Goal: Information Seeking & Learning: Learn about a topic

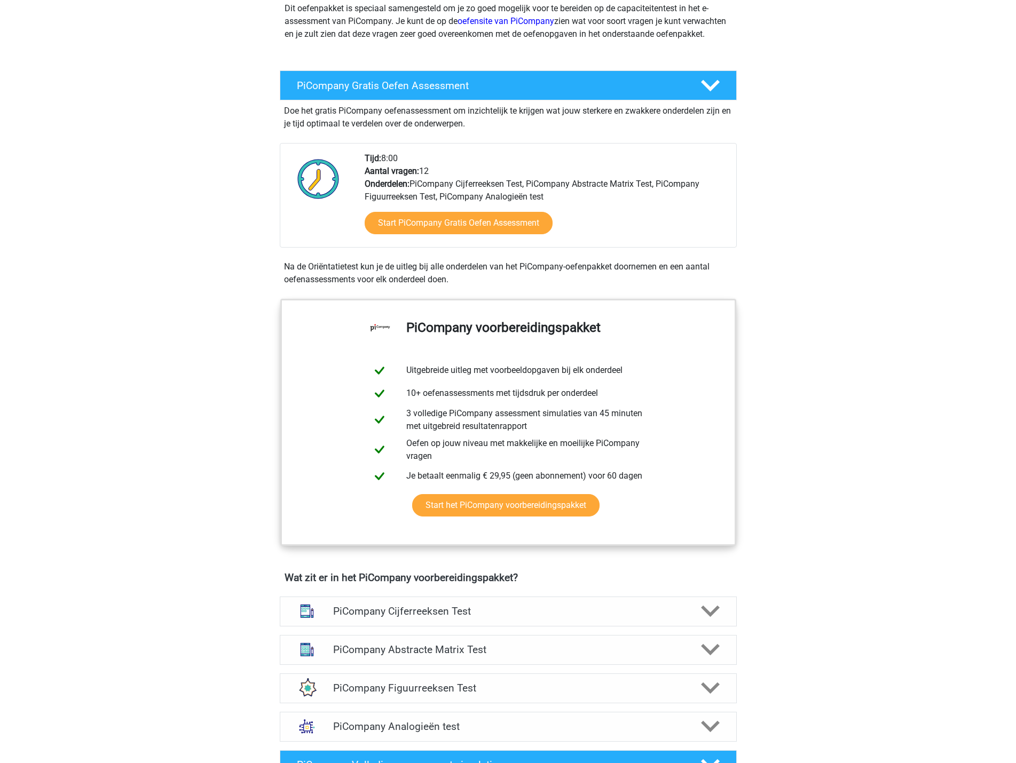
scroll to position [160, 0]
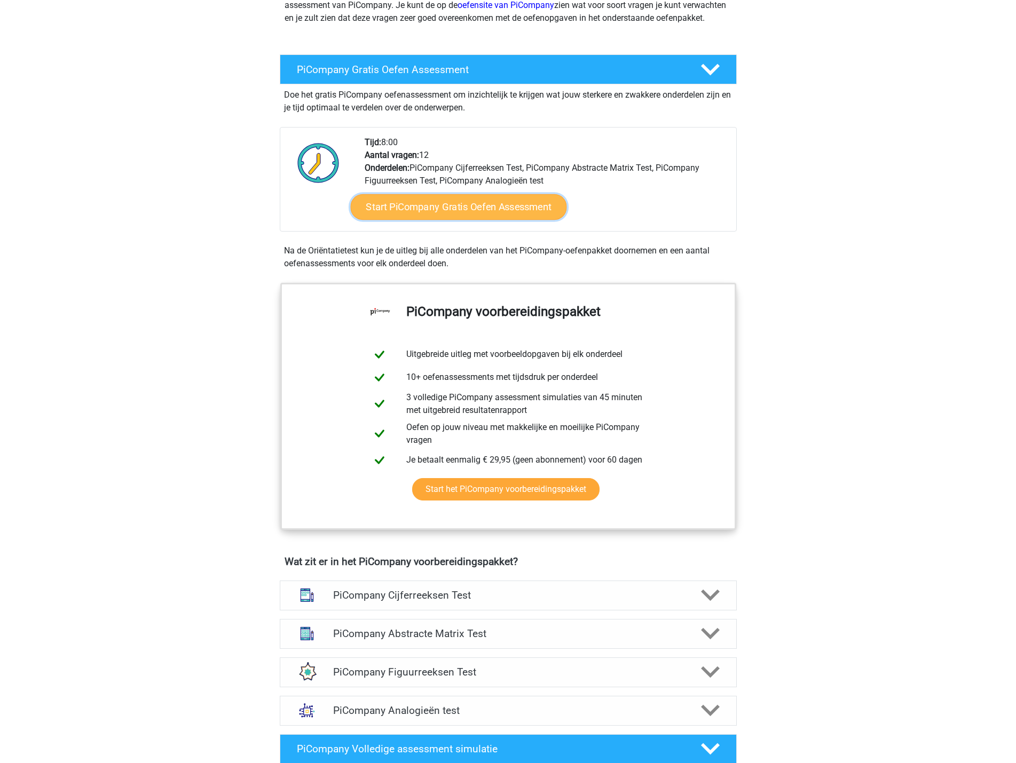
click at [468, 220] on link "Start PiCompany Gratis Oefen Assessment" at bounding box center [458, 207] width 216 height 26
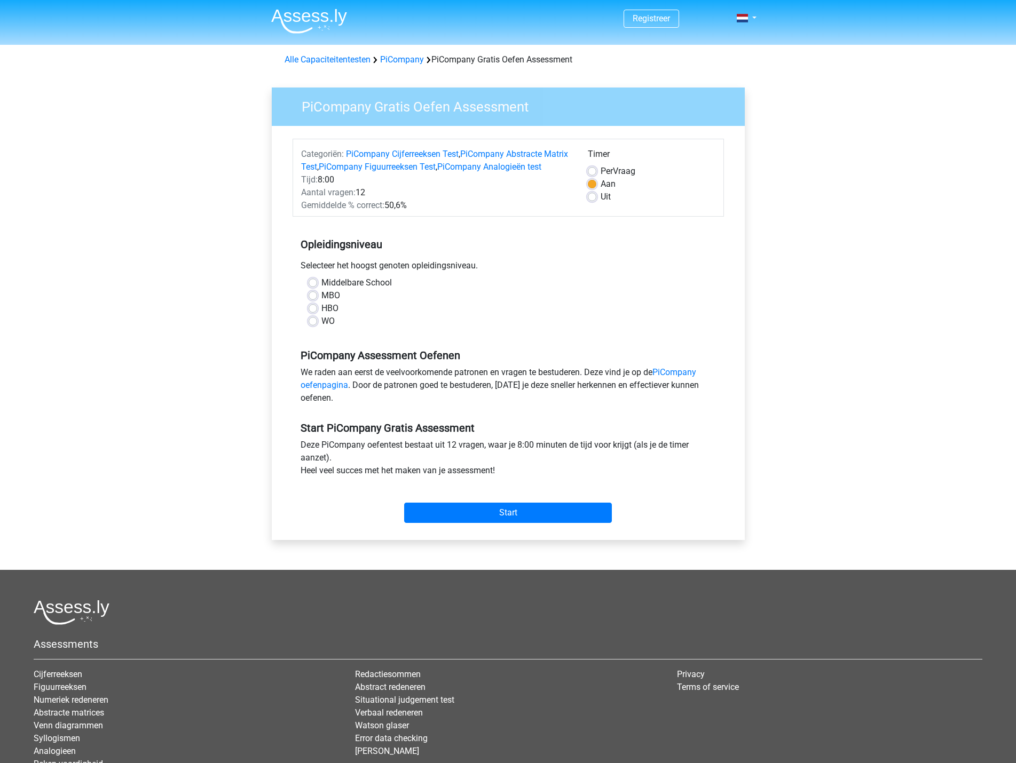
click at [321, 289] on label "Middelbare School" at bounding box center [356, 282] width 70 height 13
click at [310, 287] on input "Middelbare School" at bounding box center [312, 281] width 9 height 11
radio input "true"
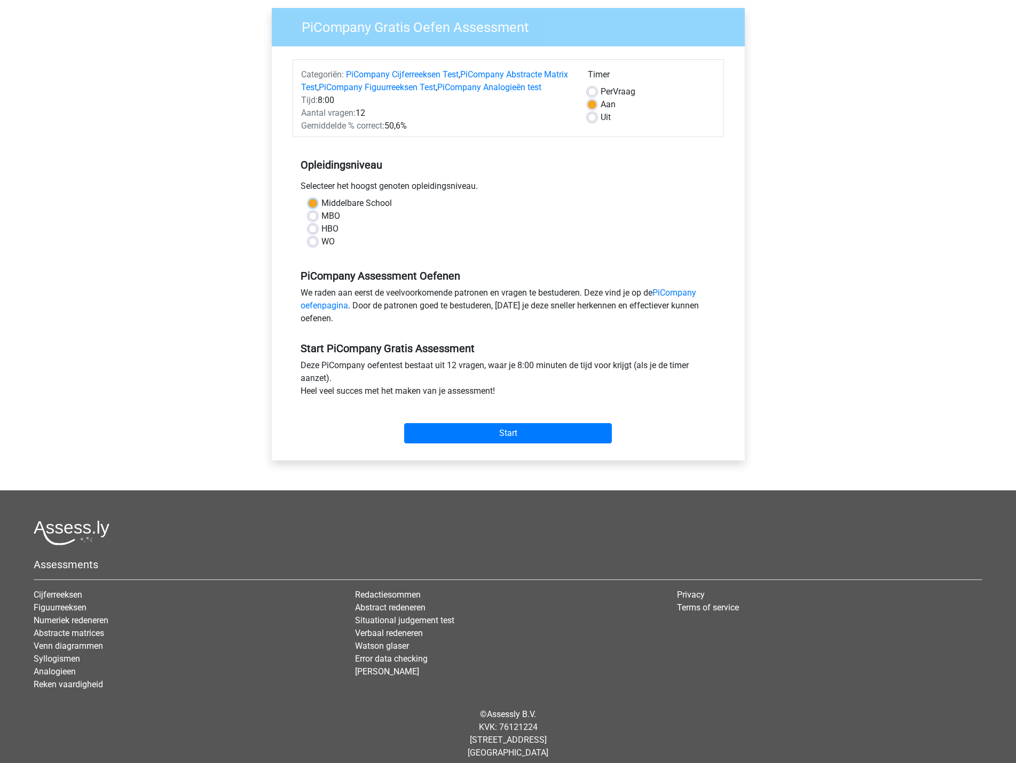
scroll to position [101, 0]
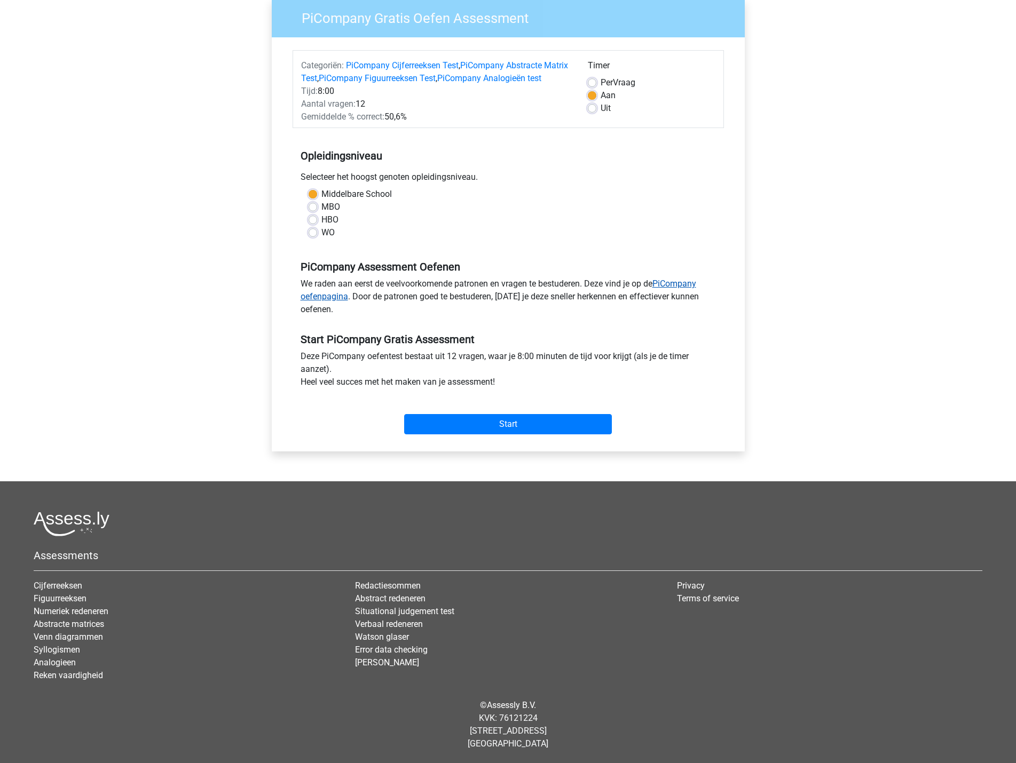
click at [334, 300] on link "PiCompany oefenpagina" at bounding box center [497, 290] width 395 height 23
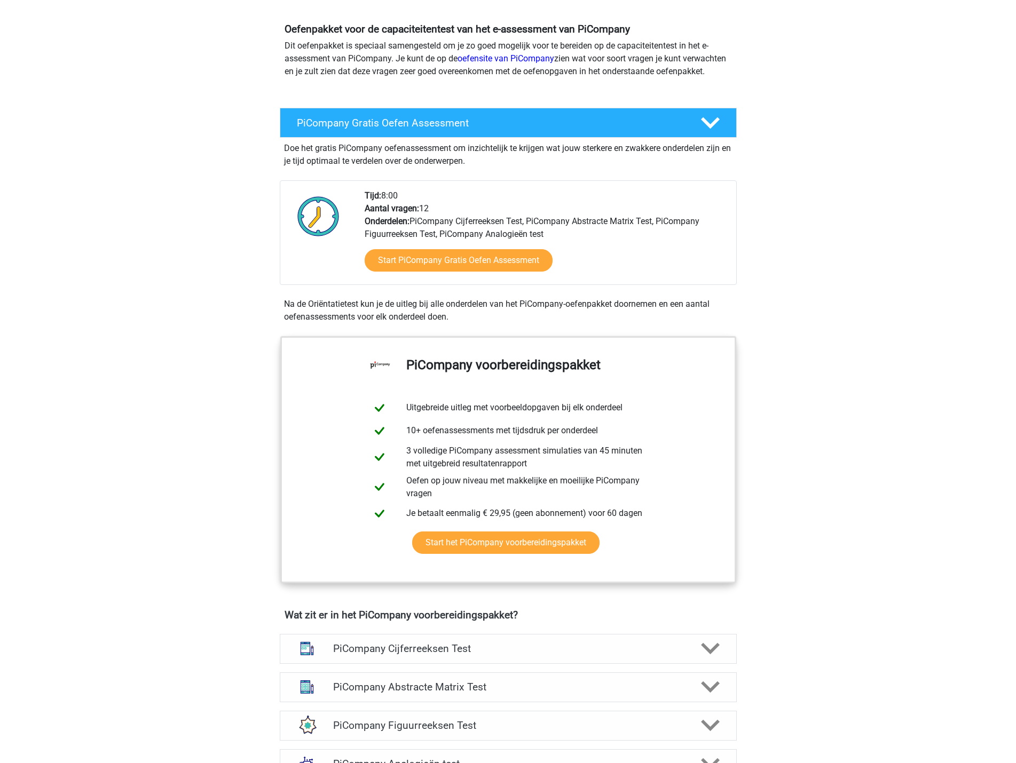
scroll to position [53, 0]
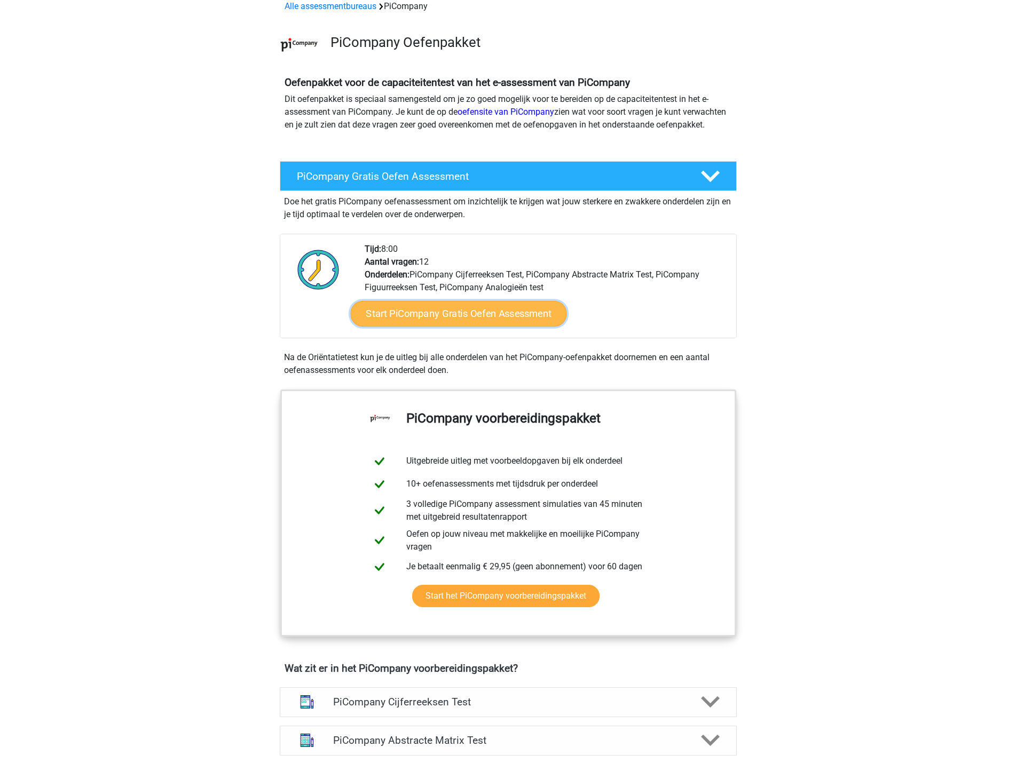
click at [503, 327] on link "Start PiCompany Gratis Oefen Assessment" at bounding box center [458, 314] width 216 height 26
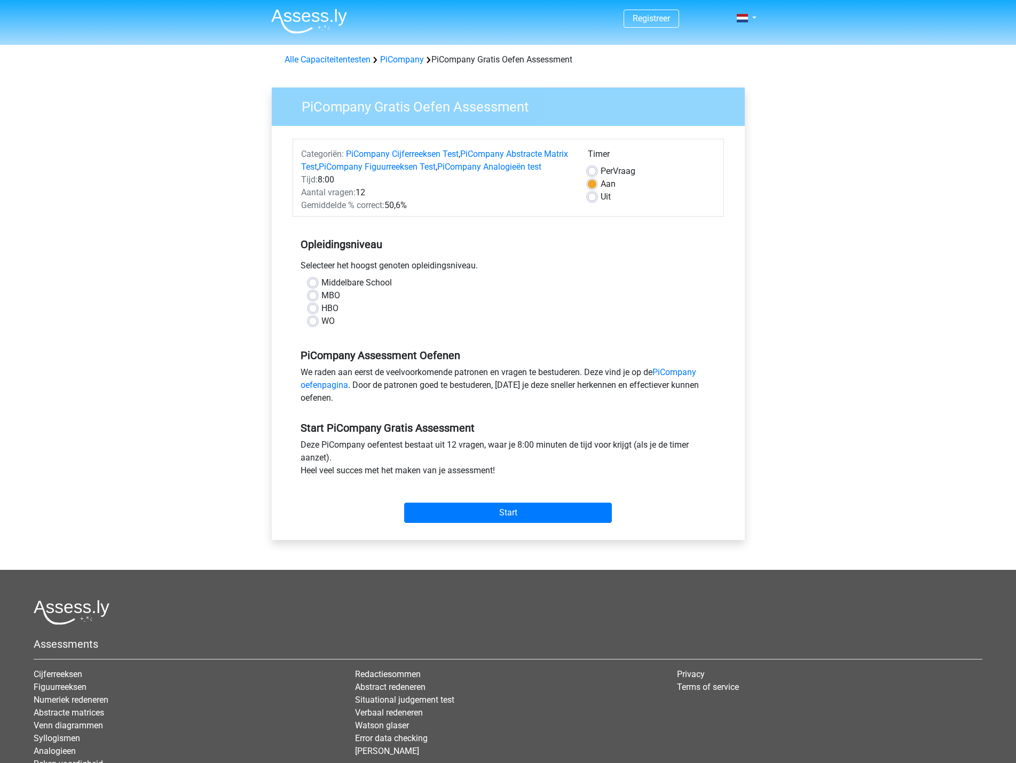
click at [321, 302] on label "MBO" at bounding box center [330, 295] width 19 height 13
click at [313, 300] on input "MBO" at bounding box center [312, 294] width 9 height 11
radio input "true"
click at [526, 523] on input "Start" at bounding box center [508, 513] width 208 height 20
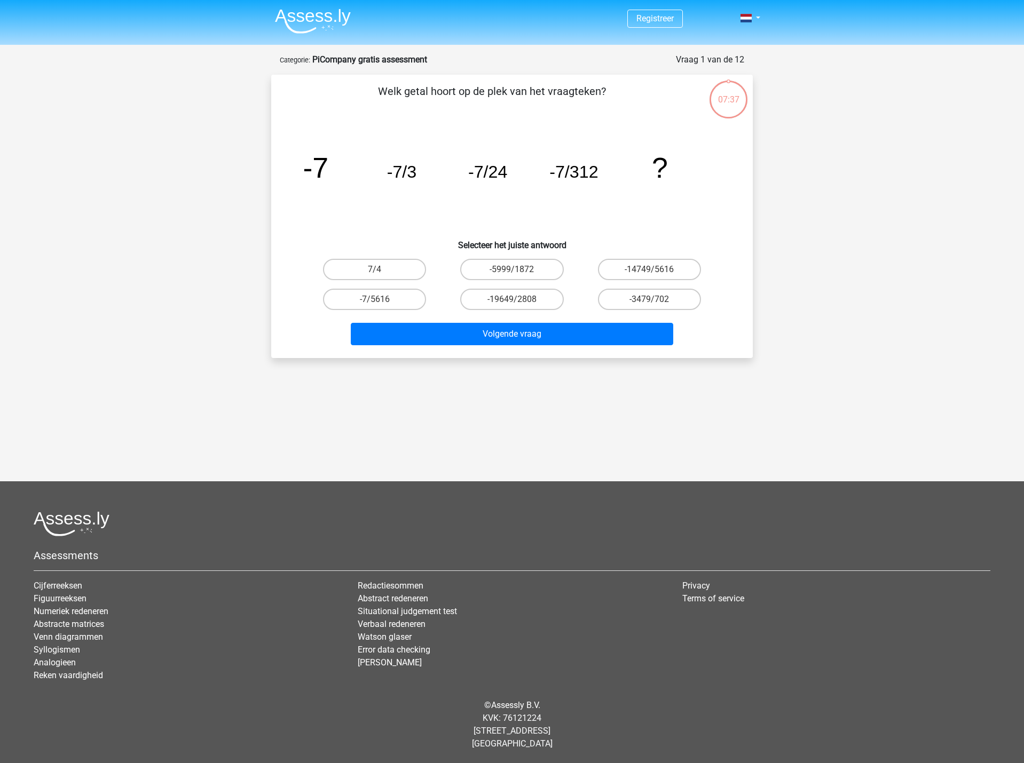
click at [377, 300] on input "-7/5616" at bounding box center [378, 302] width 7 height 7
radio input "true"
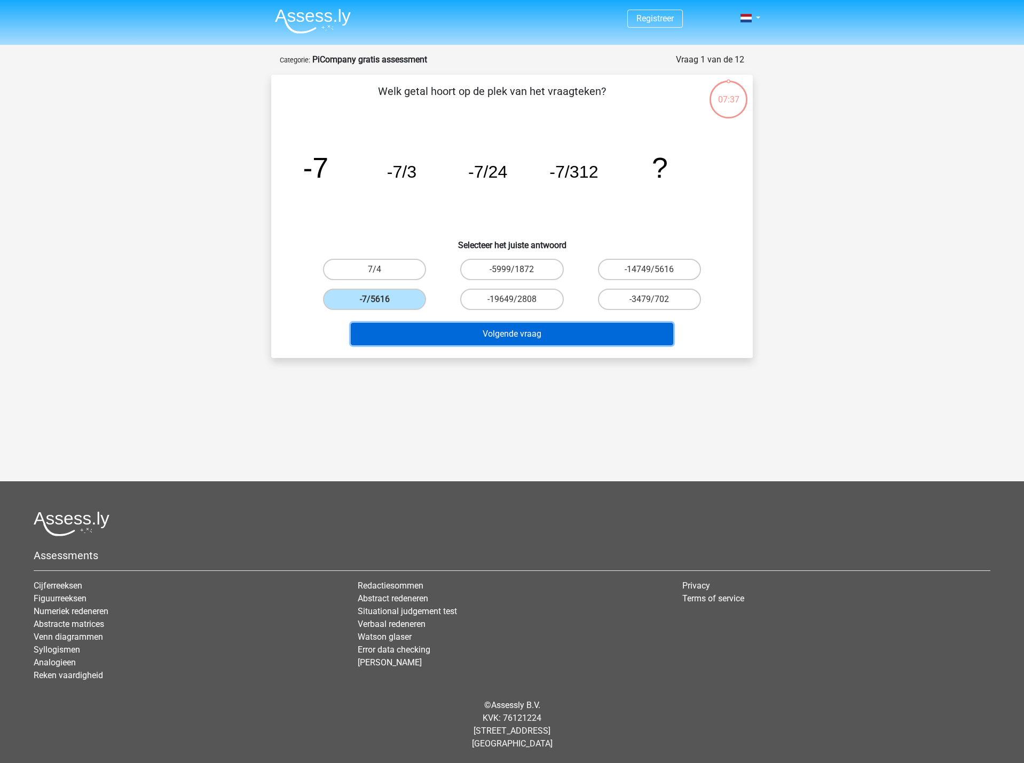
click at [499, 339] on button "Volgende vraag" at bounding box center [512, 334] width 323 height 22
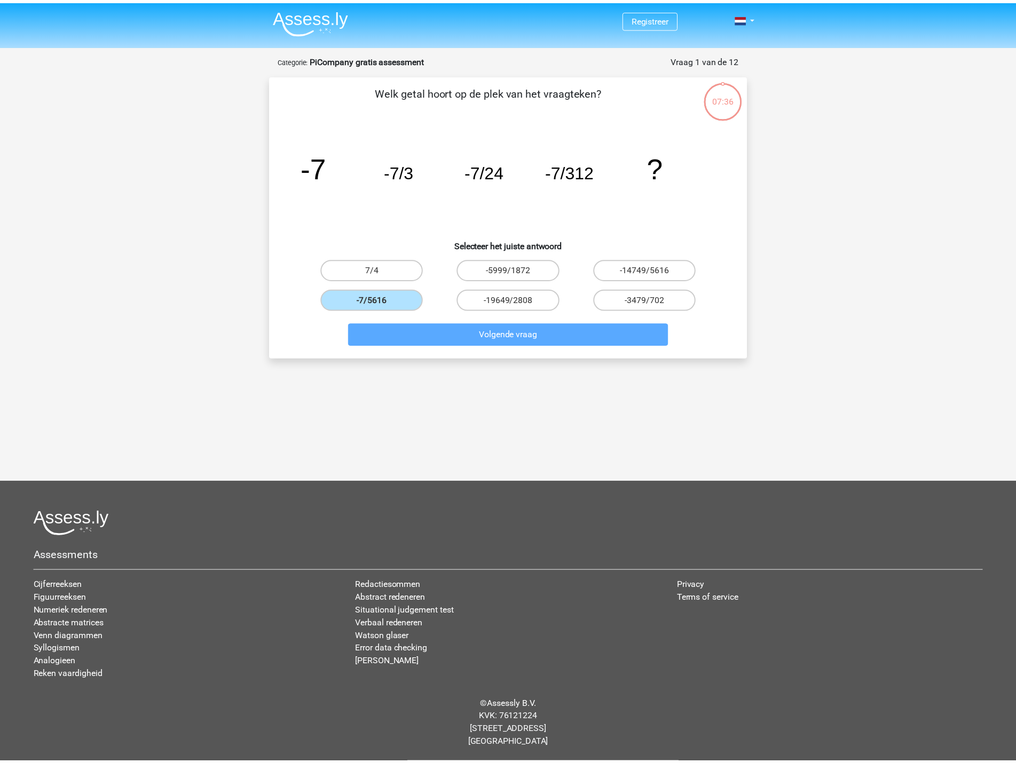
scroll to position [3, 0]
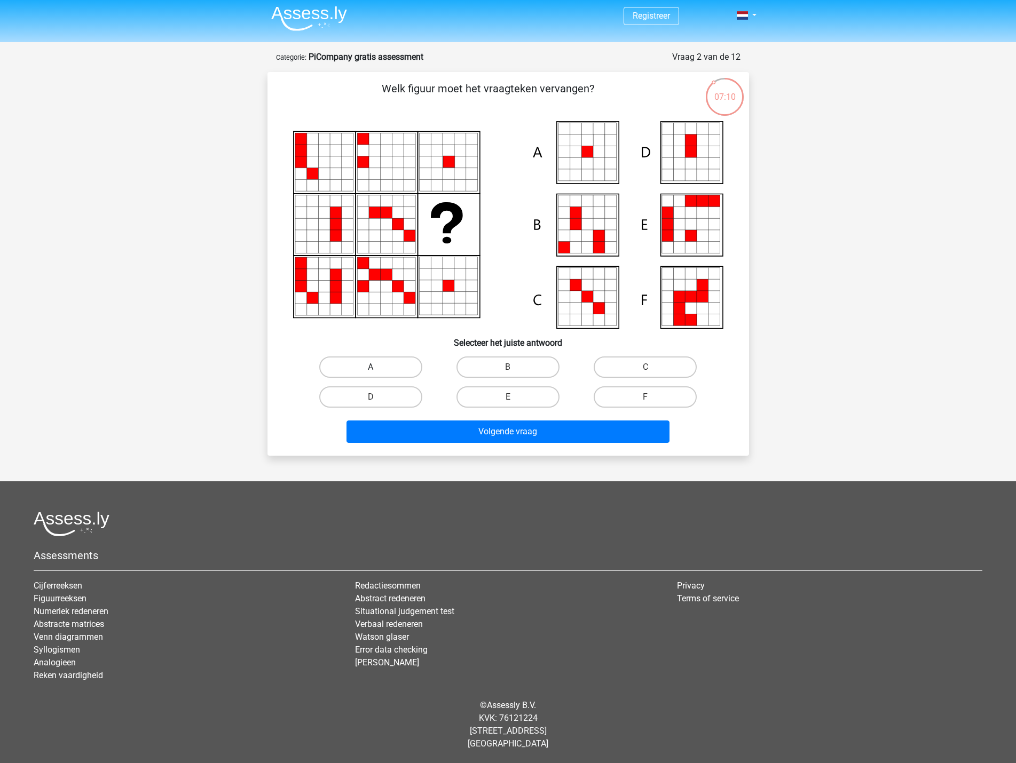
click at [394, 365] on label "A" at bounding box center [370, 367] width 103 height 21
click at [377, 367] on input "A" at bounding box center [373, 370] width 7 height 7
radio input "true"
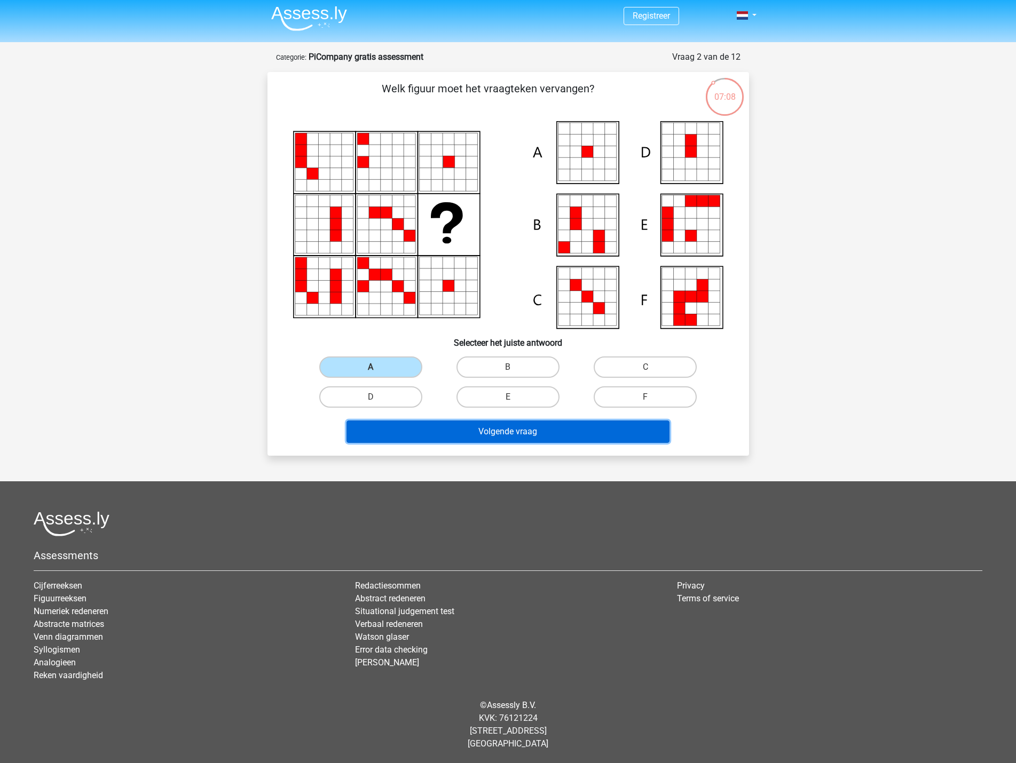
click at [501, 436] on button "Volgende vraag" at bounding box center [507, 432] width 323 height 22
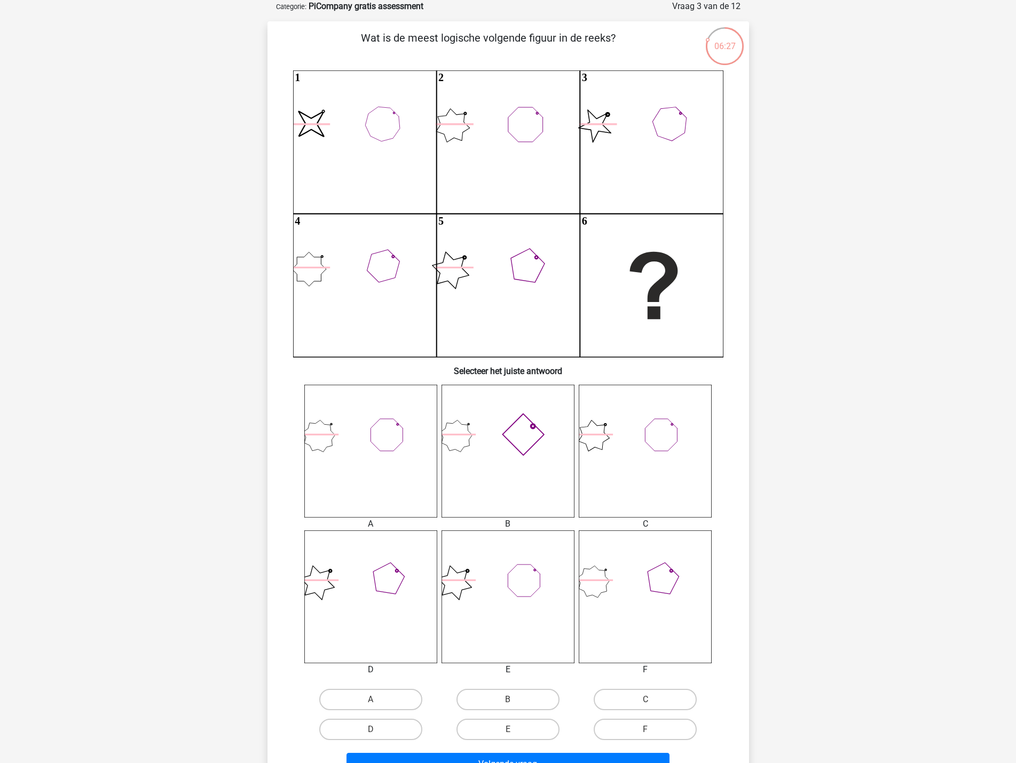
scroll to position [107, 0]
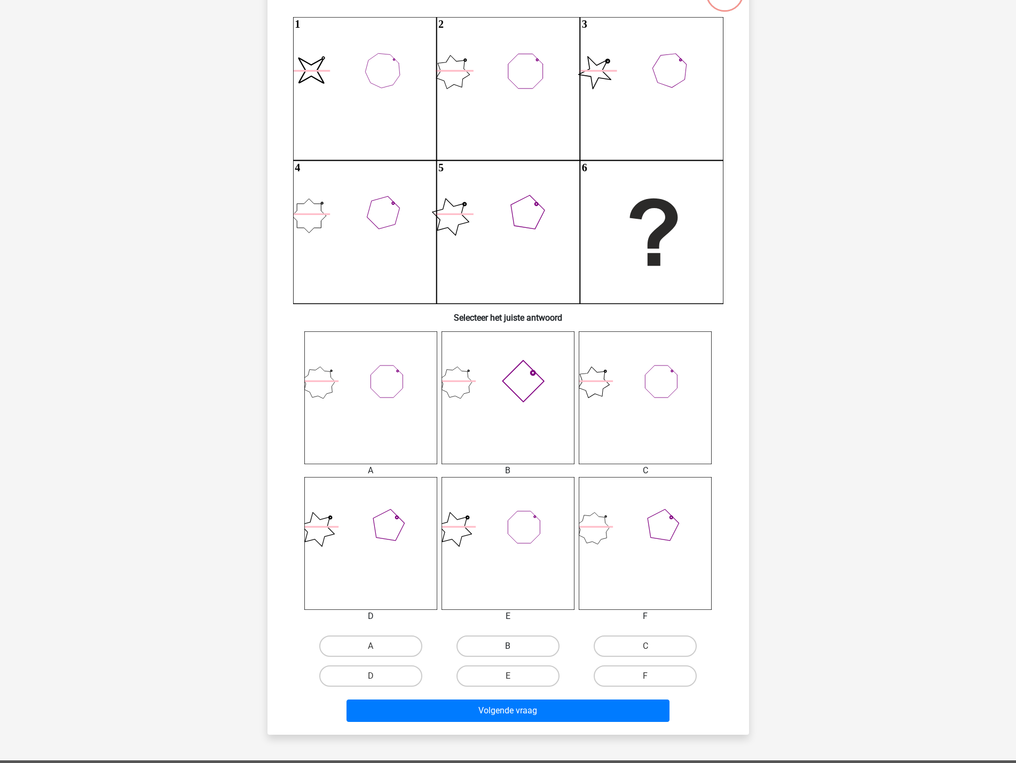
click at [518, 645] on label "B" at bounding box center [507, 646] width 103 height 21
click at [515, 646] on input "B" at bounding box center [511, 649] width 7 height 7
radio input "true"
click at [391, 675] on label "D" at bounding box center [370, 676] width 103 height 21
click at [377, 676] on input "D" at bounding box center [373, 679] width 7 height 7
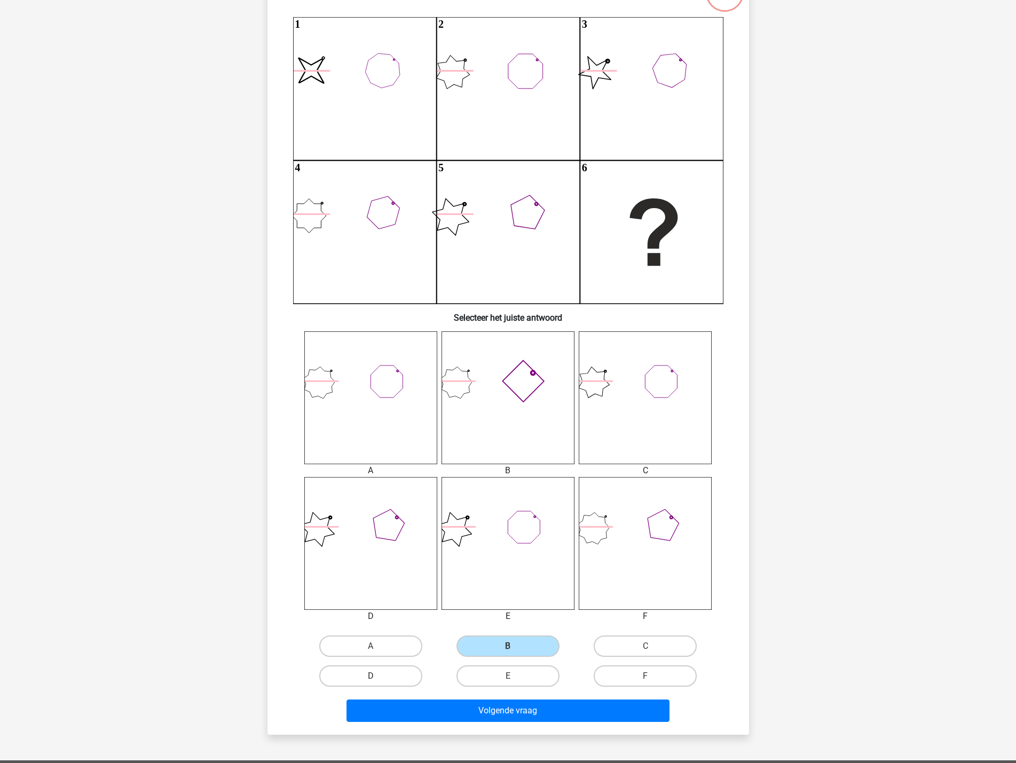
radio input "true"
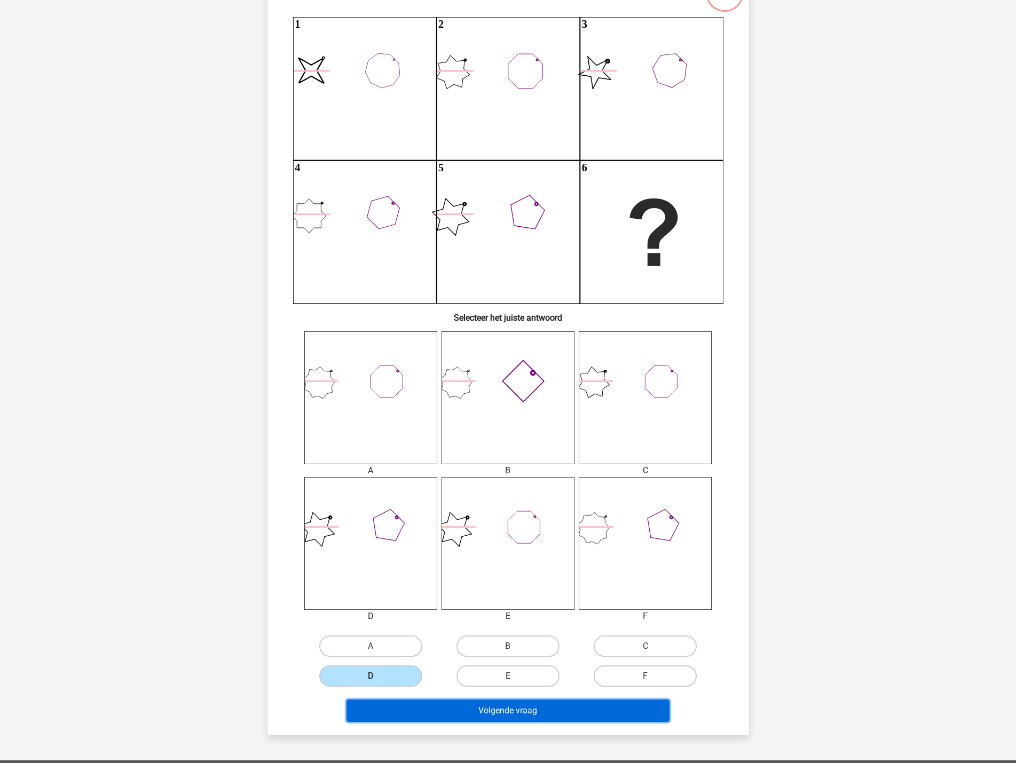
click at [541, 714] on button "Volgende vraag" at bounding box center [507, 711] width 323 height 22
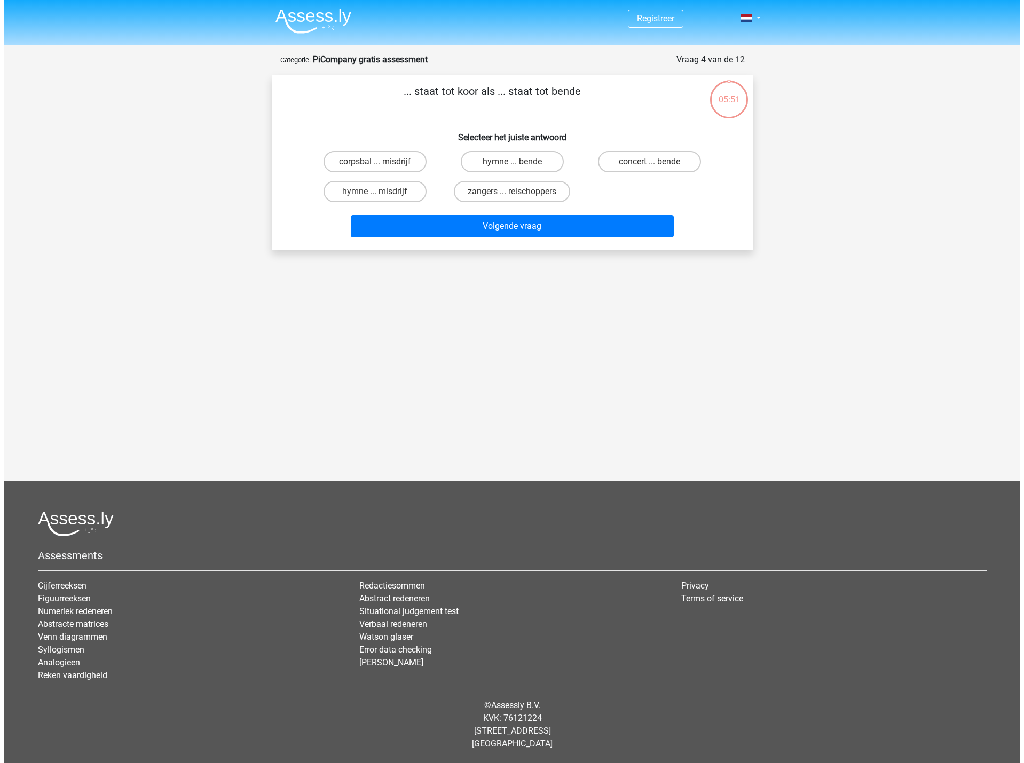
scroll to position [0, 0]
click at [517, 195] on input "zangers ... relschoppers" at bounding box center [515, 195] width 7 height 7
radio input "true"
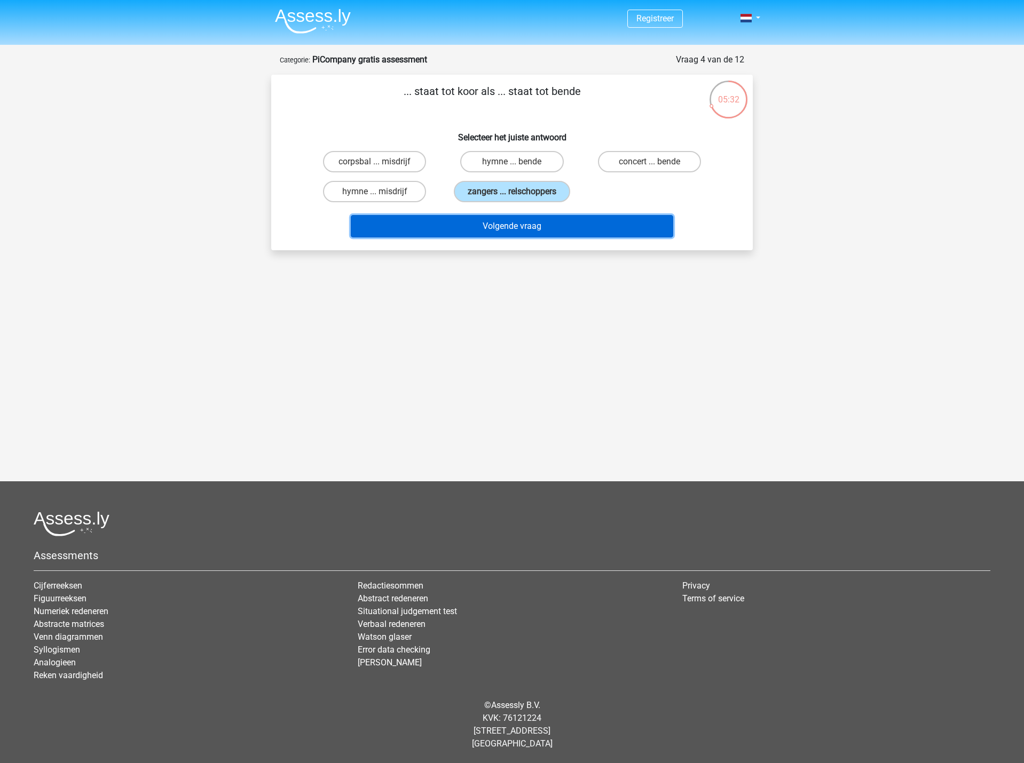
click at [511, 226] on button "Volgende vraag" at bounding box center [512, 226] width 323 height 22
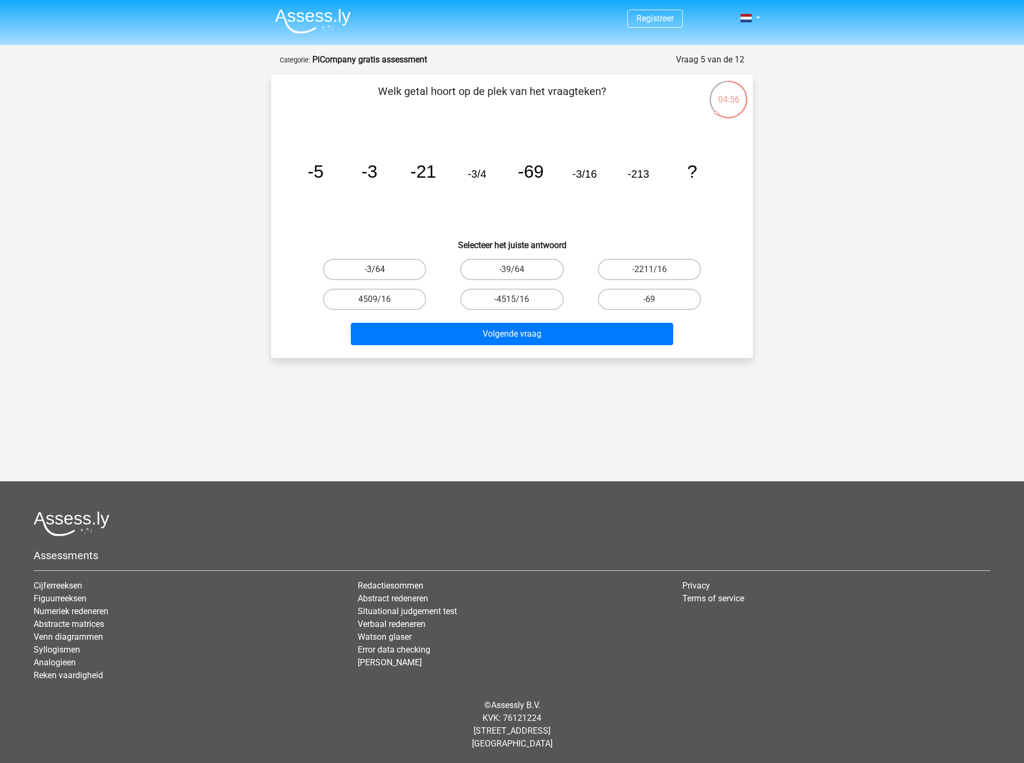
click at [395, 273] on label "-3/64" at bounding box center [374, 269] width 103 height 21
click at [382, 273] on input "-3/64" at bounding box center [378, 273] width 7 height 7
radio input "true"
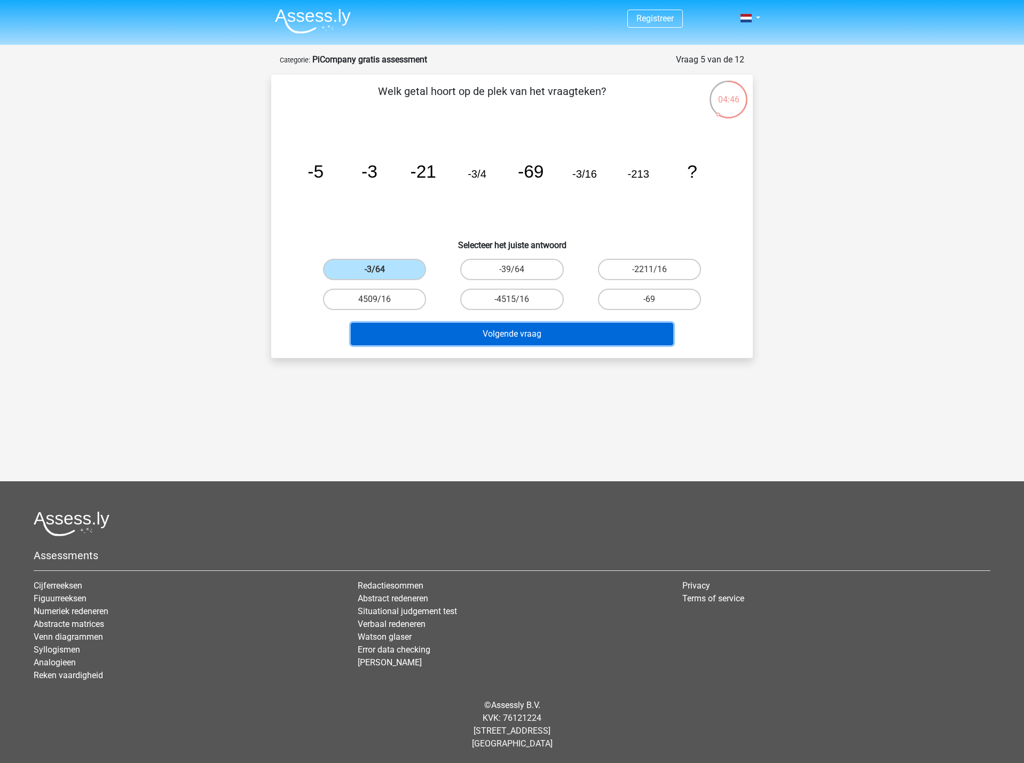
click at [504, 330] on button "Volgende vraag" at bounding box center [512, 334] width 323 height 22
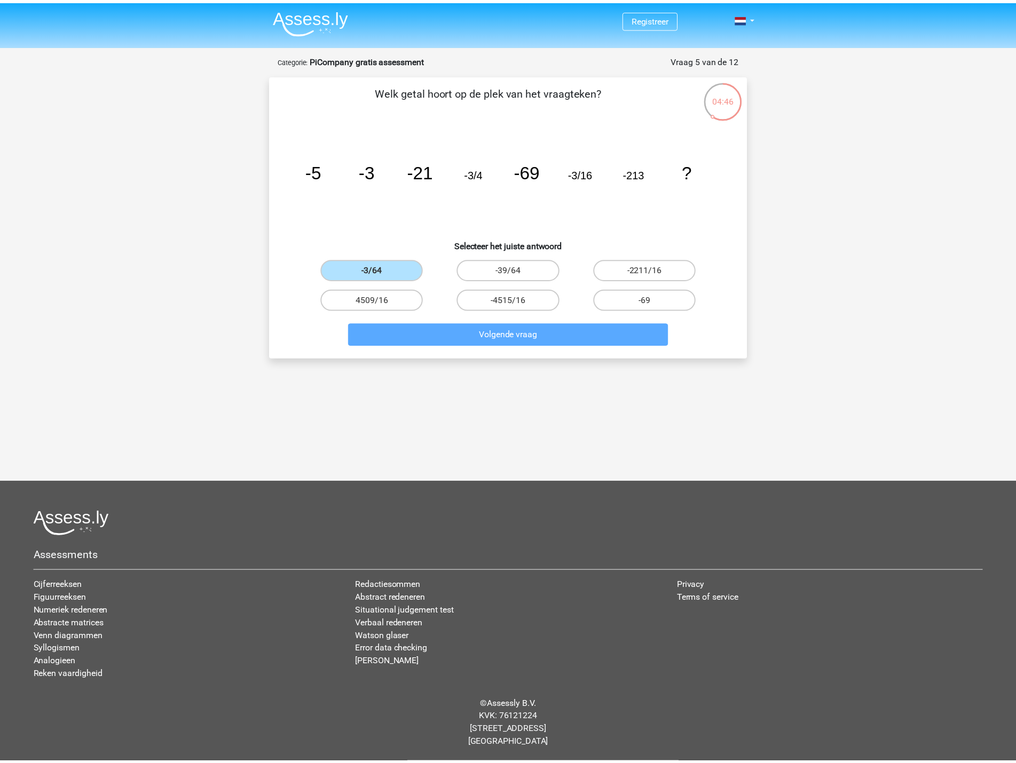
scroll to position [3, 0]
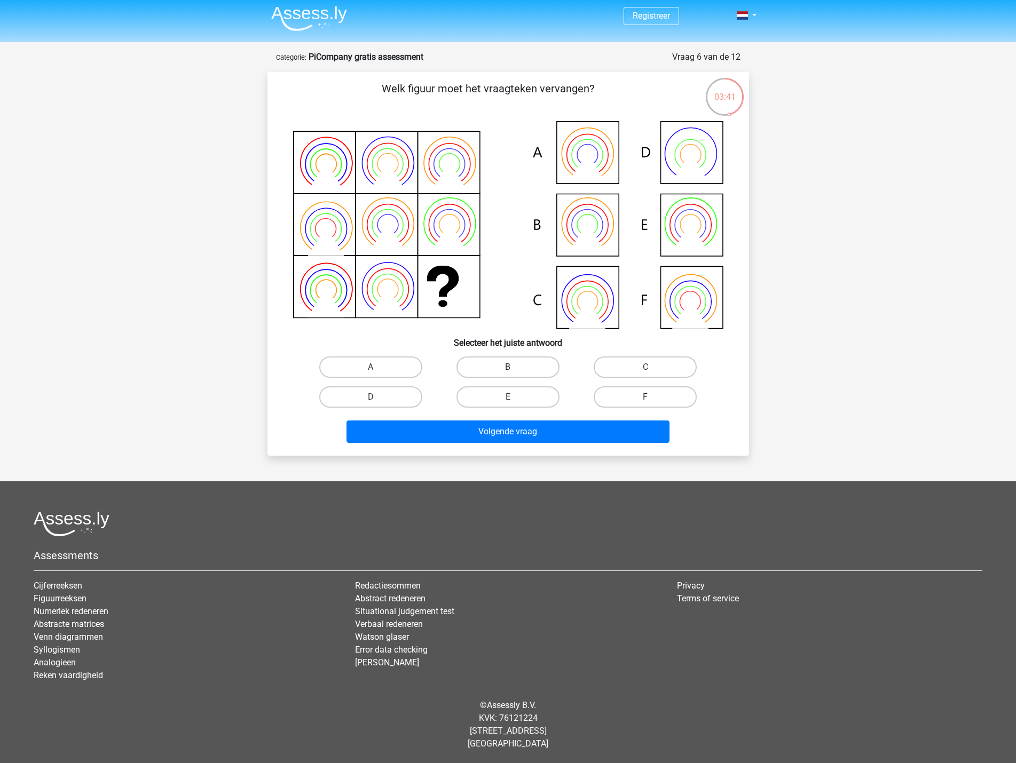
click at [479, 366] on label "B" at bounding box center [507, 367] width 103 height 21
click at [508, 367] on input "B" at bounding box center [511, 370] width 7 height 7
radio input "true"
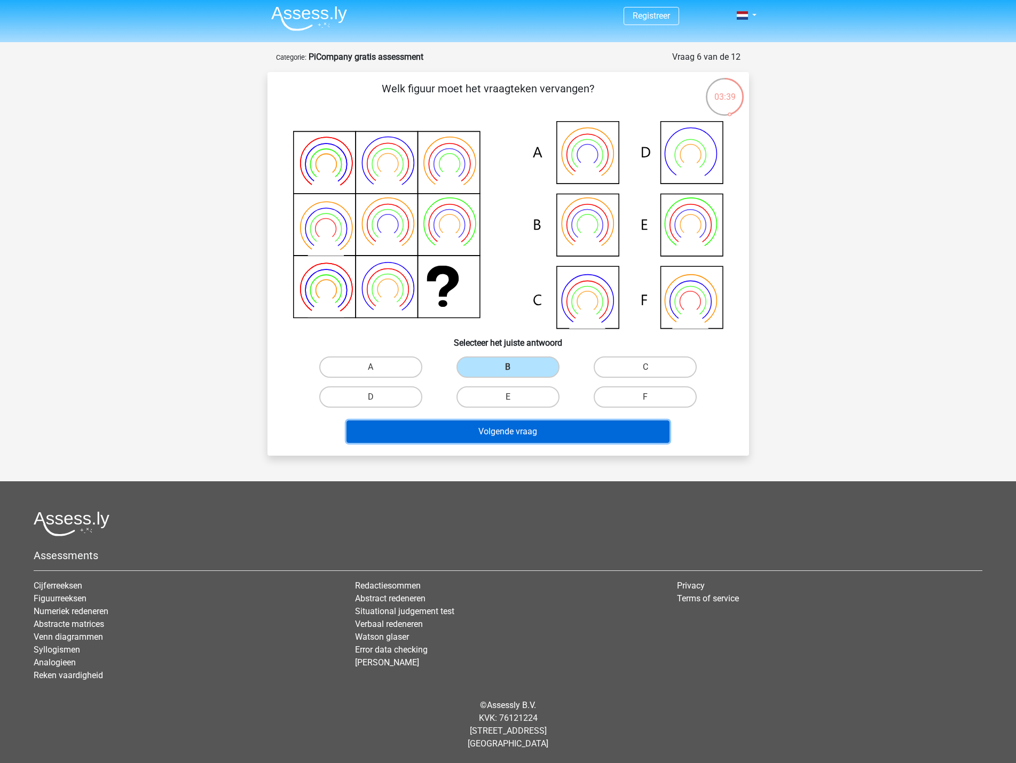
click at [551, 429] on button "Volgende vraag" at bounding box center [507, 432] width 323 height 22
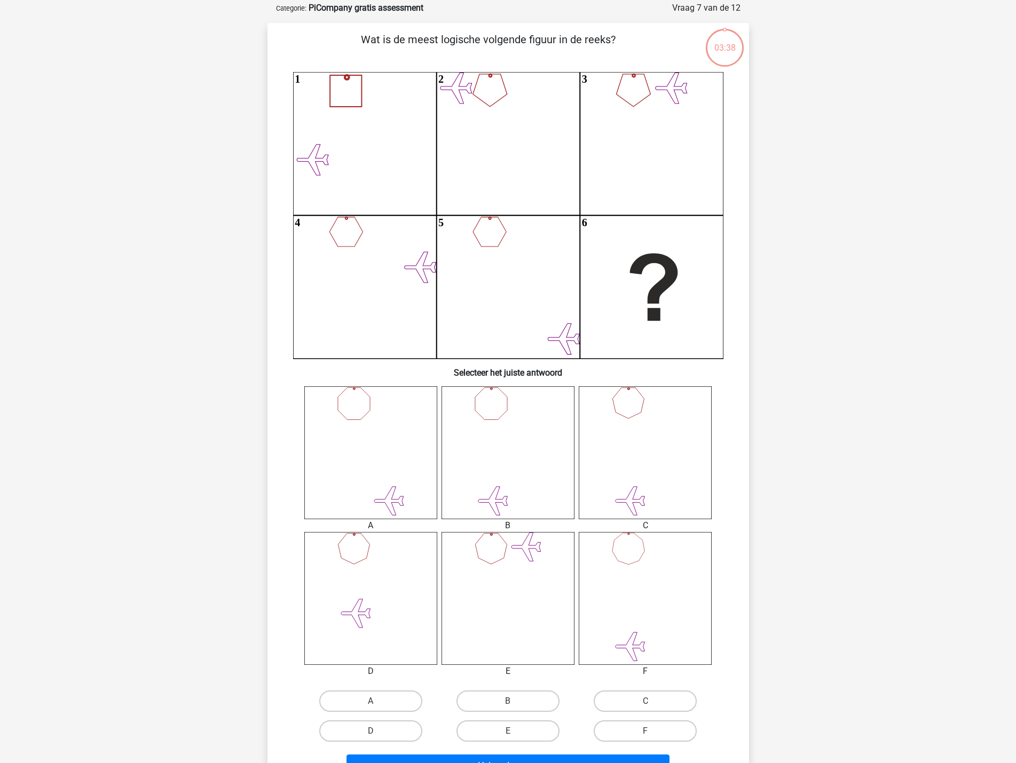
scroll to position [53, 0]
click at [514, 732] on input "E" at bounding box center [511, 733] width 7 height 7
radio input "true"
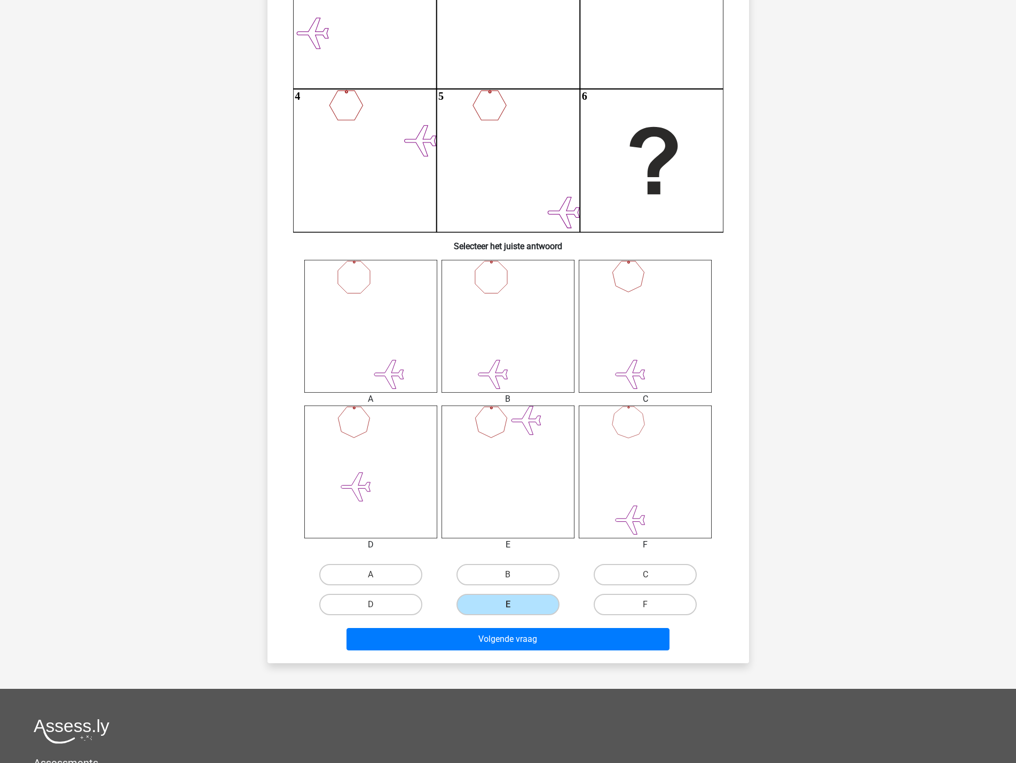
scroll to position [213, 0]
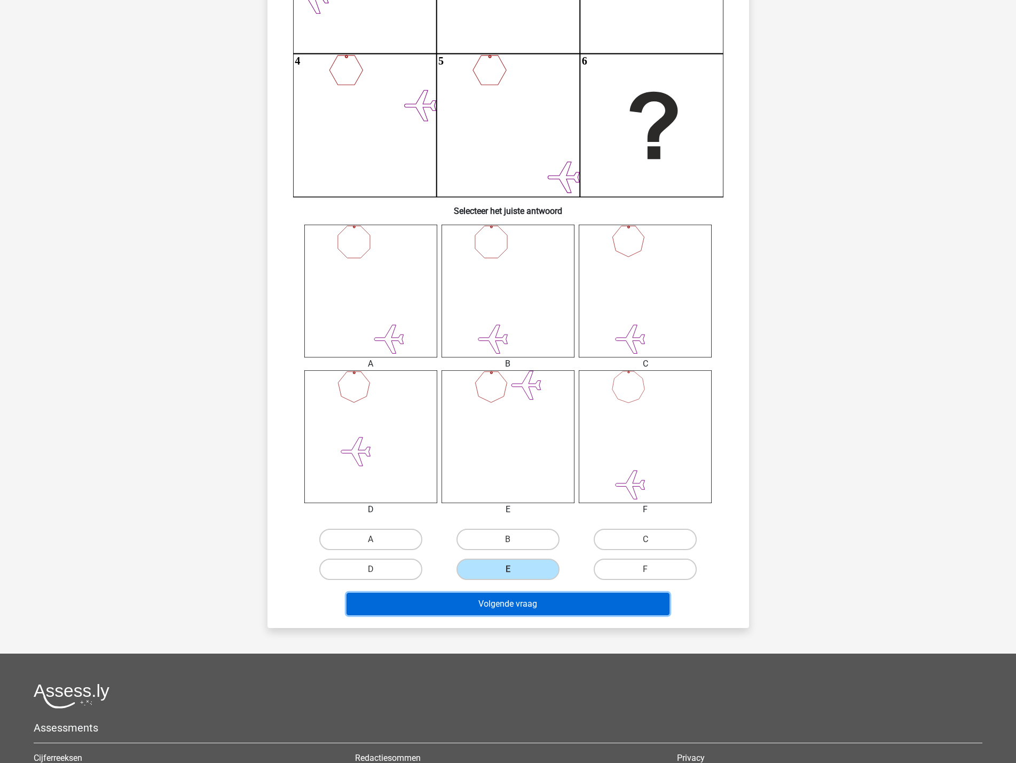
click at [513, 611] on button "Volgende vraag" at bounding box center [507, 604] width 323 height 22
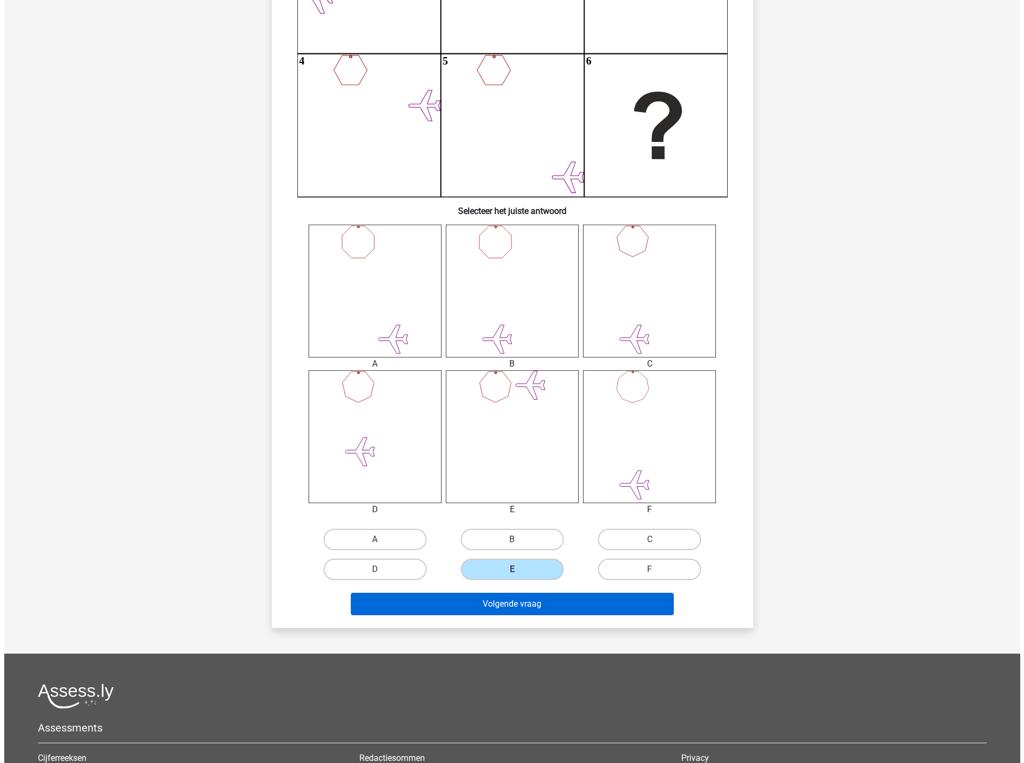
scroll to position [0, 0]
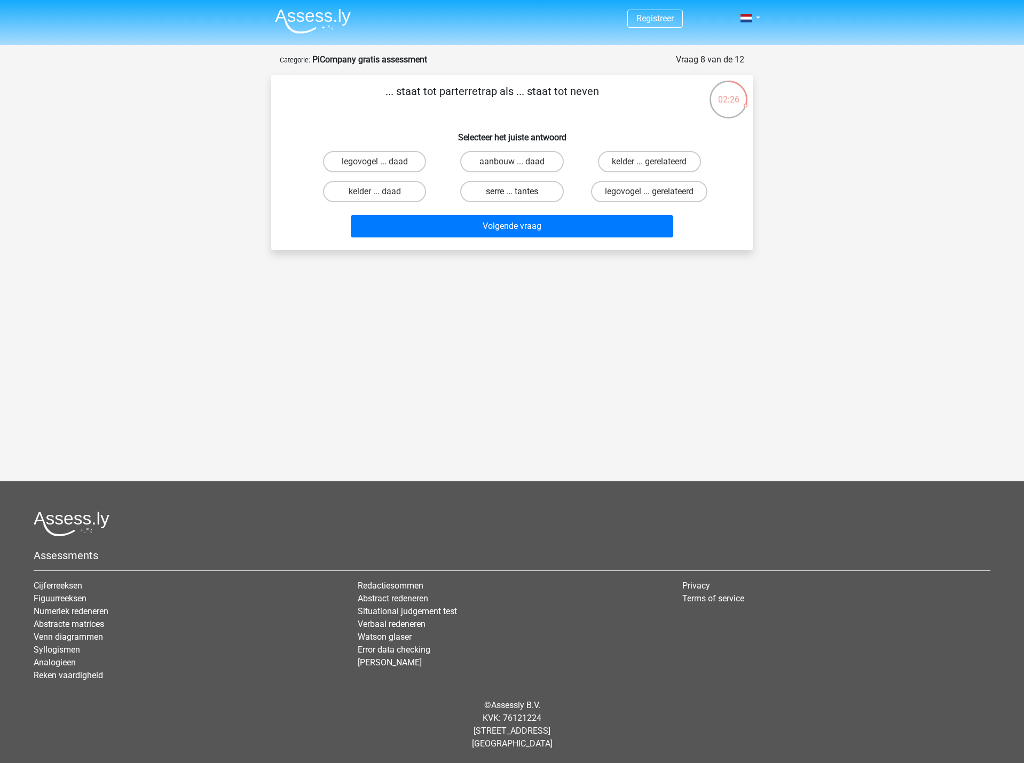
click at [521, 193] on label "serre ... tantes" at bounding box center [511, 191] width 103 height 21
click at [519, 193] on input "serre ... tantes" at bounding box center [515, 195] width 7 height 7
radio input "true"
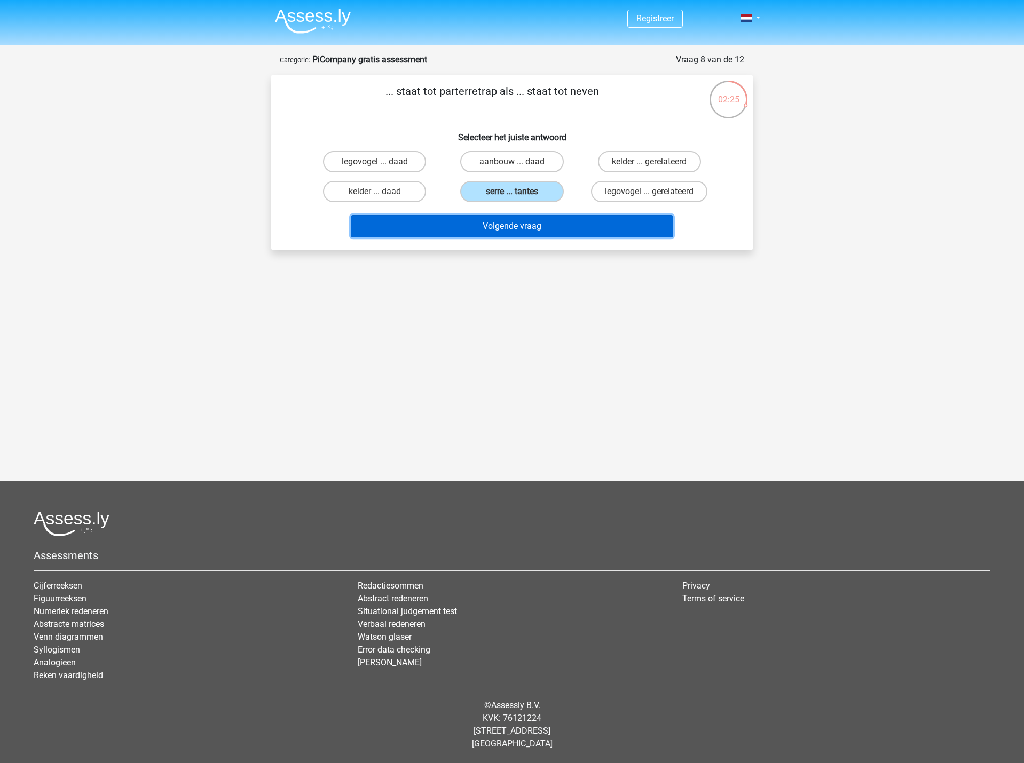
click at [523, 227] on button "Volgende vraag" at bounding box center [512, 226] width 323 height 22
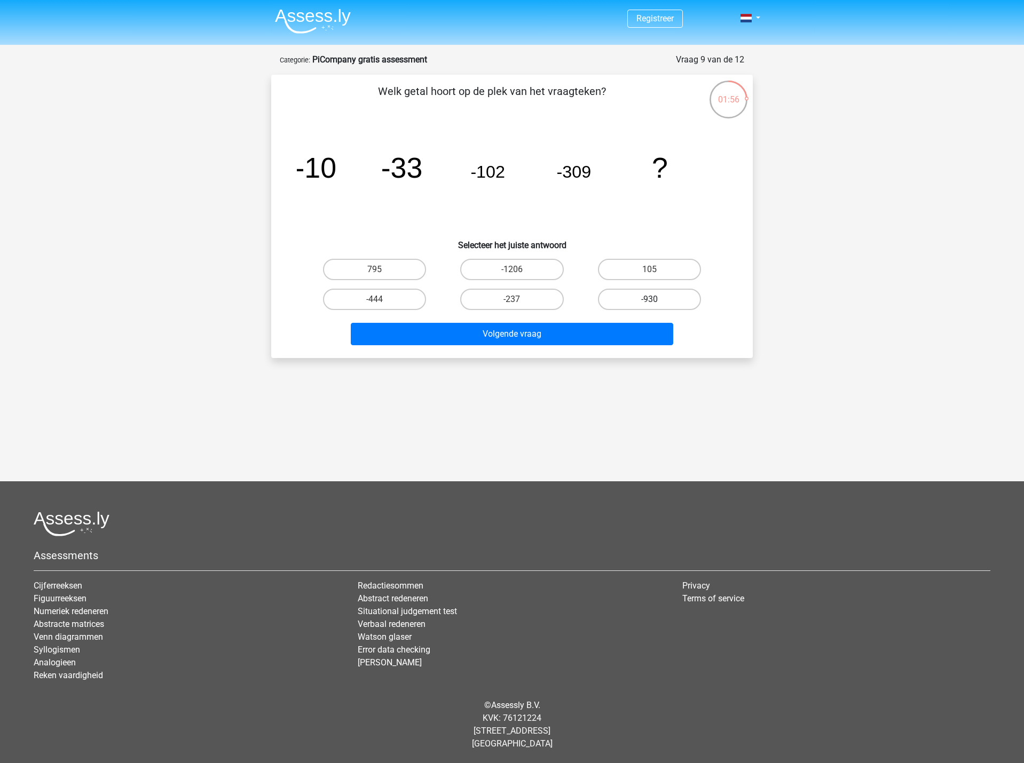
click at [671, 302] on label "-930" at bounding box center [649, 299] width 103 height 21
click at [656, 302] on input "-930" at bounding box center [652, 302] width 7 height 7
radio input "true"
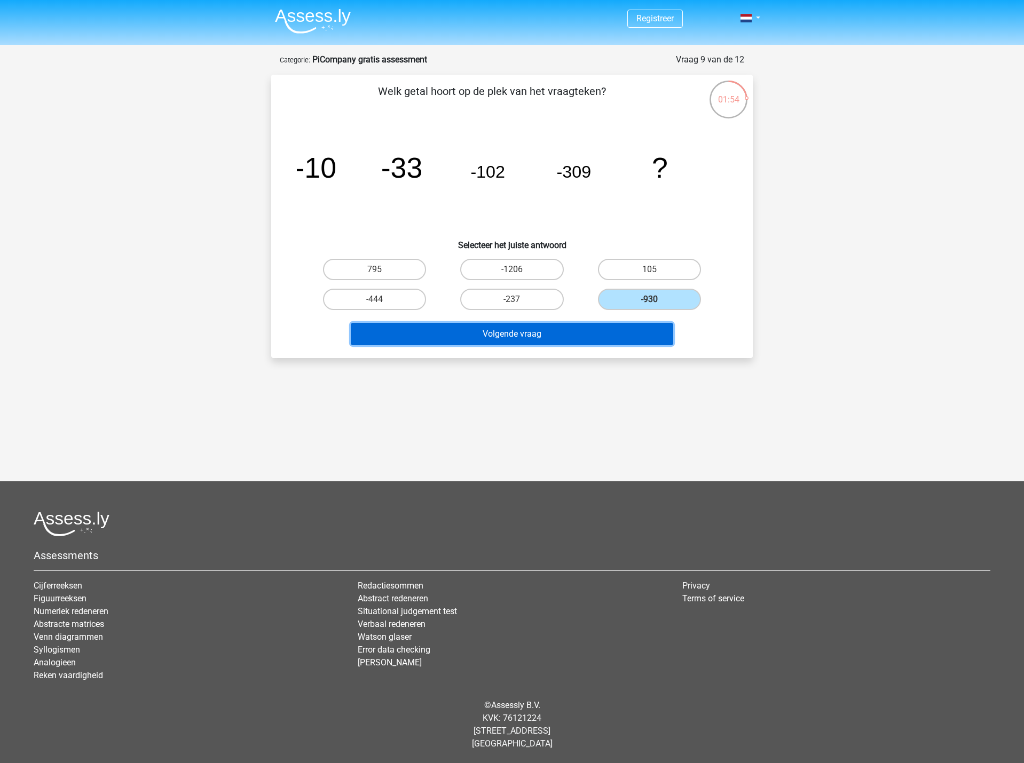
click at [612, 328] on button "Volgende vraag" at bounding box center [512, 334] width 323 height 22
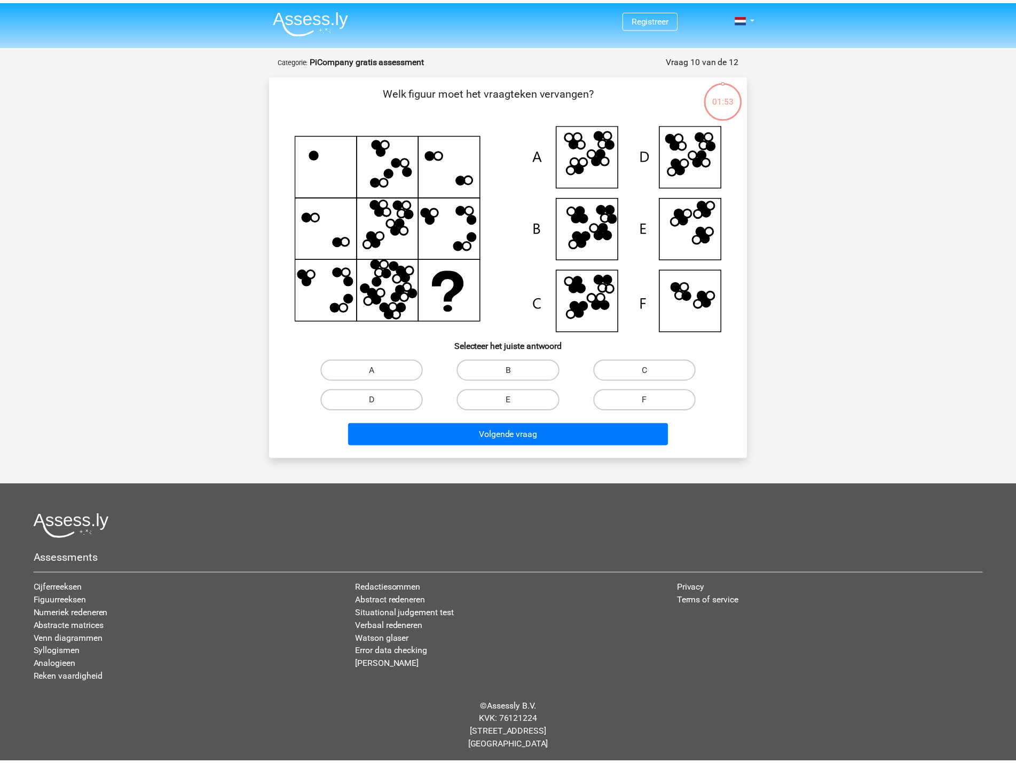
scroll to position [3, 0]
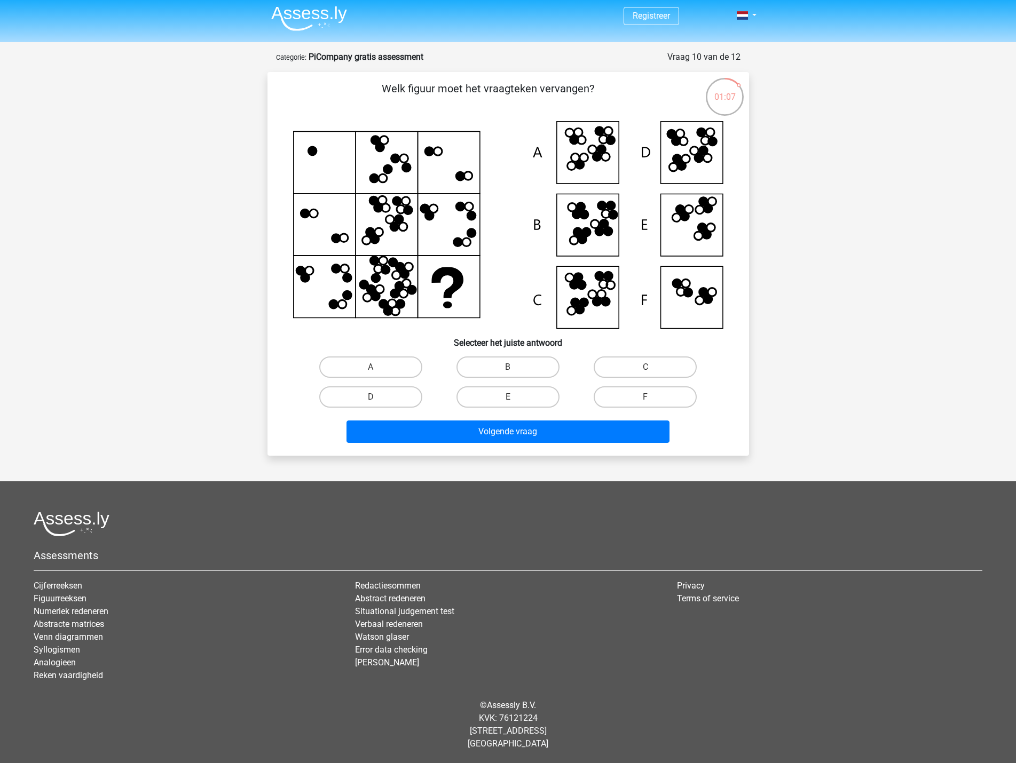
click at [700, 231] on icon at bounding box center [702, 228] width 9 height 9
click at [492, 399] on label "E" at bounding box center [507, 396] width 103 height 21
click at [508, 399] on input "E" at bounding box center [511, 400] width 7 height 7
radio input "true"
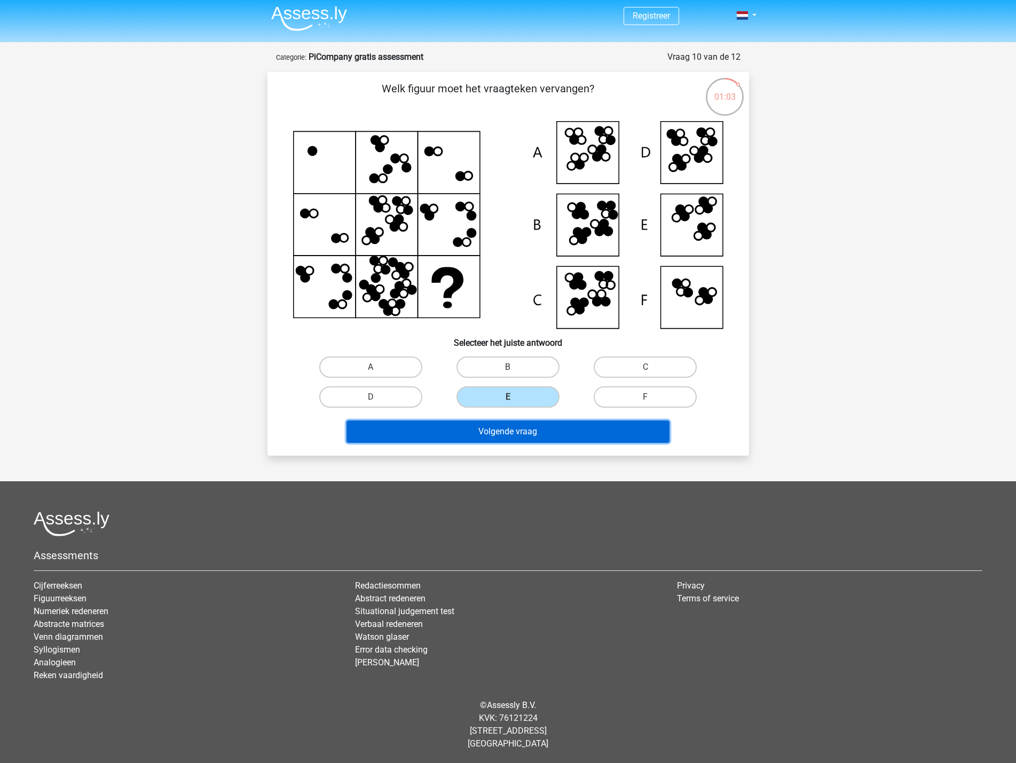
click at [523, 424] on button "Volgende vraag" at bounding box center [507, 432] width 323 height 22
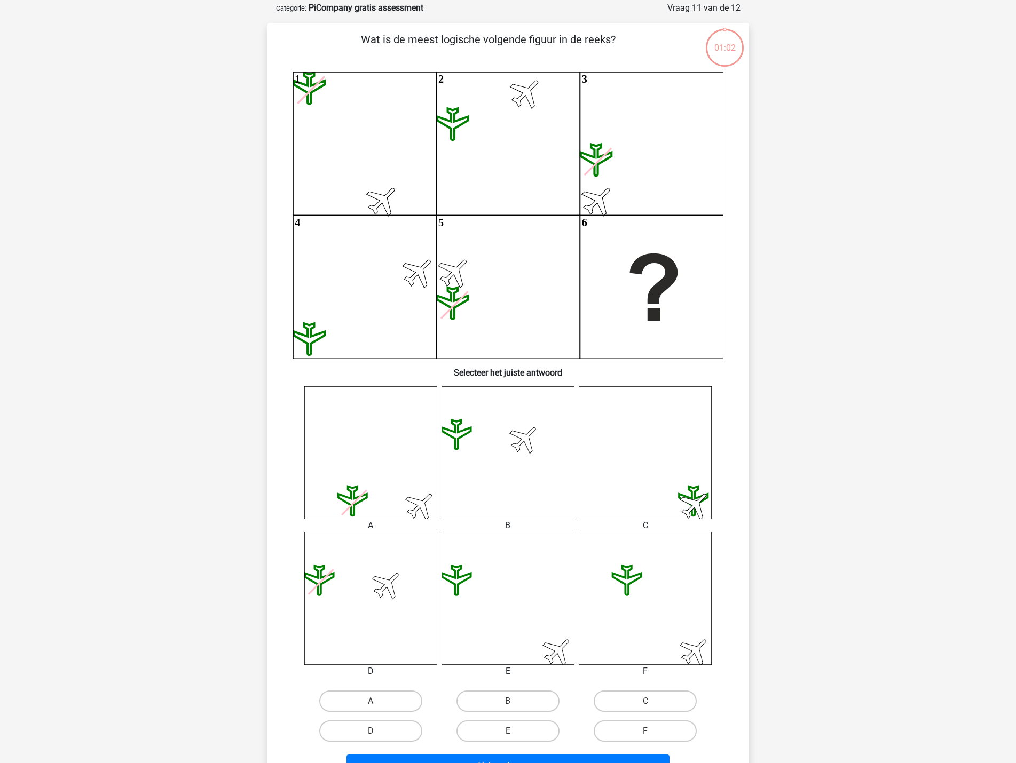
scroll to position [53, 0]
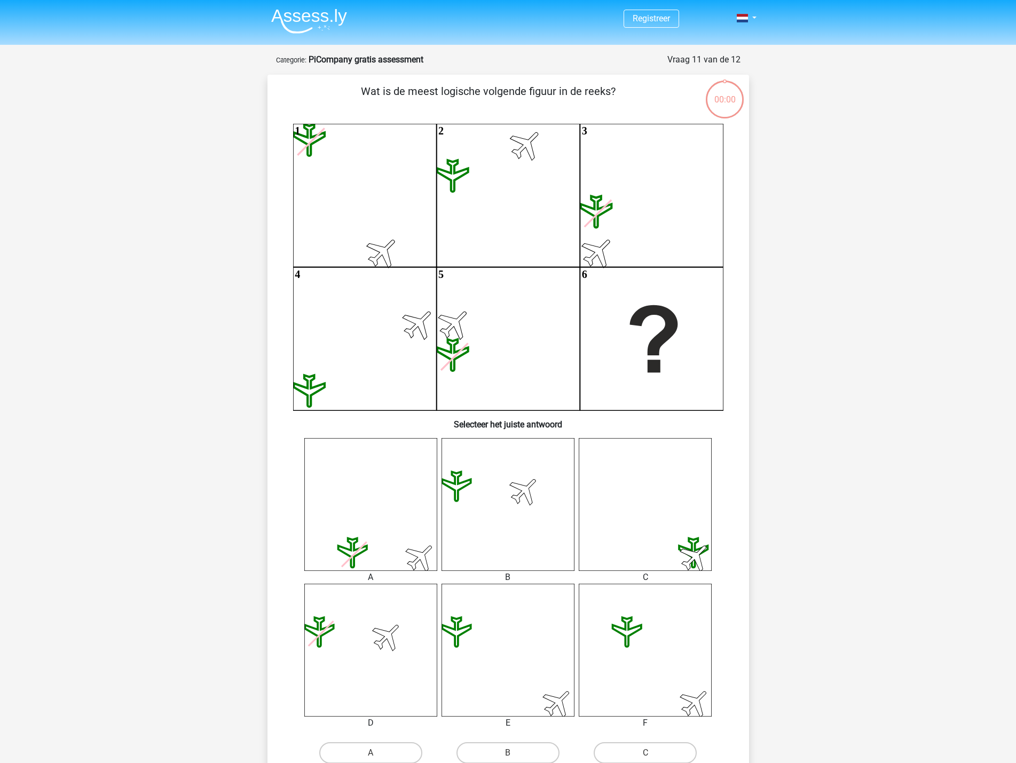
scroll to position [53, 0]
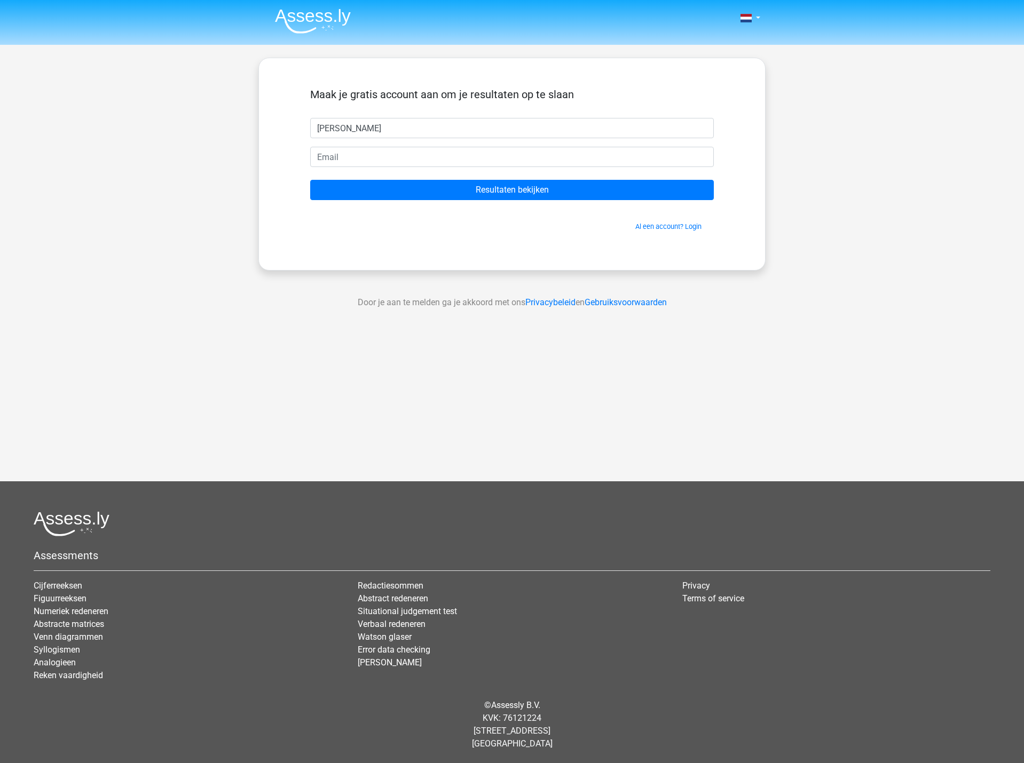
type input "[PERSON_NAME]"
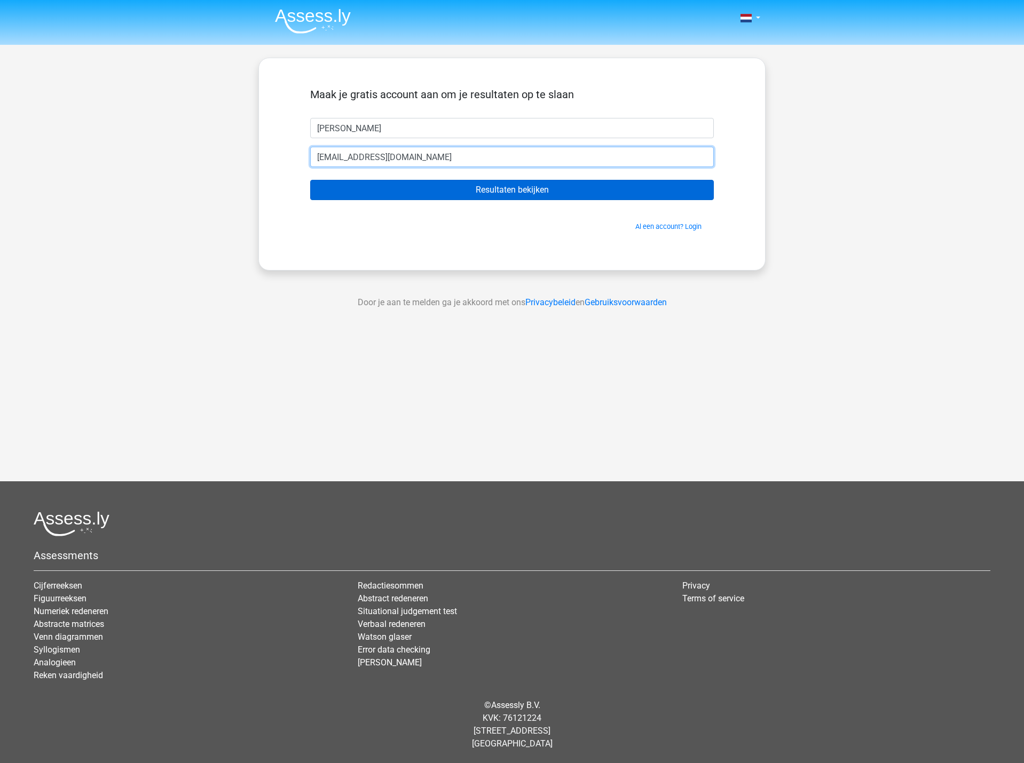
type input "[EMAIL_ADDRESS][DOMAIN_NAME]"
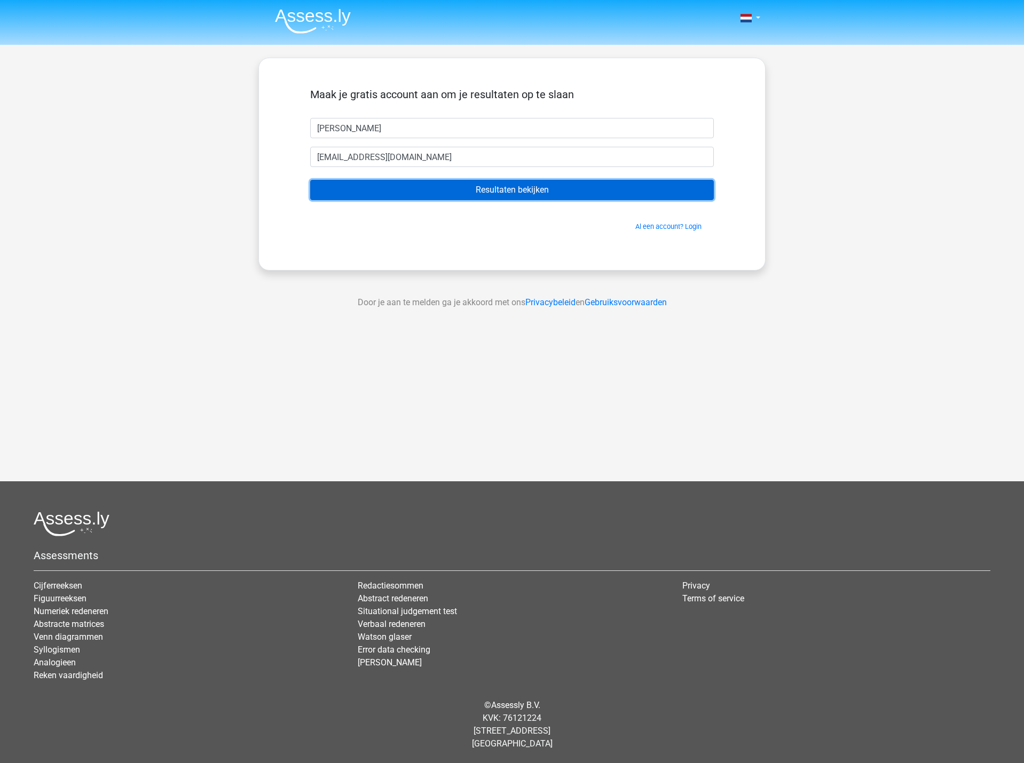
click at [490, 197] on input "Resultaten bekijken" at bounding box center [512, 190] width 404 height 20
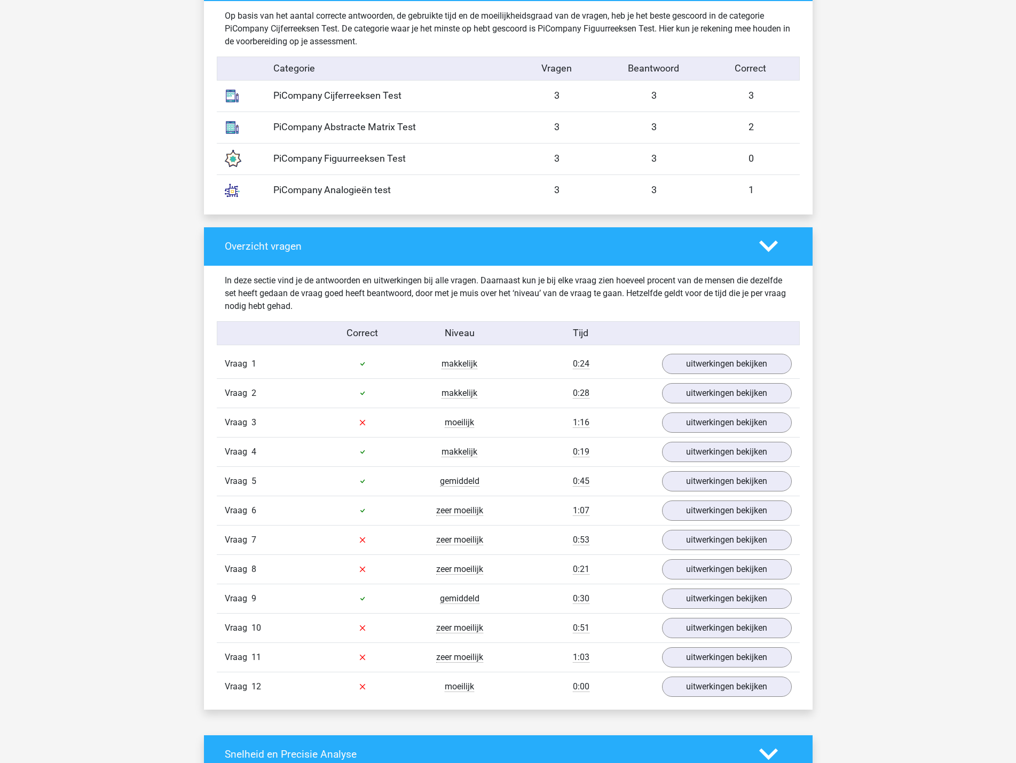
scroll to position [907, 0]
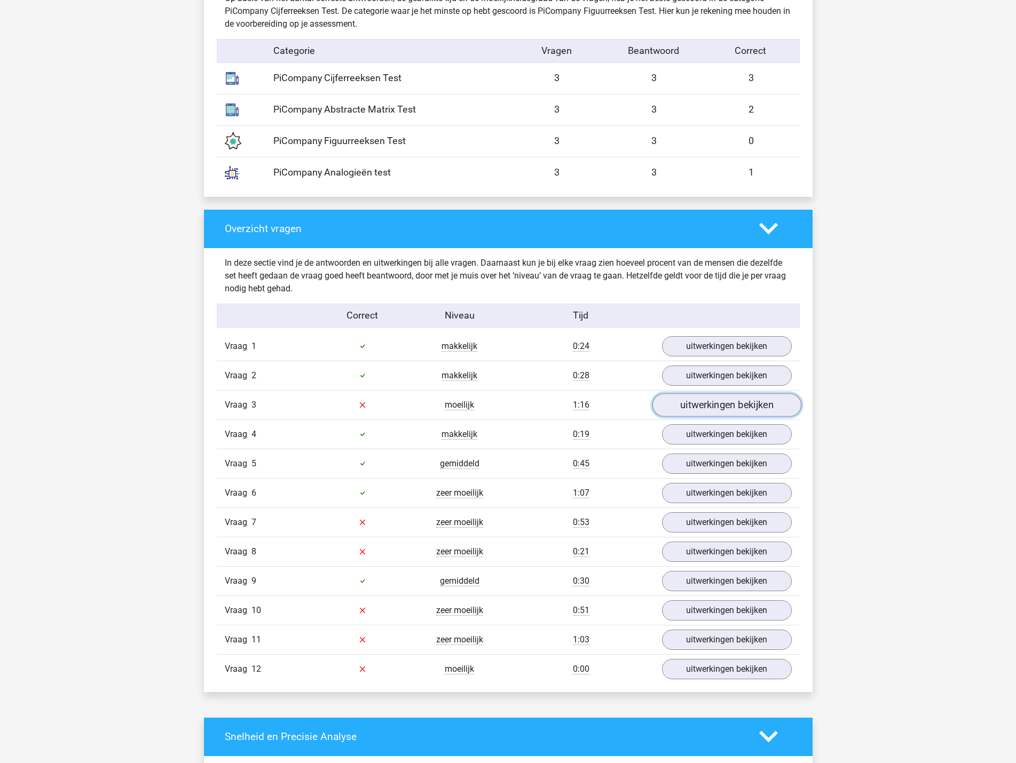
click at [750, 404] on link "uitwerkingen bekijken" at bounding box center [726, 404] width 149 height 23
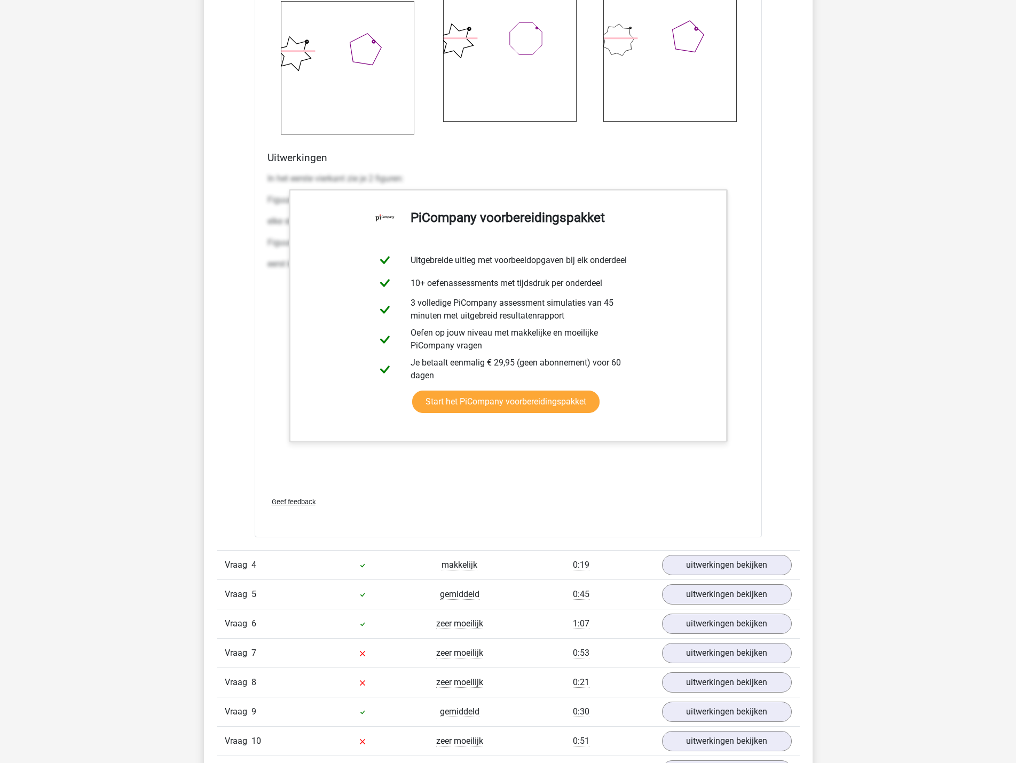
scroll to position [2188, 0]
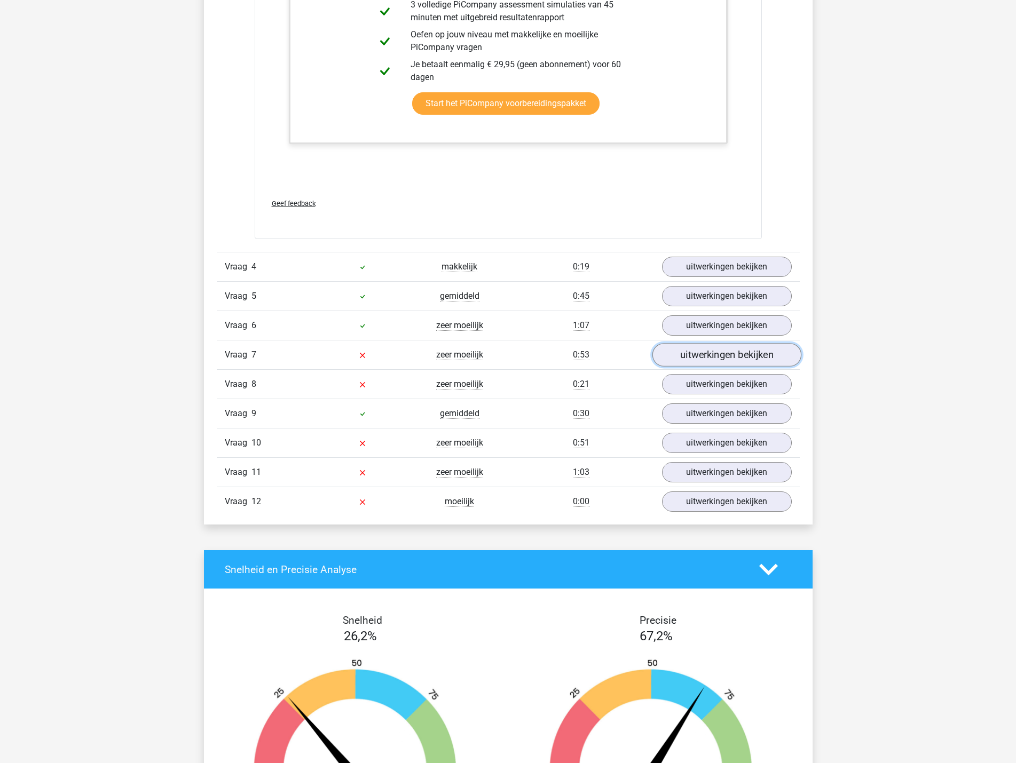
click at [727, 355] on link "uitwerkingen bekijken" at bounding box center [726, 355] width 149 height 23
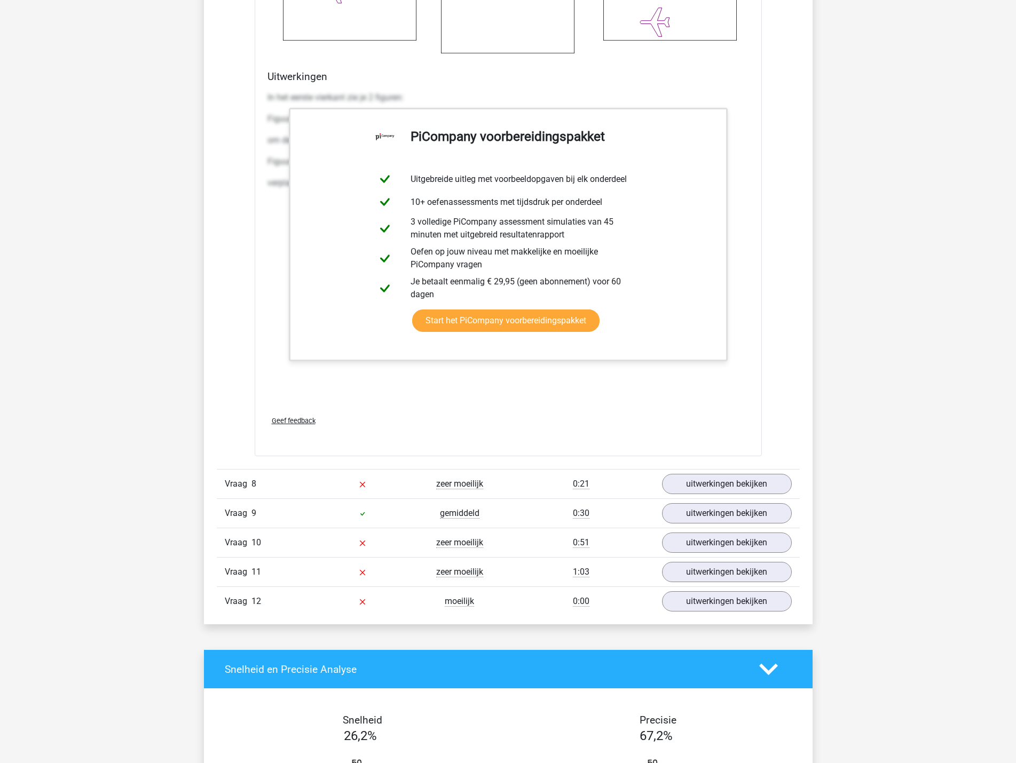
scroll to position [3309, 0]
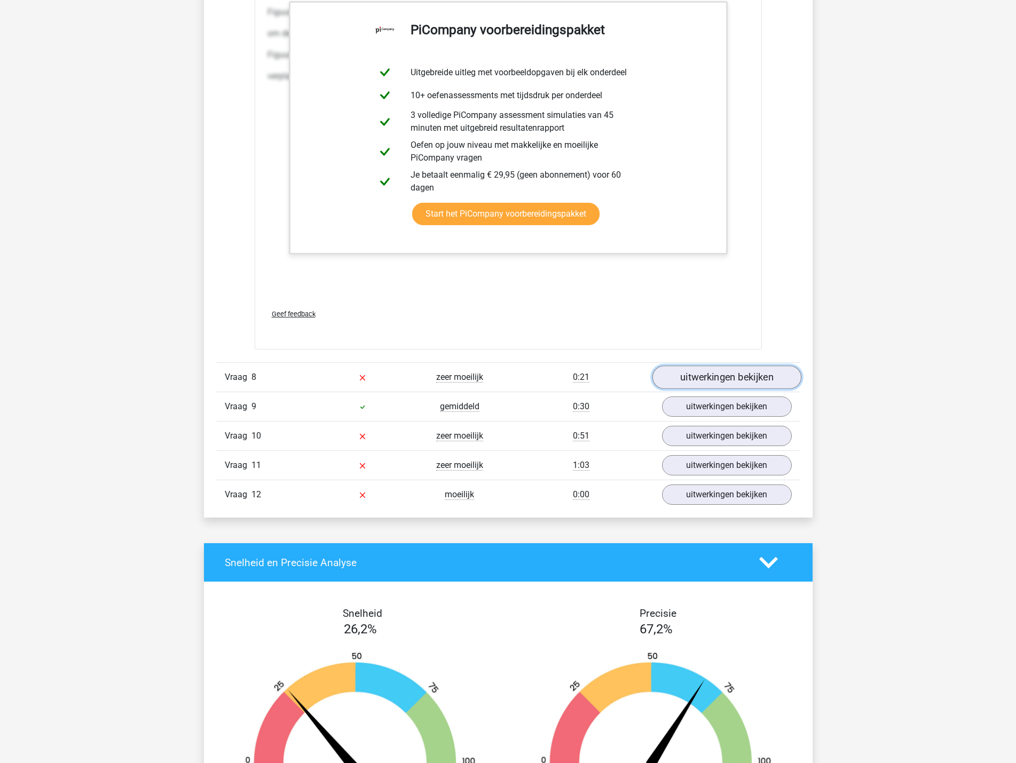
click at [745, 383] on link "uitwerkingen bekijken" at bounding box center [726, 377] width 149 height 23
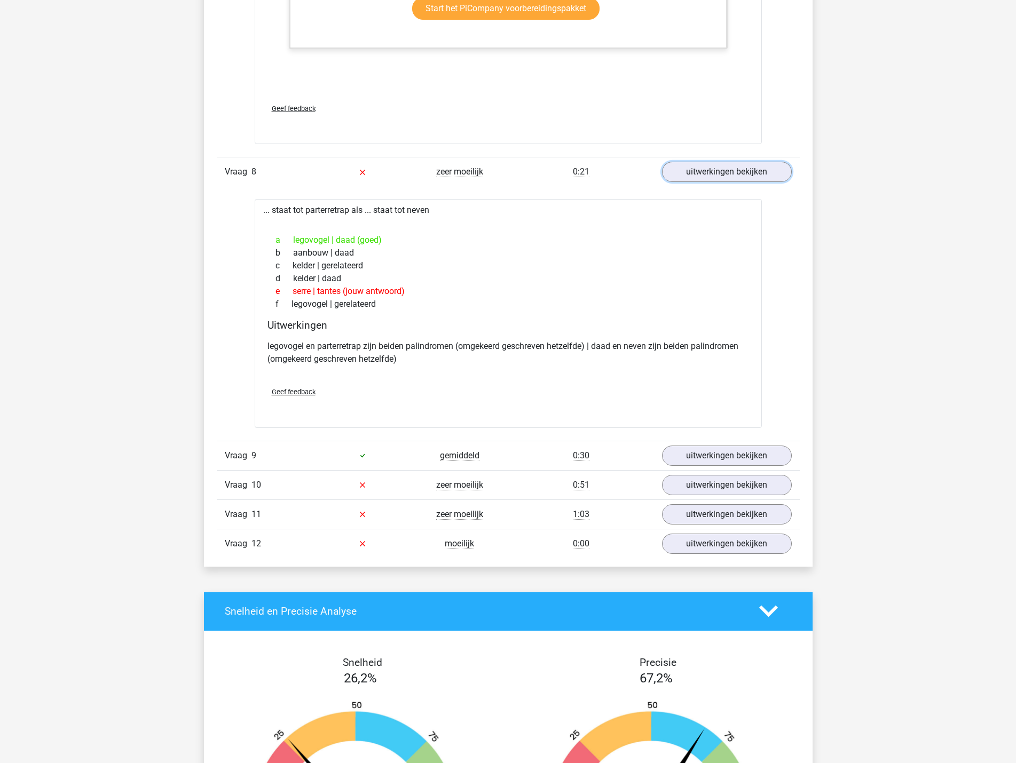
scroll to position [3523, 0]
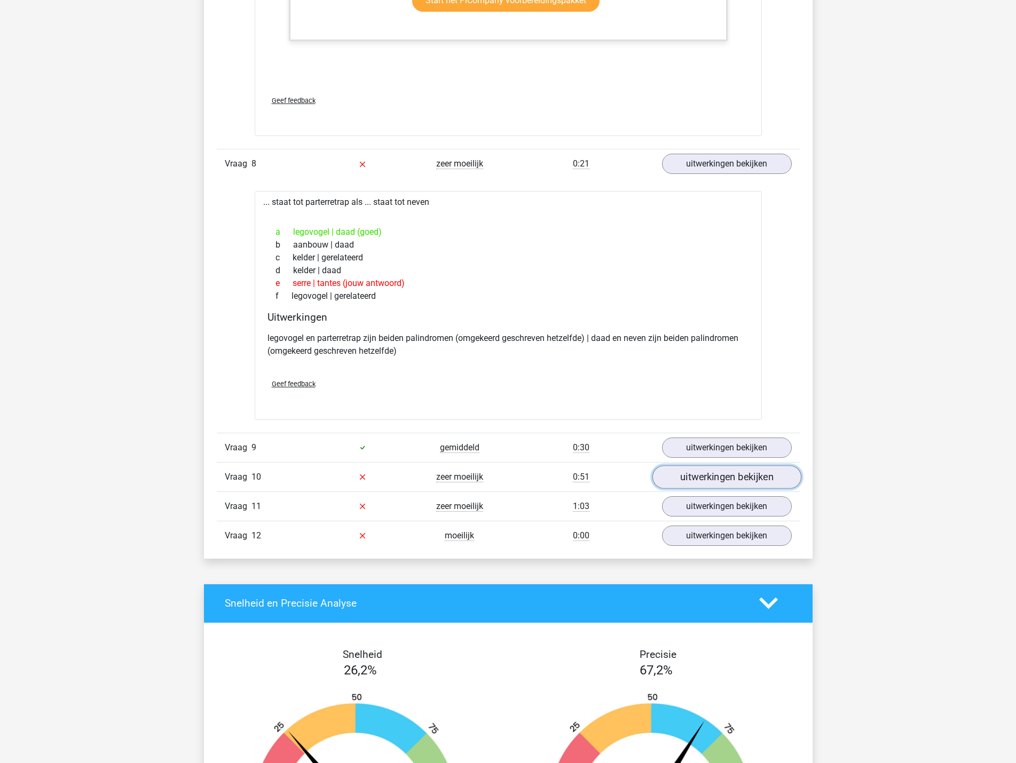
click at [743, 484] on link "uitwerkingen bekijken" at bounding box center [726, 476] width 149 height 23
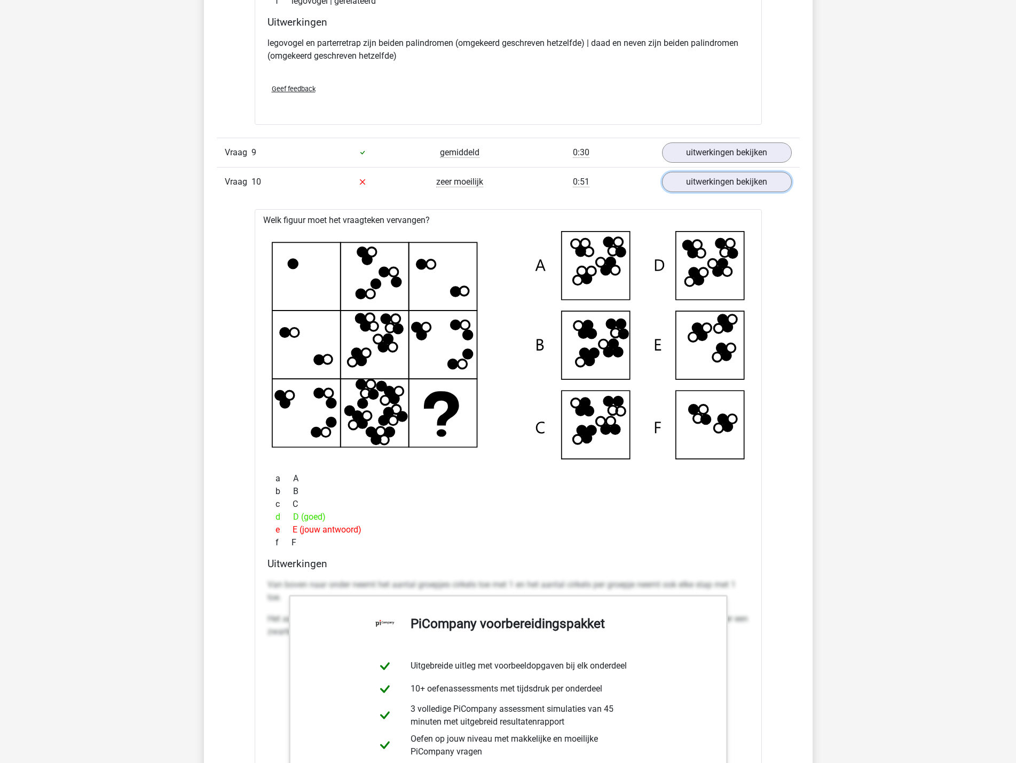
scroll to position [3843, 0]
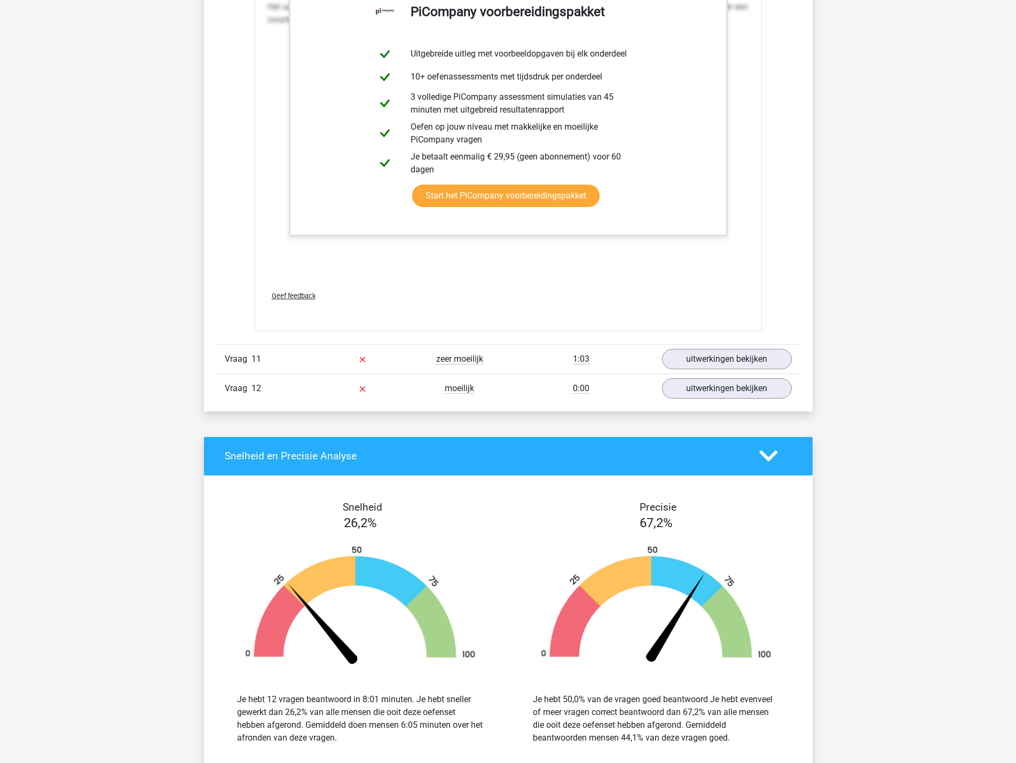
scroll to position [4483, 0]
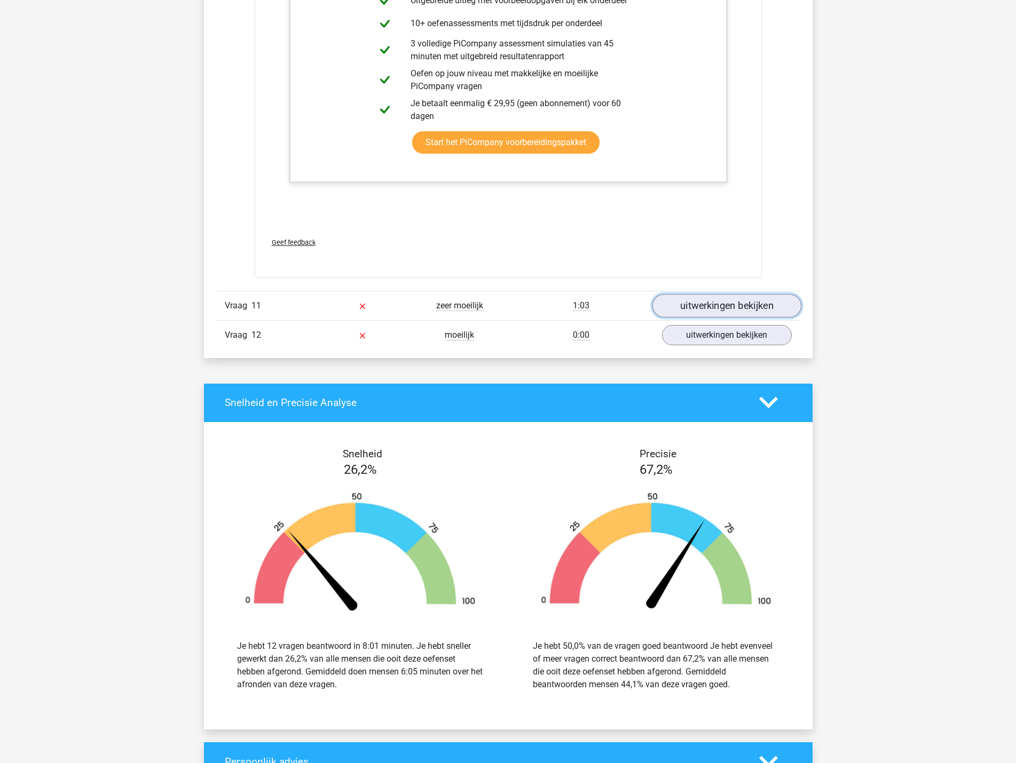
click at [731, 315] on link "uitwerkingen bekijken" at bounding box center [726, 305] width 149 height 23
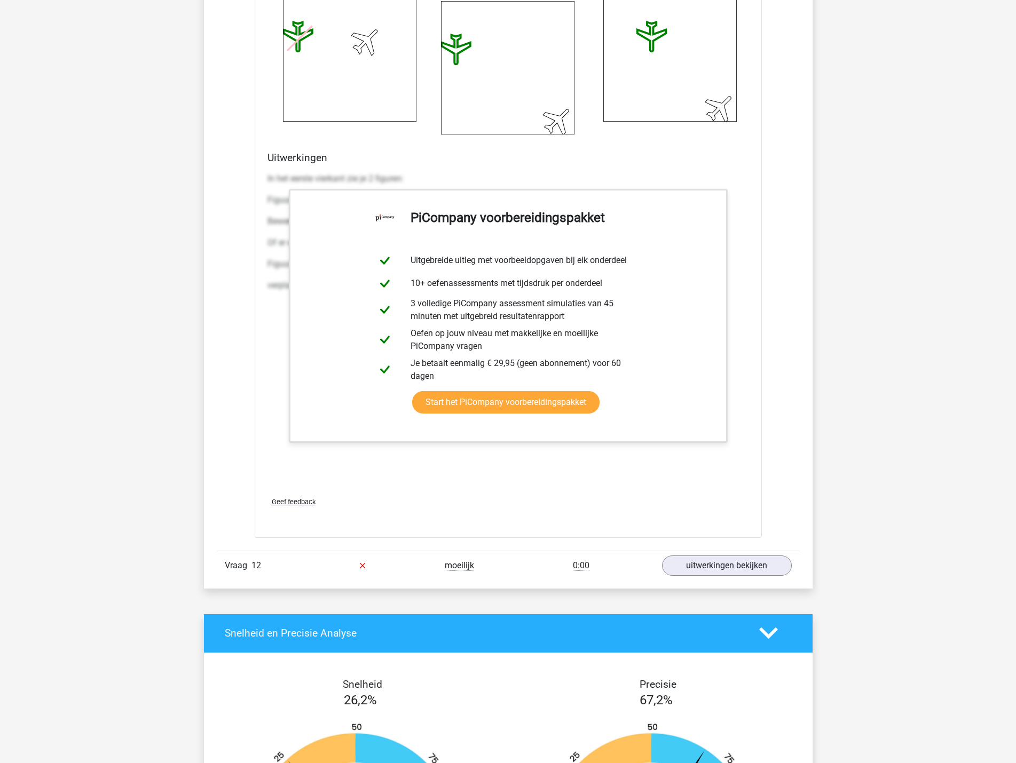
scroll to position [5391, 0]
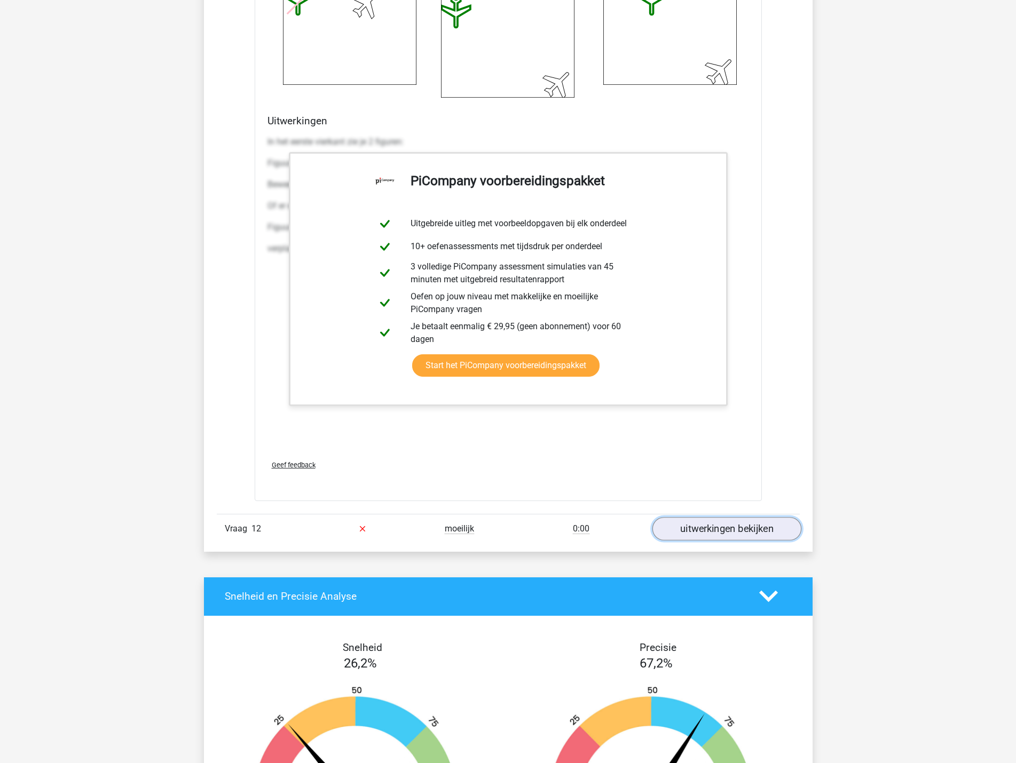
click at [740, 536] on link "uitwerkingen bekijken" at bounding box center [726, 528] width 149 height 23
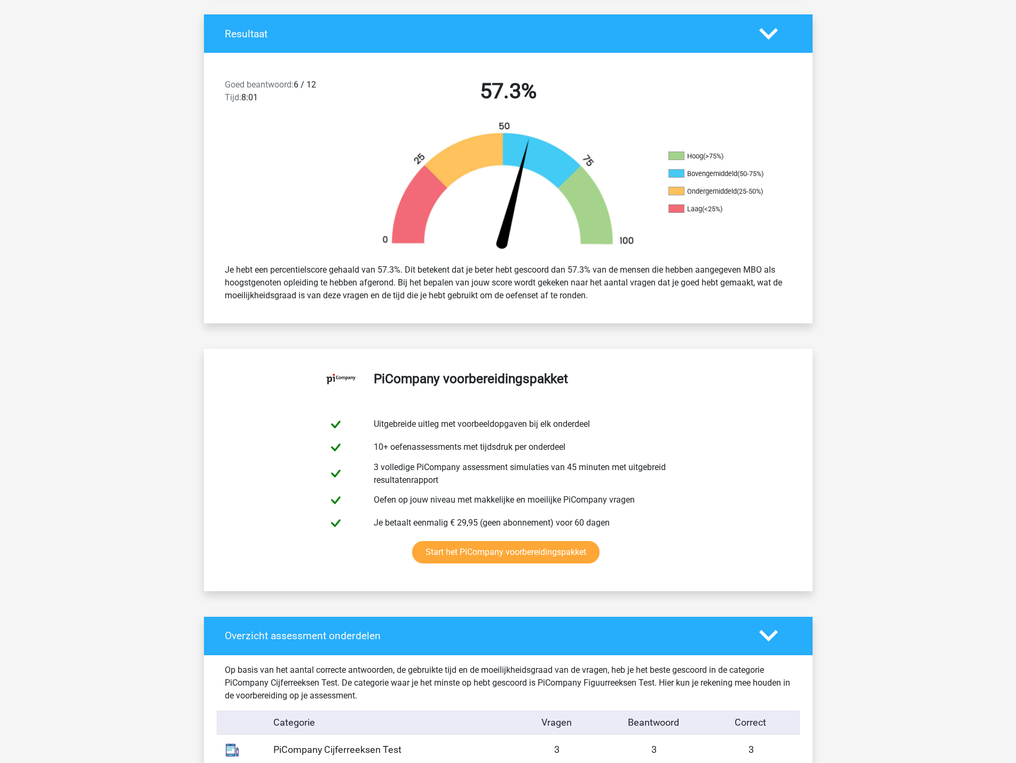
scroll to position [213, 0]
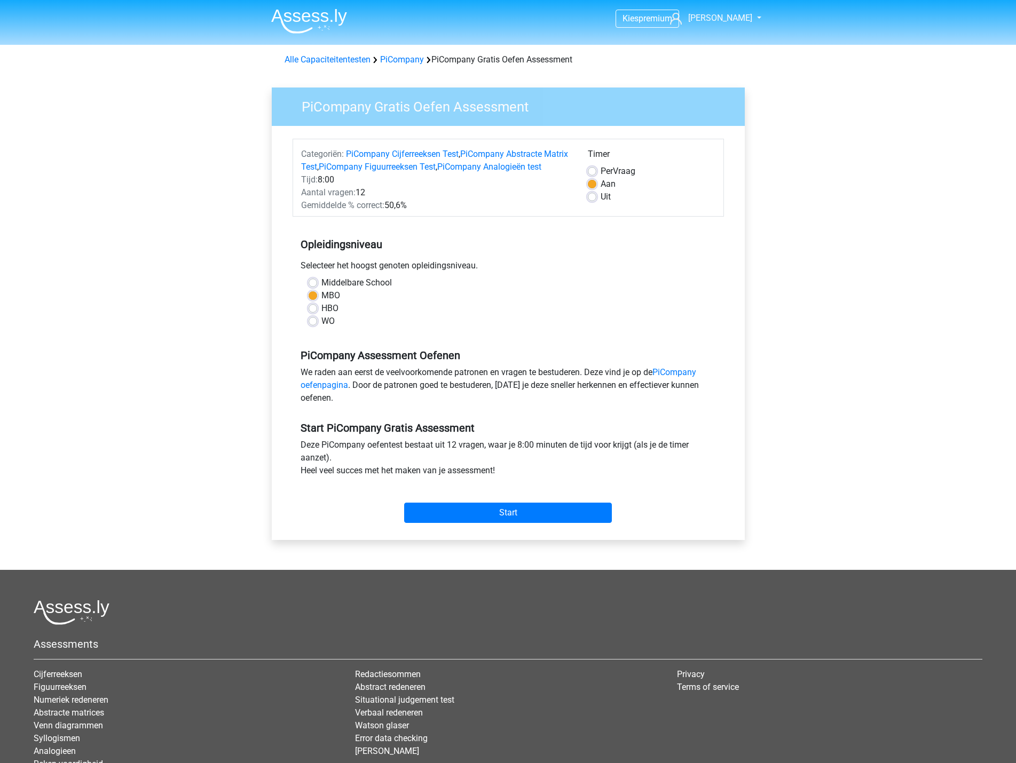
click at [600, 172] on label "Per Vraag" at bounding box center [617, 171] width 35 height 13
click at [593, 172] on input "Per Vraag" at bounding box center [592, 170] width 9 height 11
radio input "true"
click at [600, 183] on label "Aan" at bounding box center [607, 184] width 15 height 13
click at [592, 183] on input "Aan" at bounding box center [592, 183] width 9 height 11
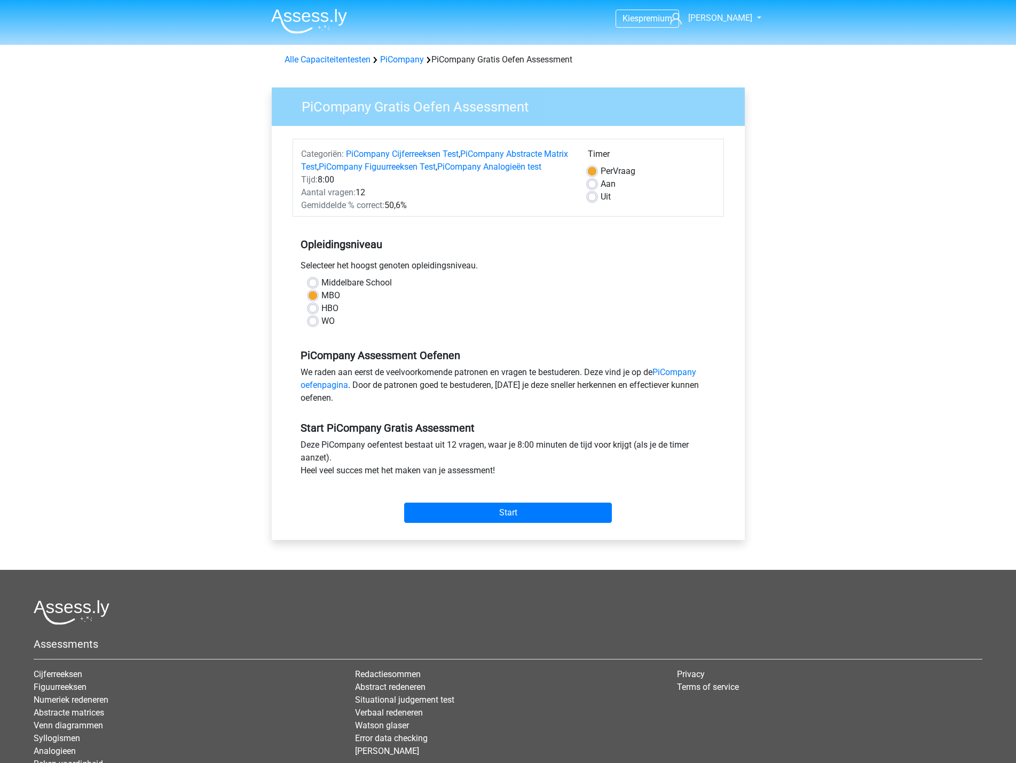
radio input "true"
click at [600, 201] on label "Uit" at bounding box center [605, 197] width 10 height 13
click at [592, 201] on input "Uit" at bounding box center [592, 196] width 9 height 11
radio input "true"
click at [600, 186] on label "Aan" at bounding box center [607, 184] width 15 height 13
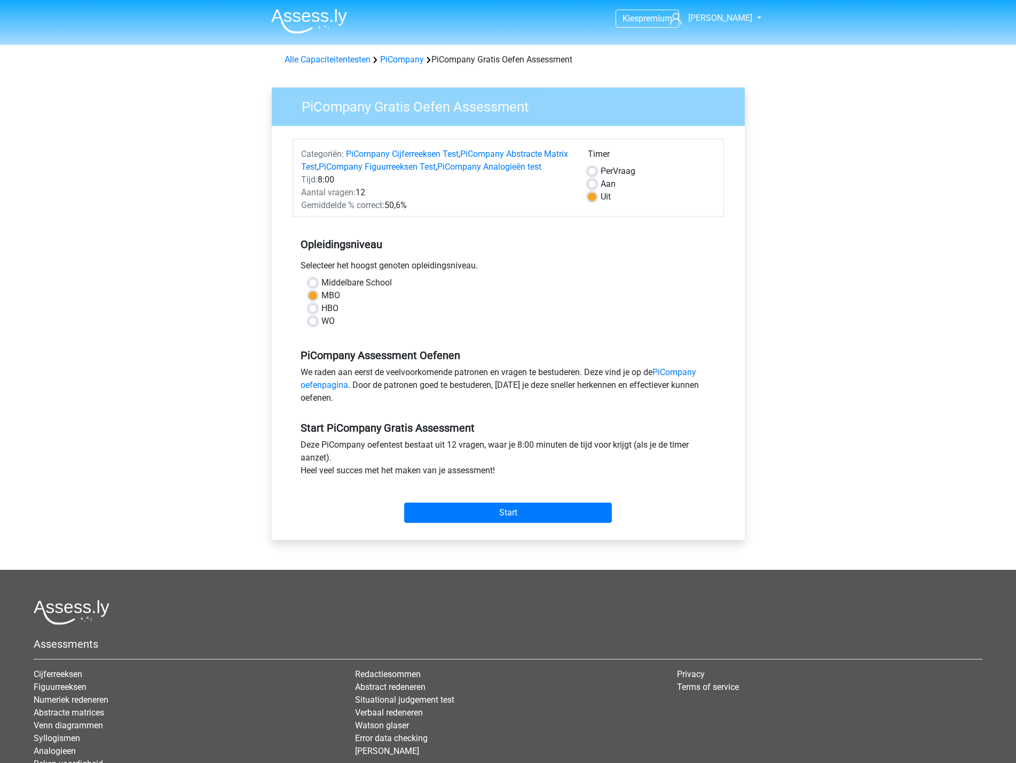
click at [592, 186] on input "Aan" at bounding box center [592, 183] width 9 height 11
radio input "true"
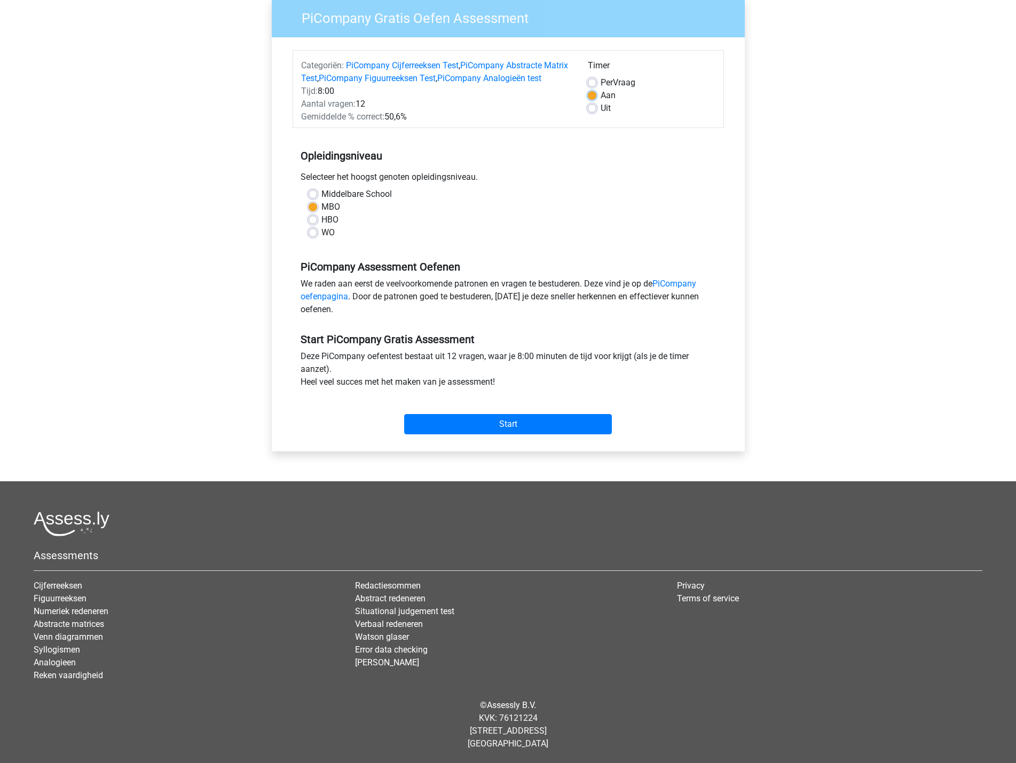
scroll to position [101, 0]
click at [478, 419] on input "Start" at bounding box center [508, 424] width 208 height 20
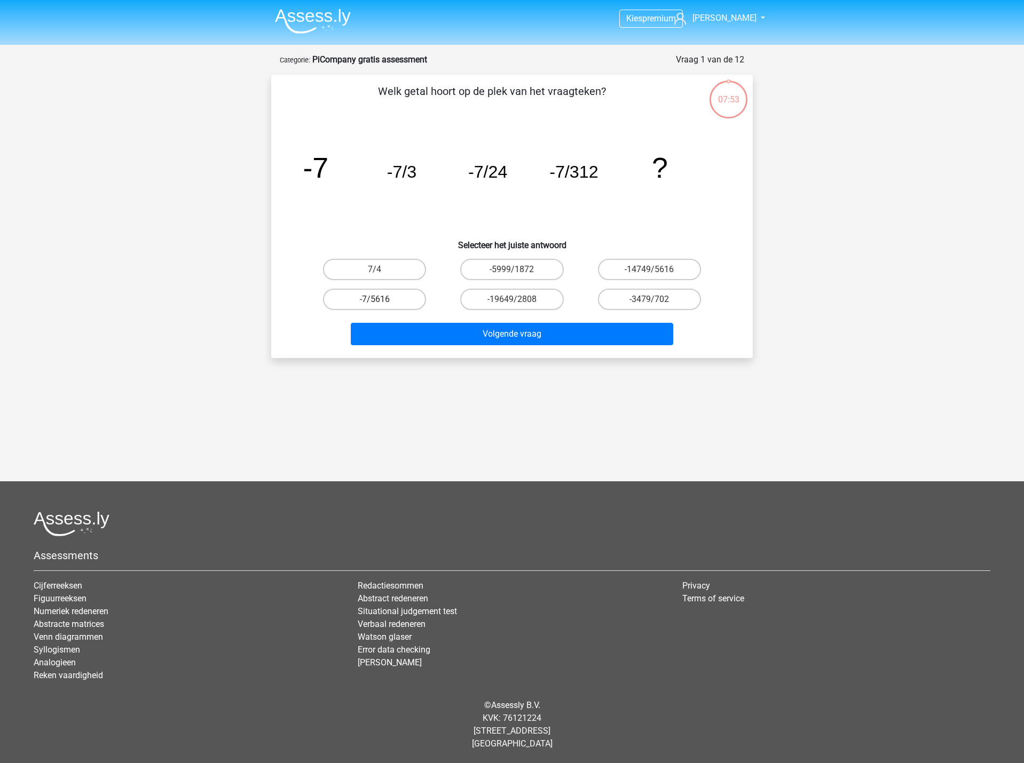
click at [382, 298] on label "-7/5616" at bounding box center [374, 299] width 103 height 21
click at [382, 299] on input "-7/5616" at bounding box center [378, 302] width 7 height 7
radio input "true"
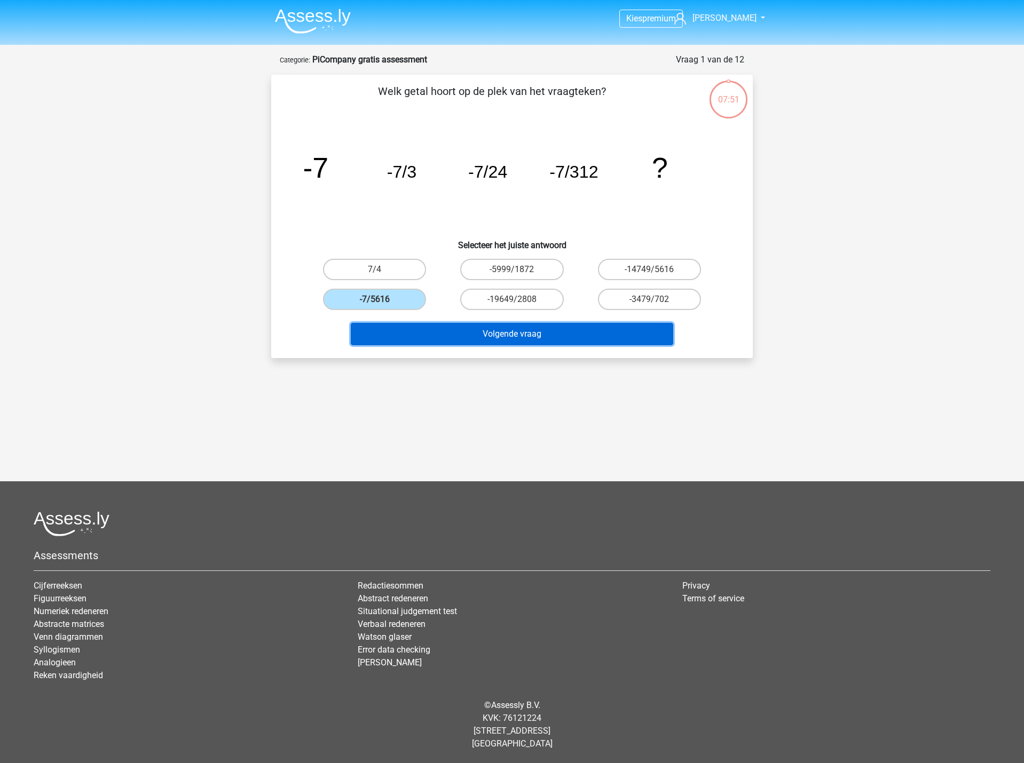
click at [539, 341] on button "Volgende vraag" at bounding box center [512, 334] width 323 height 22
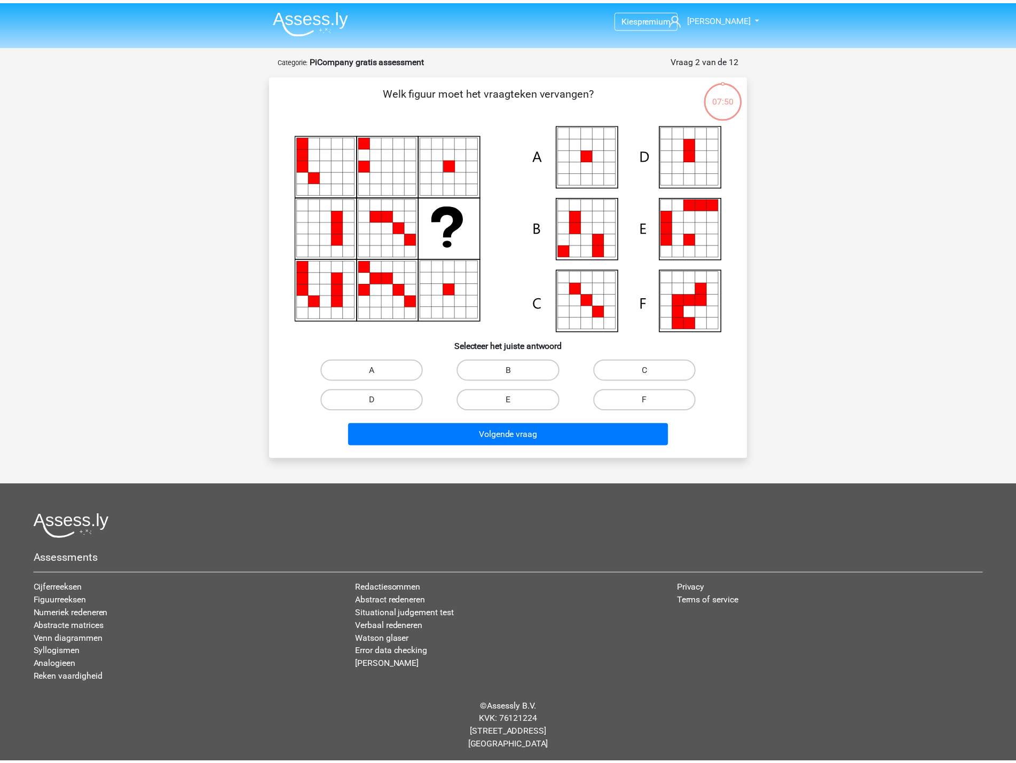
scroll to position [3, 0]
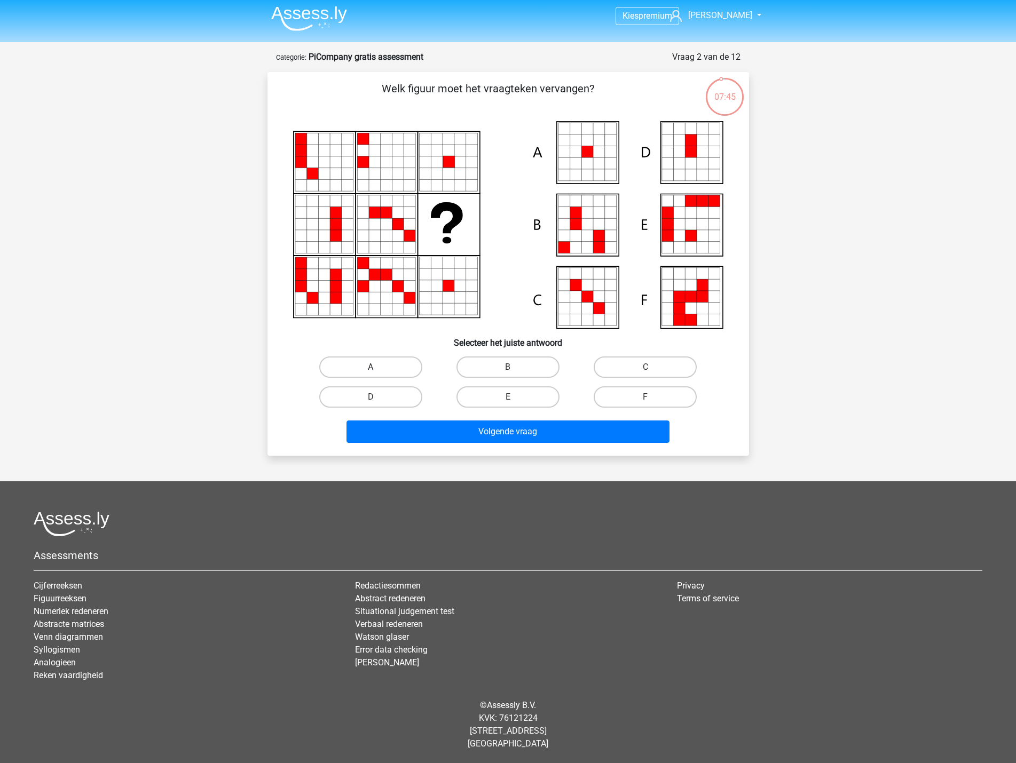
click at [394, 368] on label "A" at bounding box center [370, 367] width 103 height 21
click at [377, 368] on input "A" at bounding box center [373, 370] width 7 height 7
radio input "true"
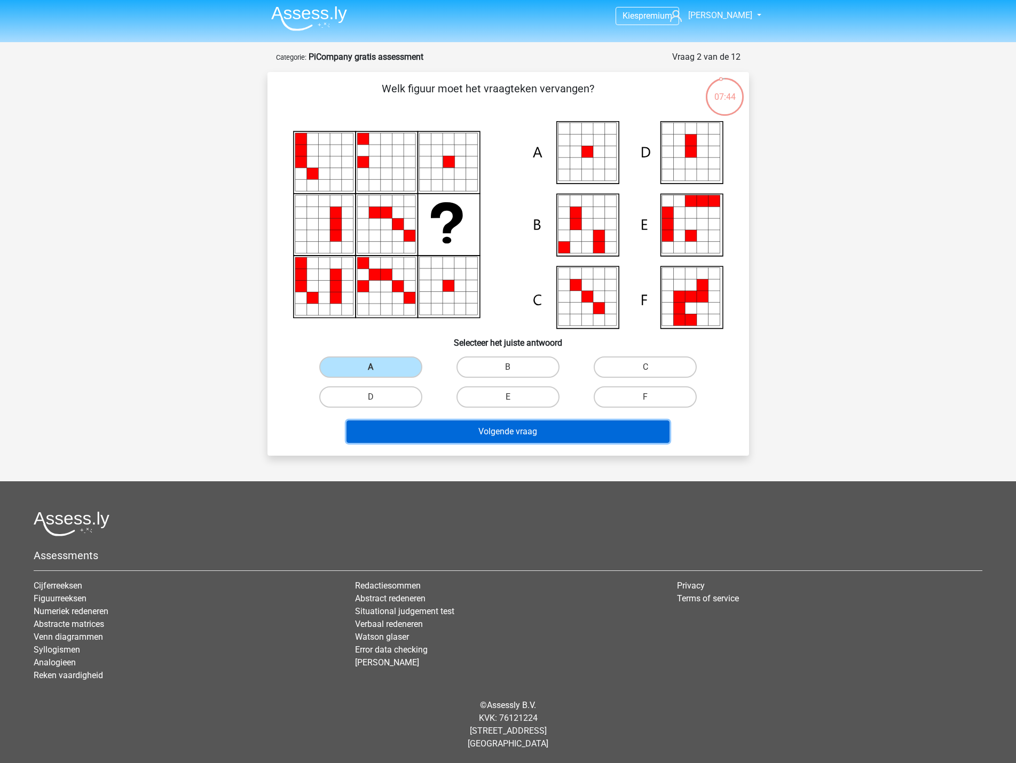
click at [532, 436] on button "Volgende vraag" at bounding box center [507, 432] width 323 height 22
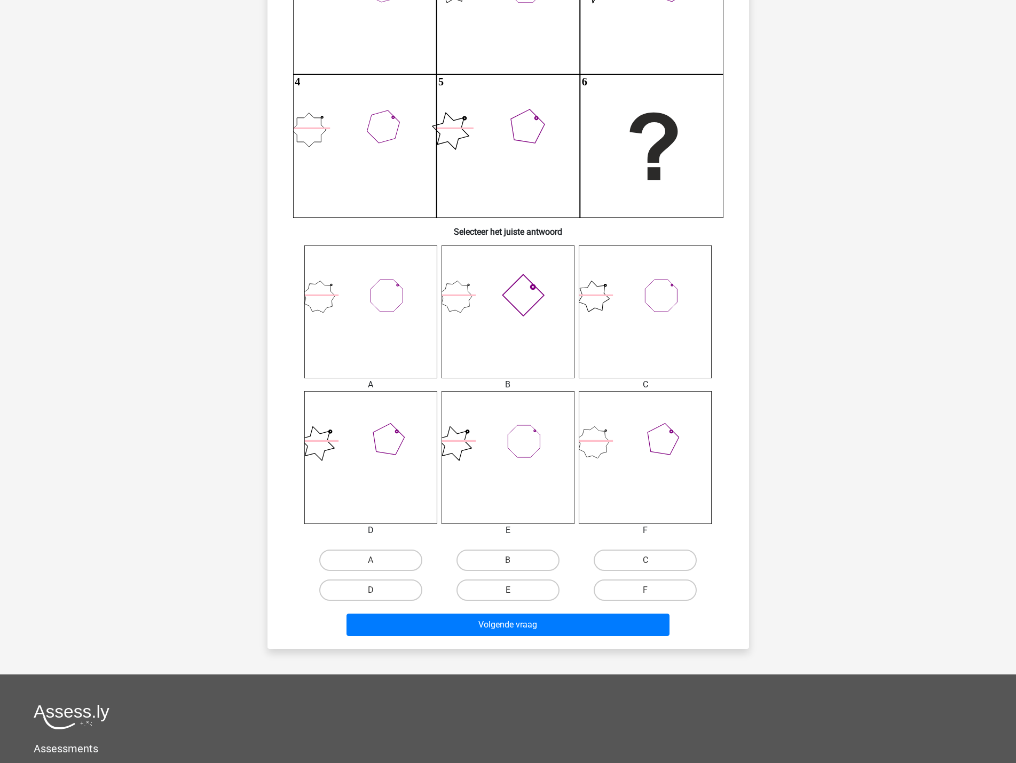
scroll to position [213, 0]
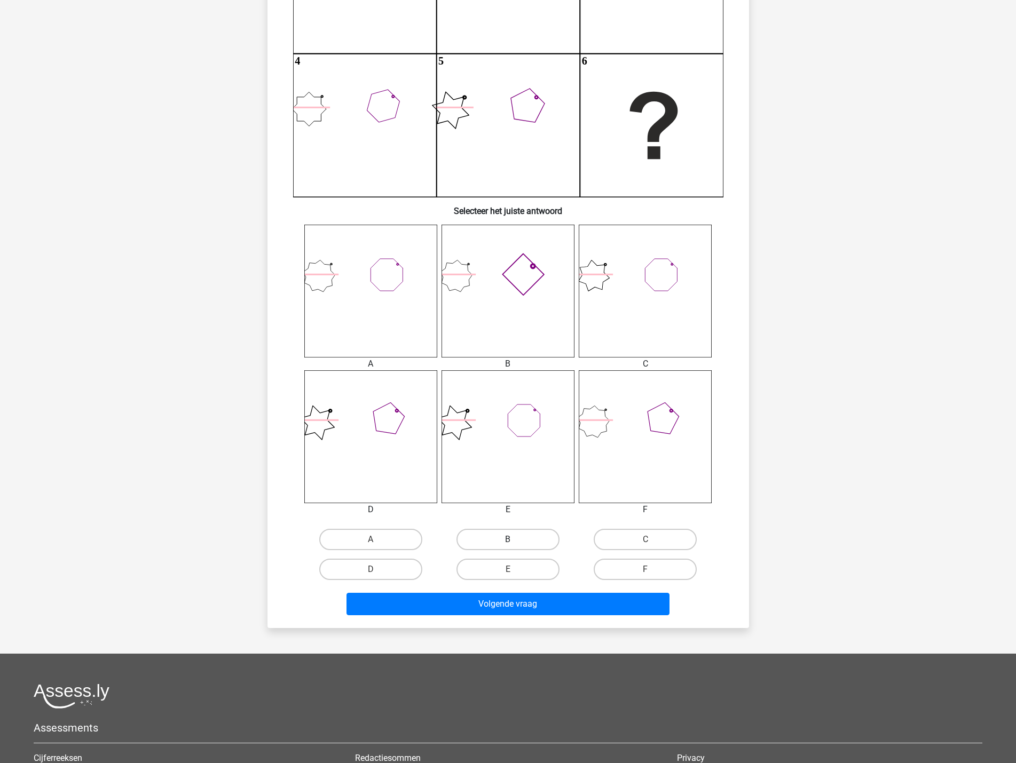
click at [511, 539] on label "B" at bounding box center [507, 539] width 103 height 21
click at [511, 540] on input "B" at bounding box center [511, 543] width 7 height 7
radio input "true"
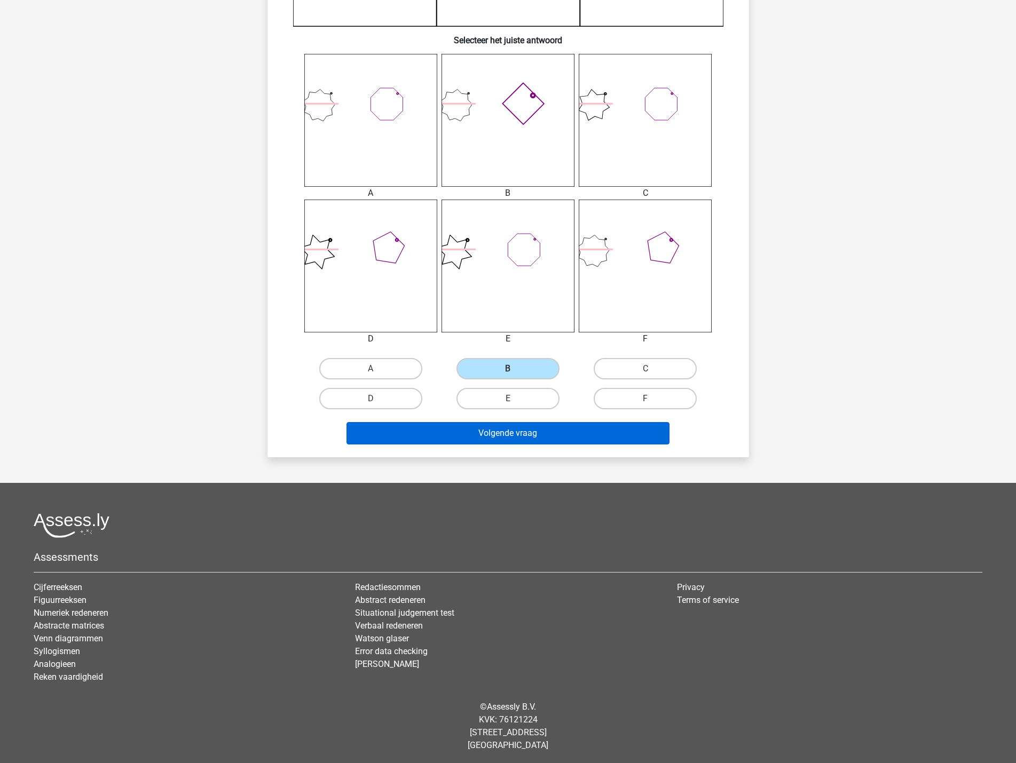
scroll to position [386, 0]
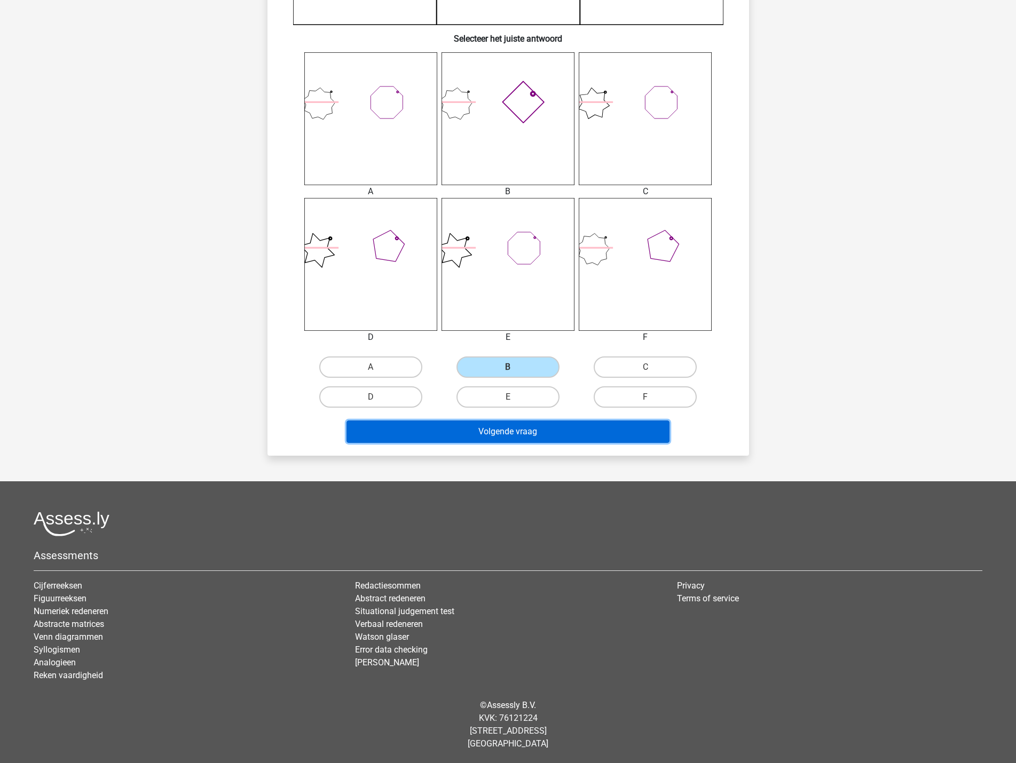
click at [553, 431] on button "Volgende vraag" at bounding box center [507, 432] width 323 height 22
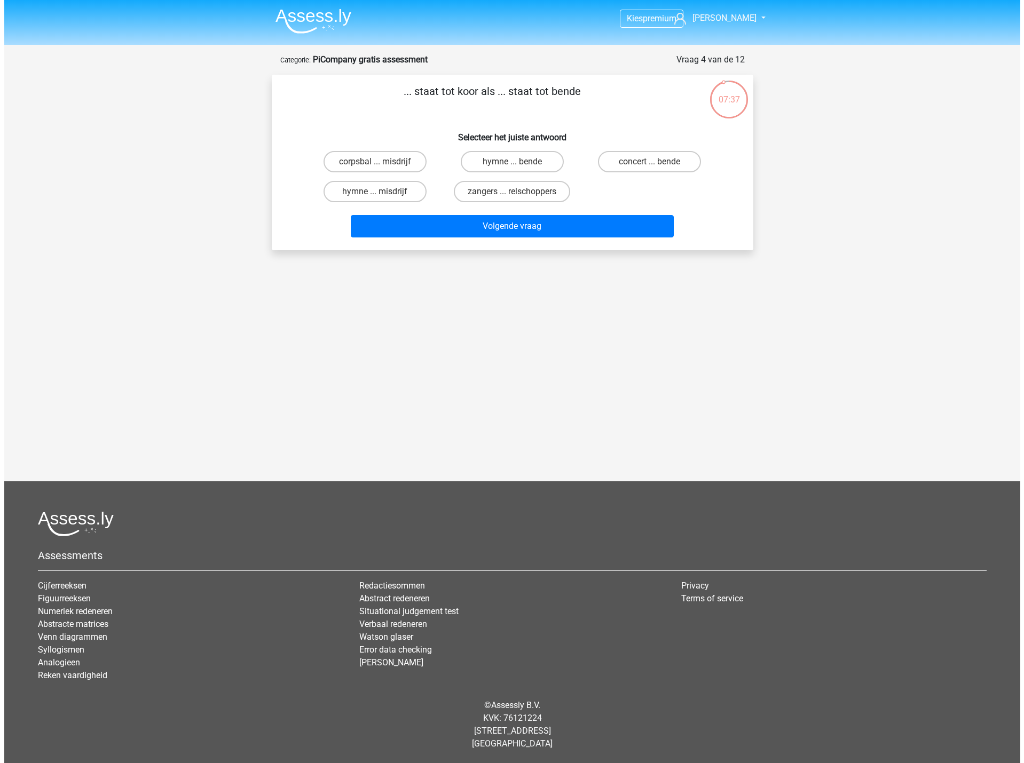
scroll to position [0, 0]
click at [511, 195] on label "zangers ... relschoppers" at bounding box center [512, 191] width 116 height 21
click at [512, 195] on input "zangers ... relschoppers" at bounding box center [515, 195] width 7 height 7
radio input "true"
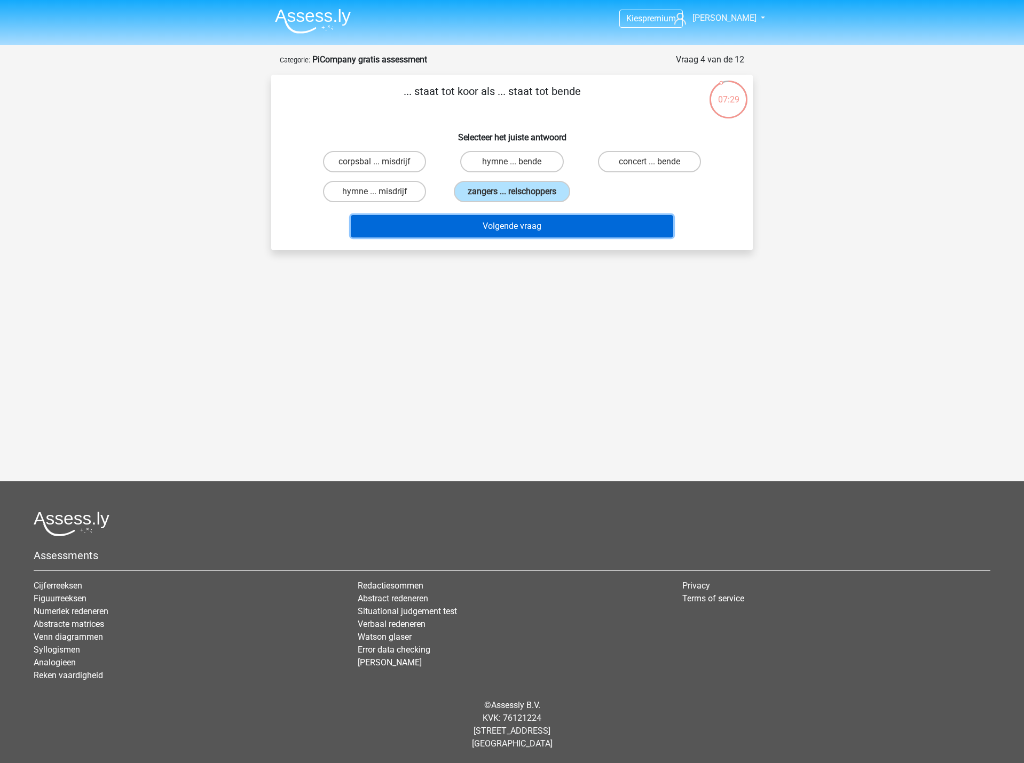
click at [505, 226] on button "Volgende vraag" at bounding box center [512, 226] width 323 height 22
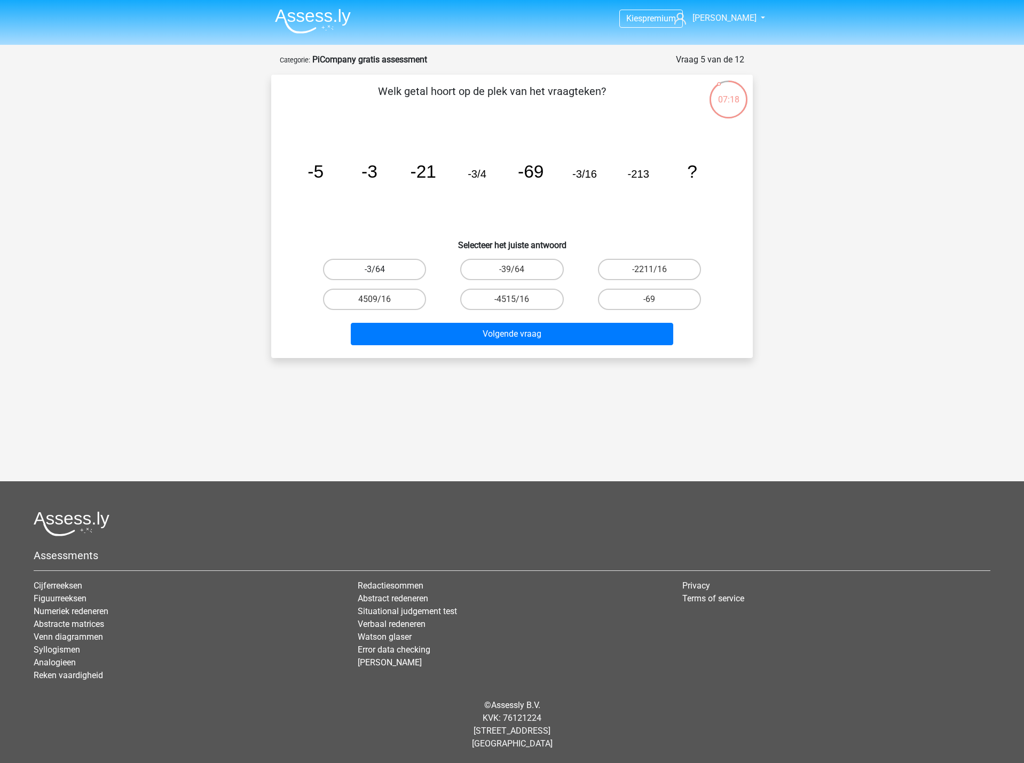
click at [392, 270] on label "-3/64" at bounding box center [374, 269] width 103 height 21
click at [382, 270] on input "-3/64" at bounding box center [378, 273] width 7 height 7
radio input "true"
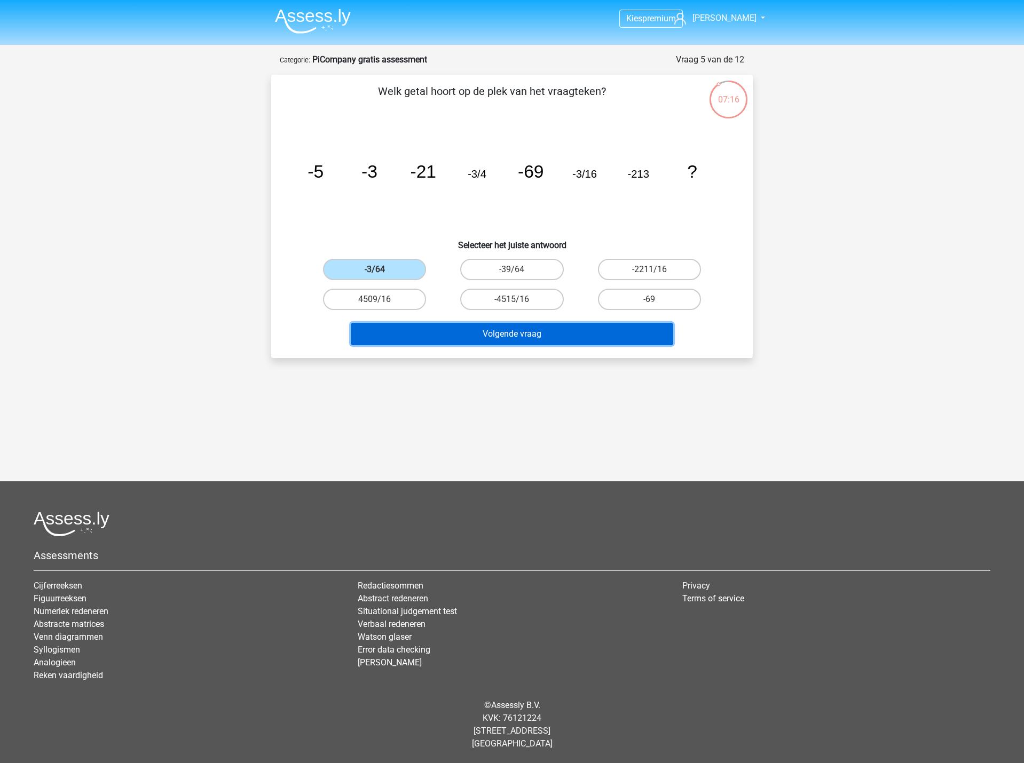
click at [538, 334] on button "Volgende vraag" at bounding box center [512, 334] width 323 height 22
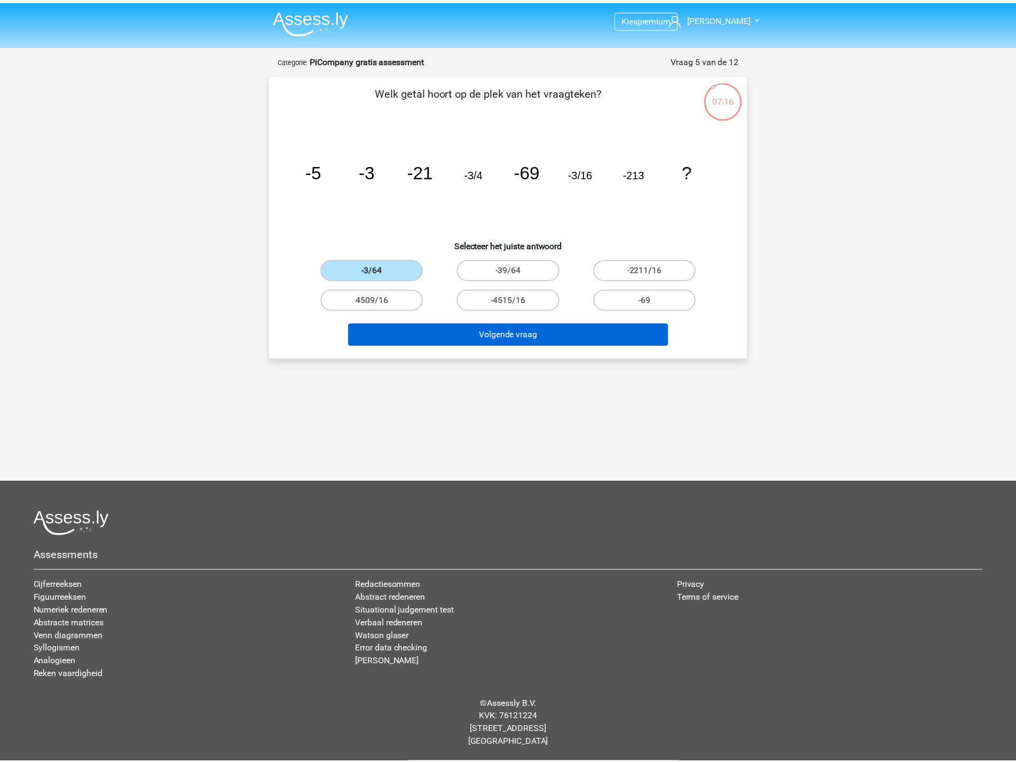
scroll to position [3, 0]
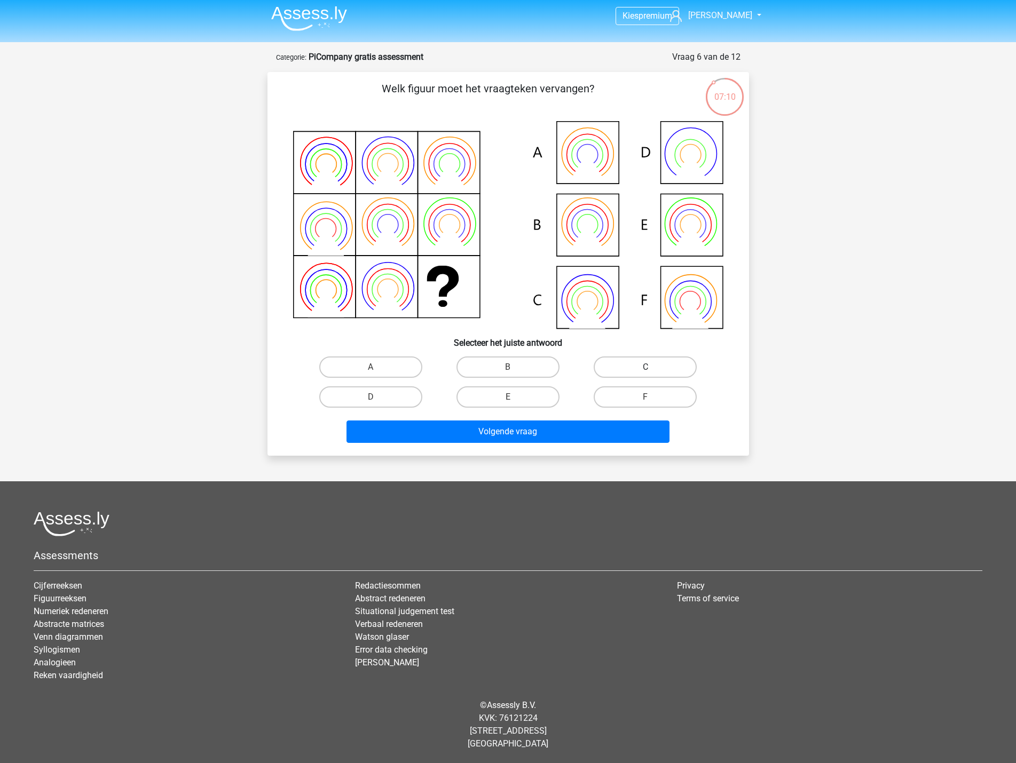
click at [633, 370] on label "C" at bounding box center [645, 367] width 103 height 21
click at [645, 370] on input "C" at bounding box center [648, 370] width 7 height 7
radio input "true"
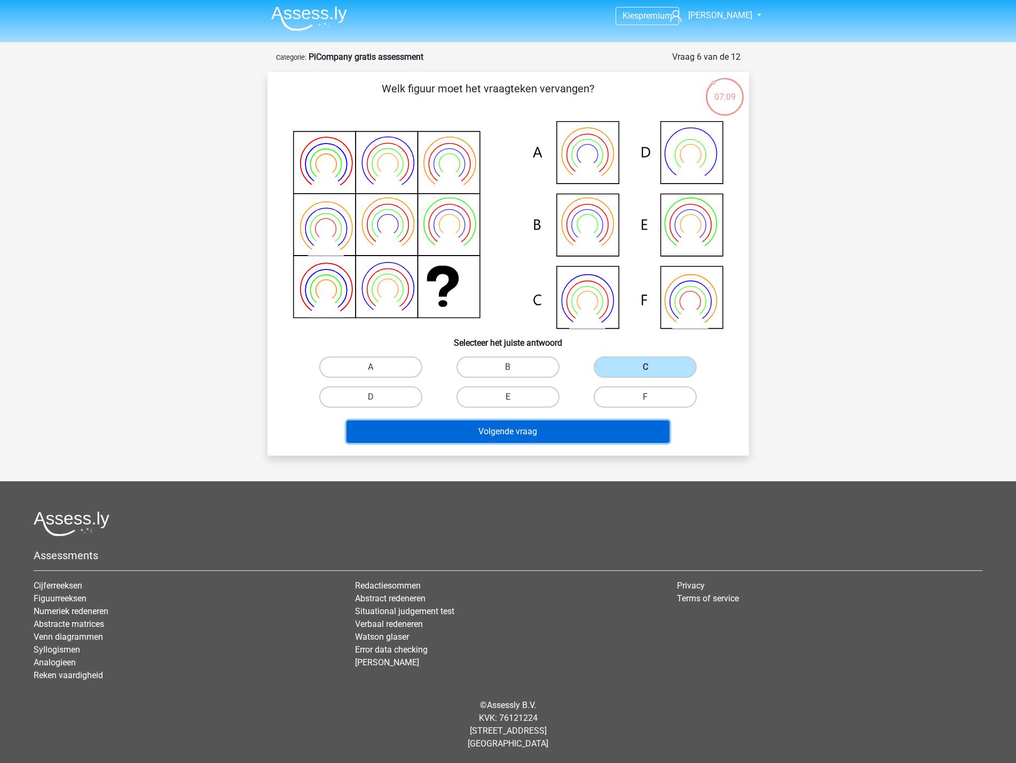
click at [587, 431] on button "Volgende vraag" at bounding box center [507, 432] width 323 height 22
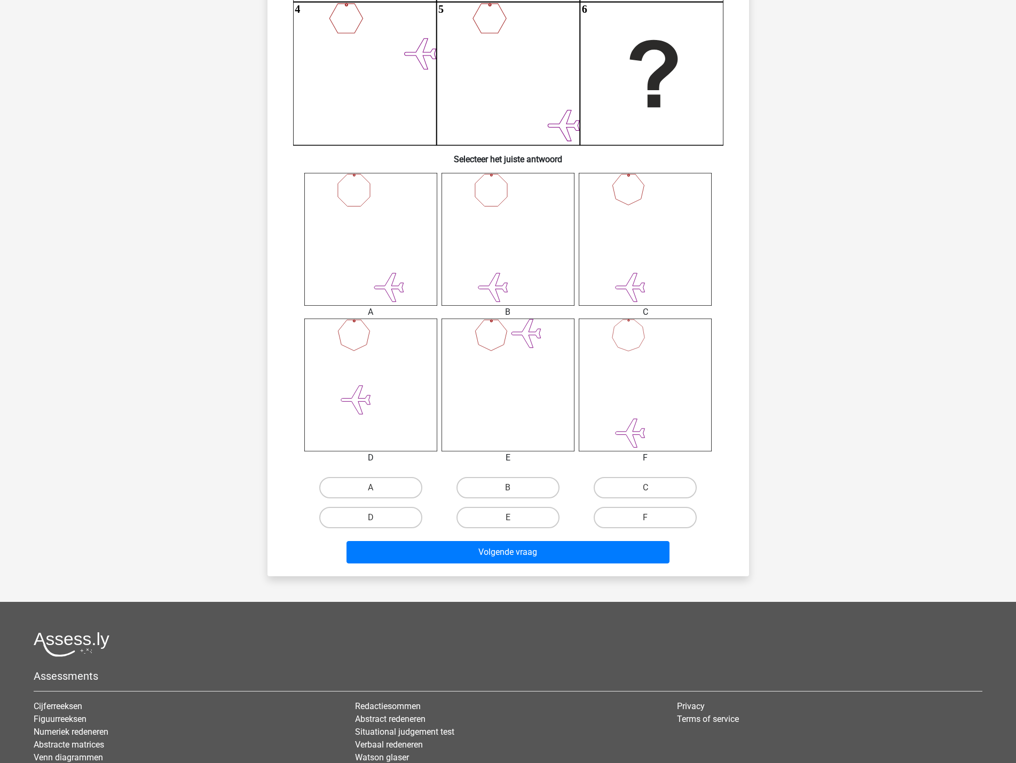
scroll to position [267, 0]
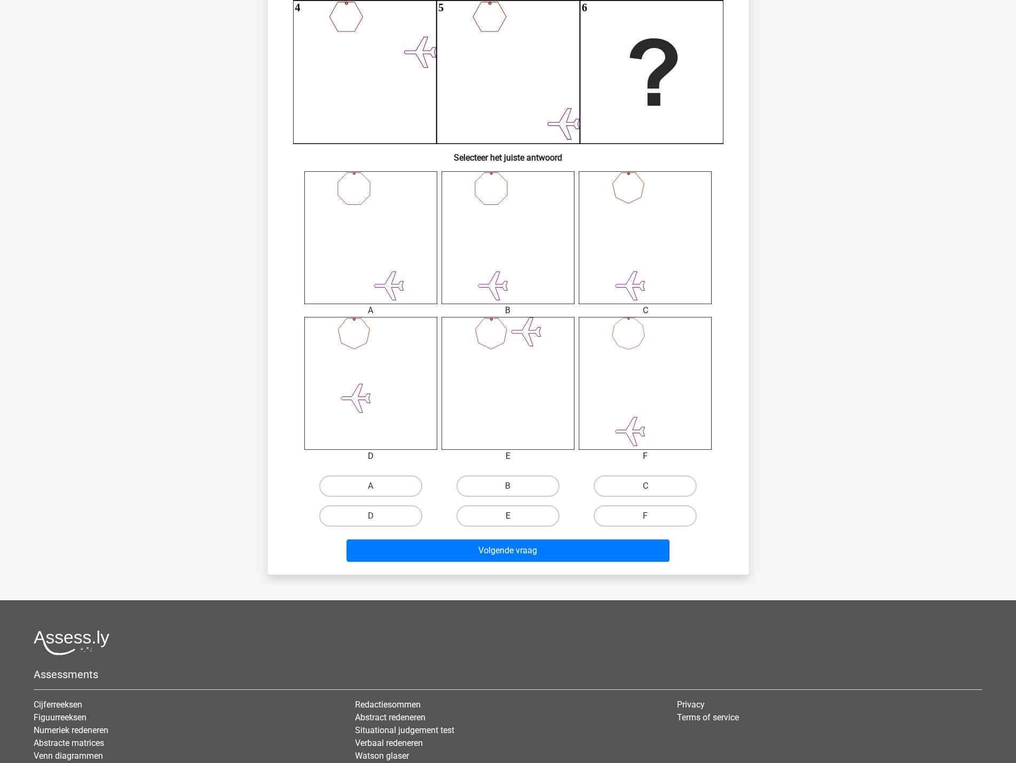
click at [500, 518] on label "E" at bounding box center [507, 515] width 103 height 21
click at [508, 518] on input "E" at bounding box center [511, 519] width 7 height 7
radio input "true"
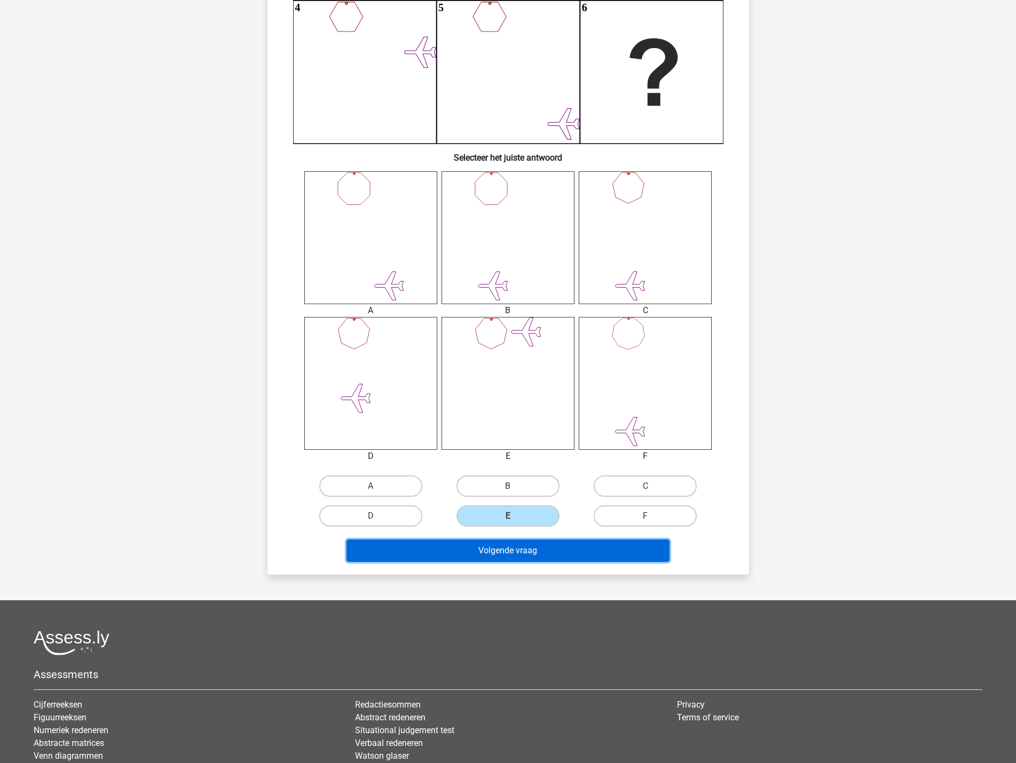
click at [511, 554] on button "Volgende vraag" at bounding box center [507, 551] width 323 height 22
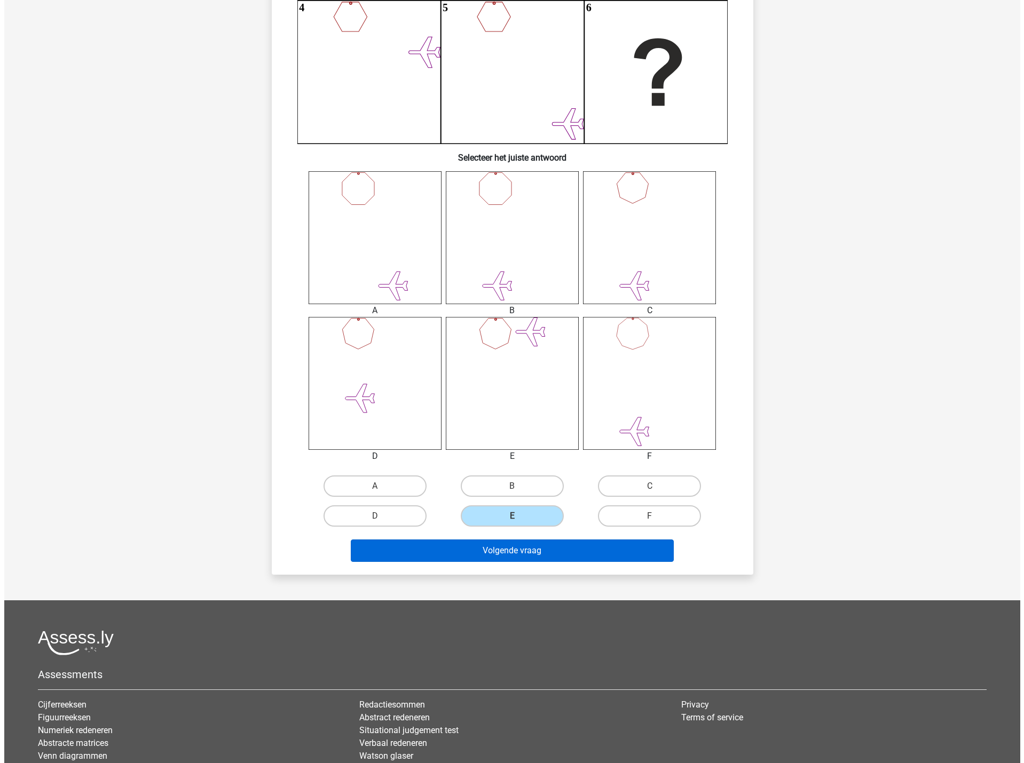
scroll to position [0, 0]
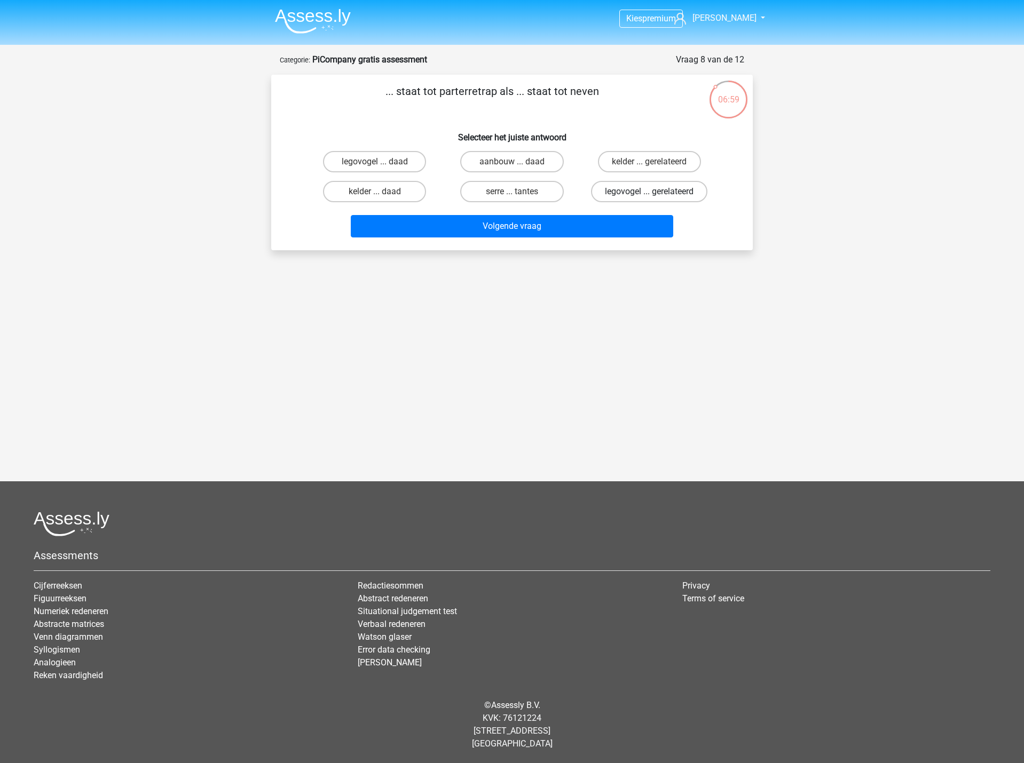
click at [611, 195] on label "legovogel ... gerelateerd" at bounding box center [649, 191] width 116 height 21
click at [649, 195] on input "legovogel ... gerelateerd" at bounding box center [652, 195] width 7 height 7
radio input "true"
click at [355, 164] on label "legovogel ... daad" at bounding box center [374, 161] width 103 height 21
click at [375, 164] on input "legovogel ... daad" at bounding box center [378, 165] width 7 height 7
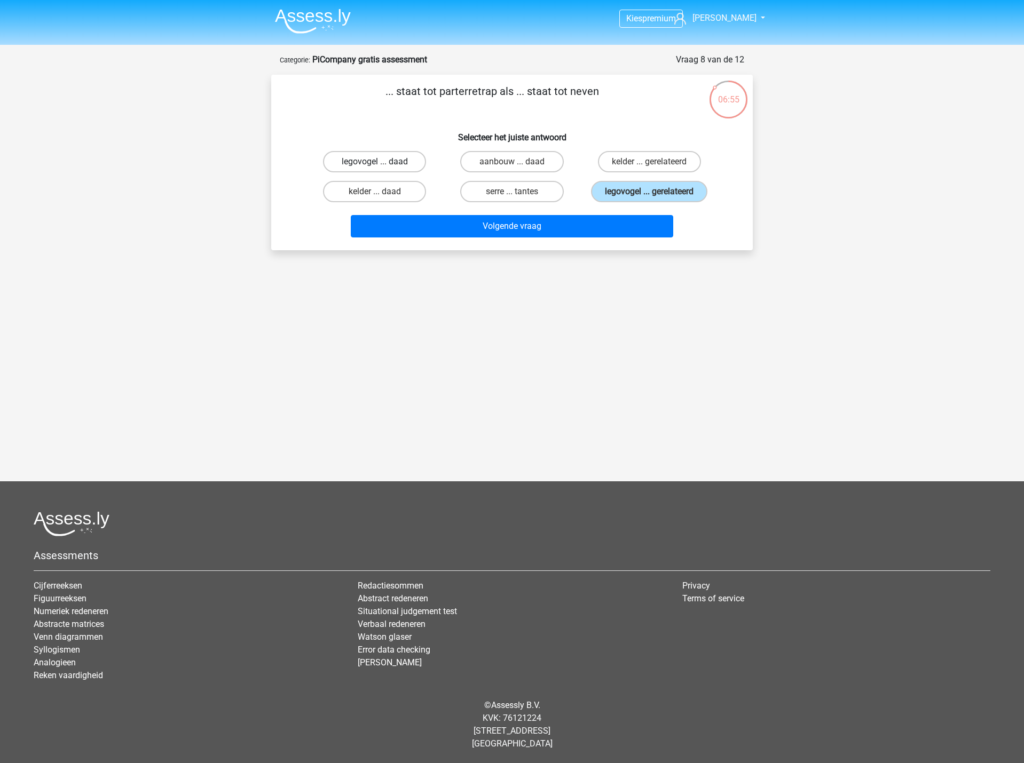
radio input "true"
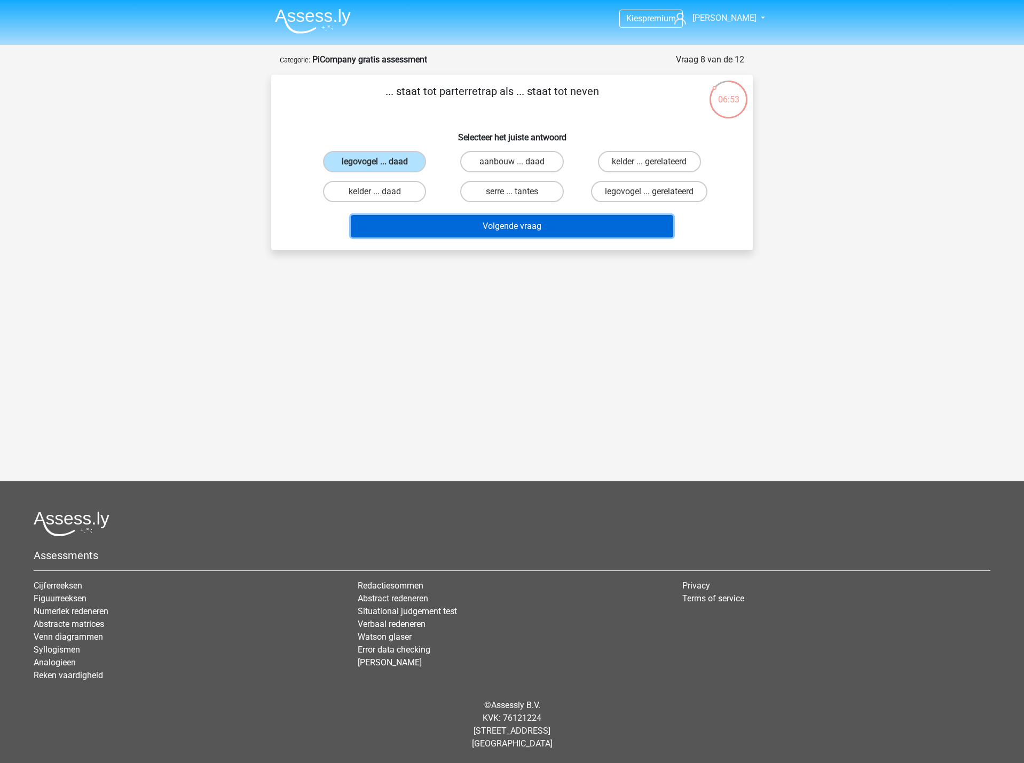
click at [545, 226] on button "Volgende vraag" at bounding box center [512, 226] width 323 height 22
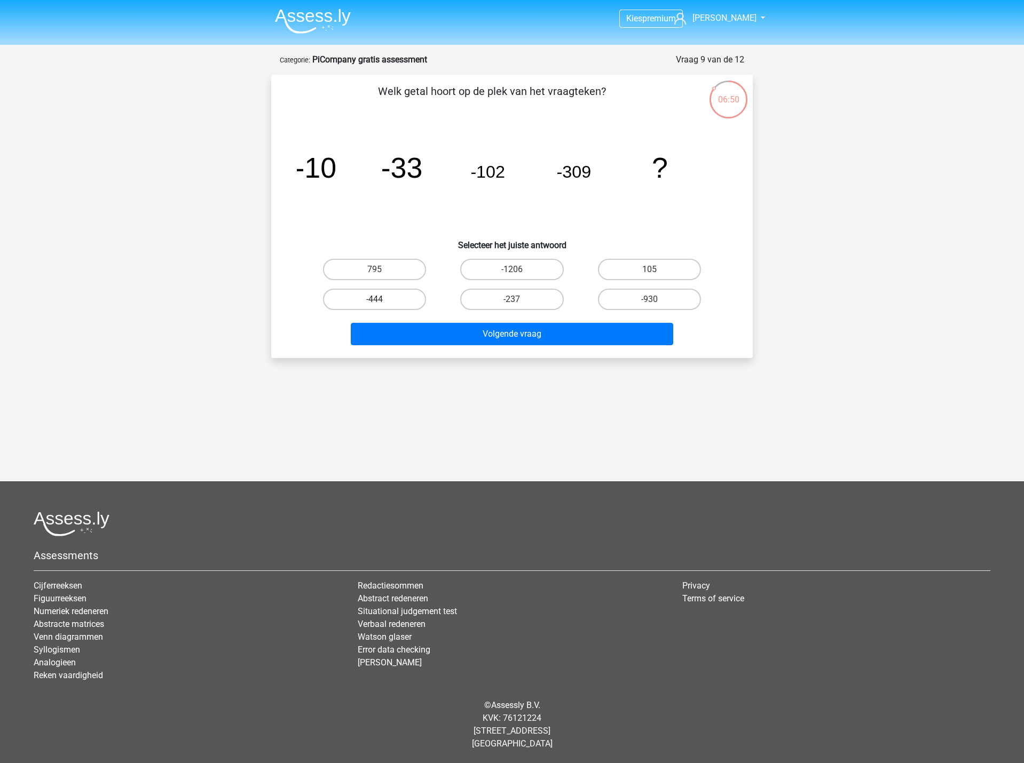
click at [352, 304] on label "-444" at bounding box center [374, 299] width 103 height 21
click at [375, 304] on input "-444" at bounding box center [378, 302] width 7 height 7
radio input "true"
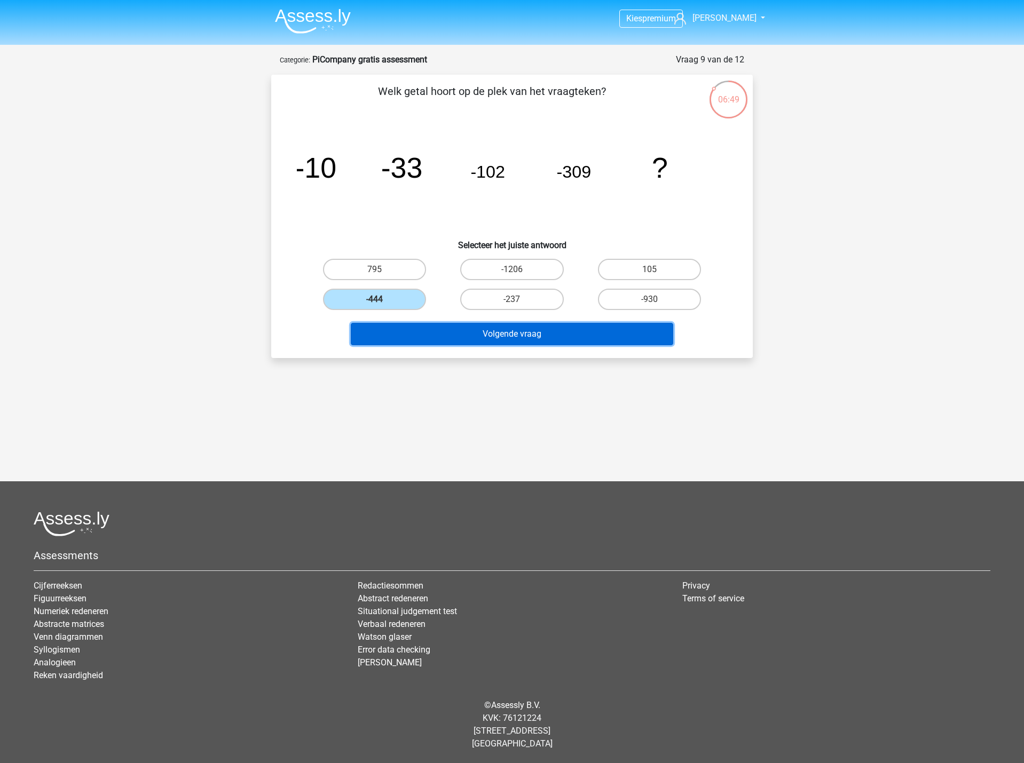
click at [476, 337] on button "Volgende vraag" at bounding box center [512, 334] width 323 height 22
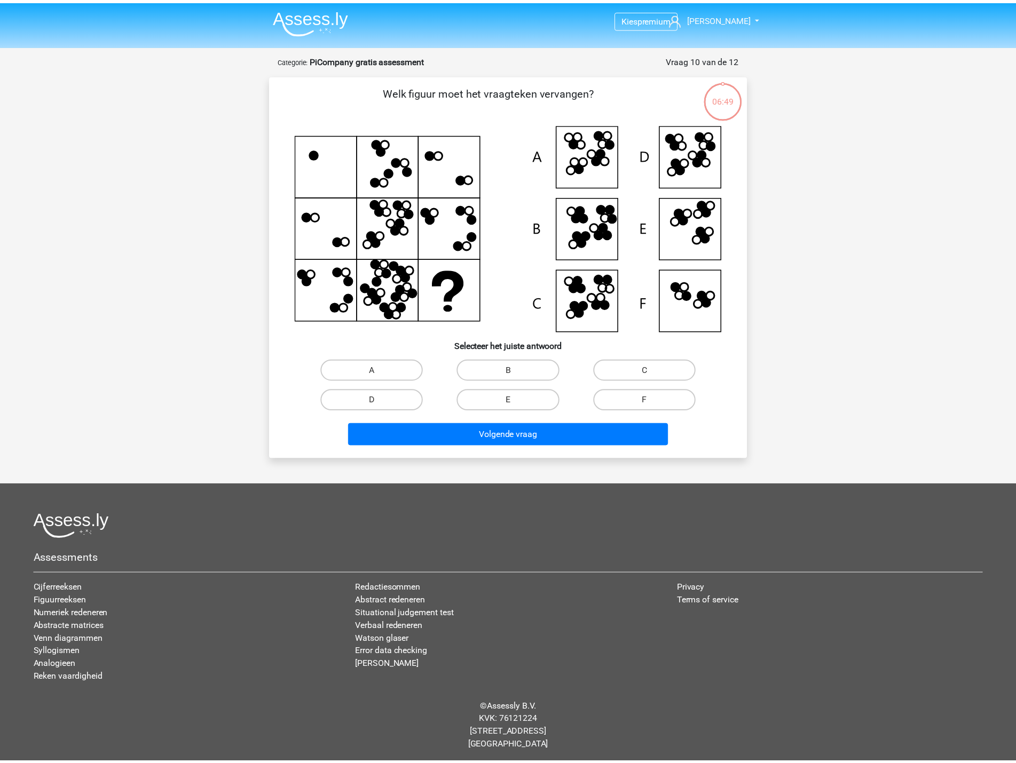
scroll to position [3, 0]
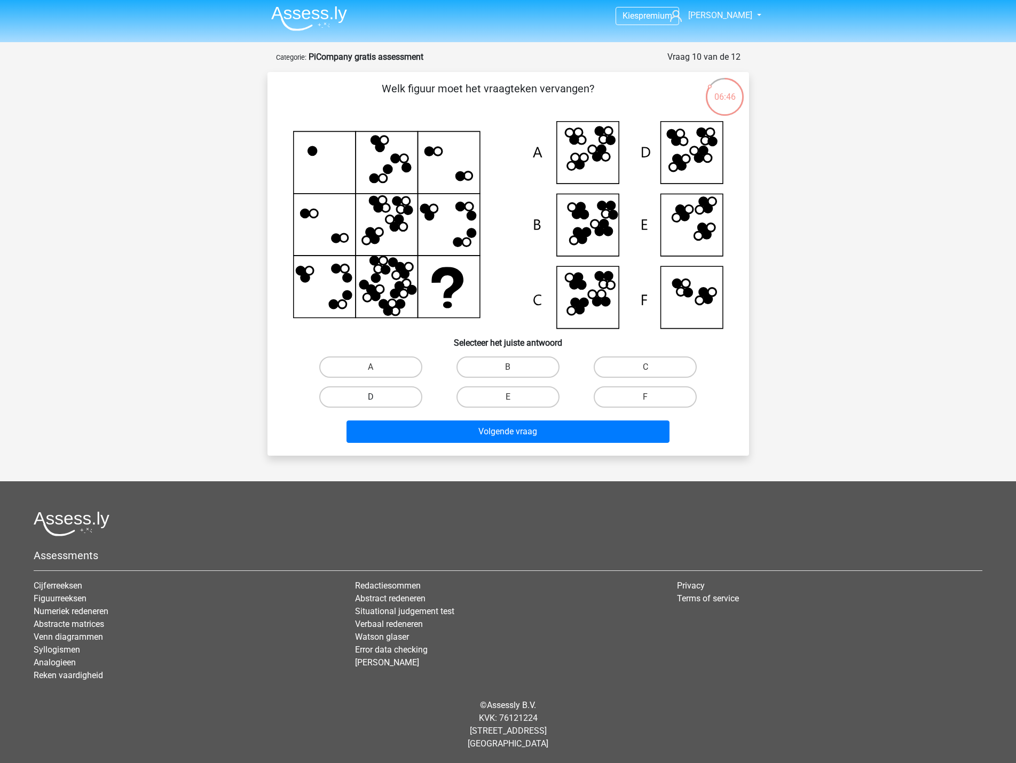
click at [376, 395] on label "D" at bounding box center [370, 396] width 103 height 21
click at [376, 397] on input "D" at bounding box center [373, 400] width 7 height 7
radio input "true"
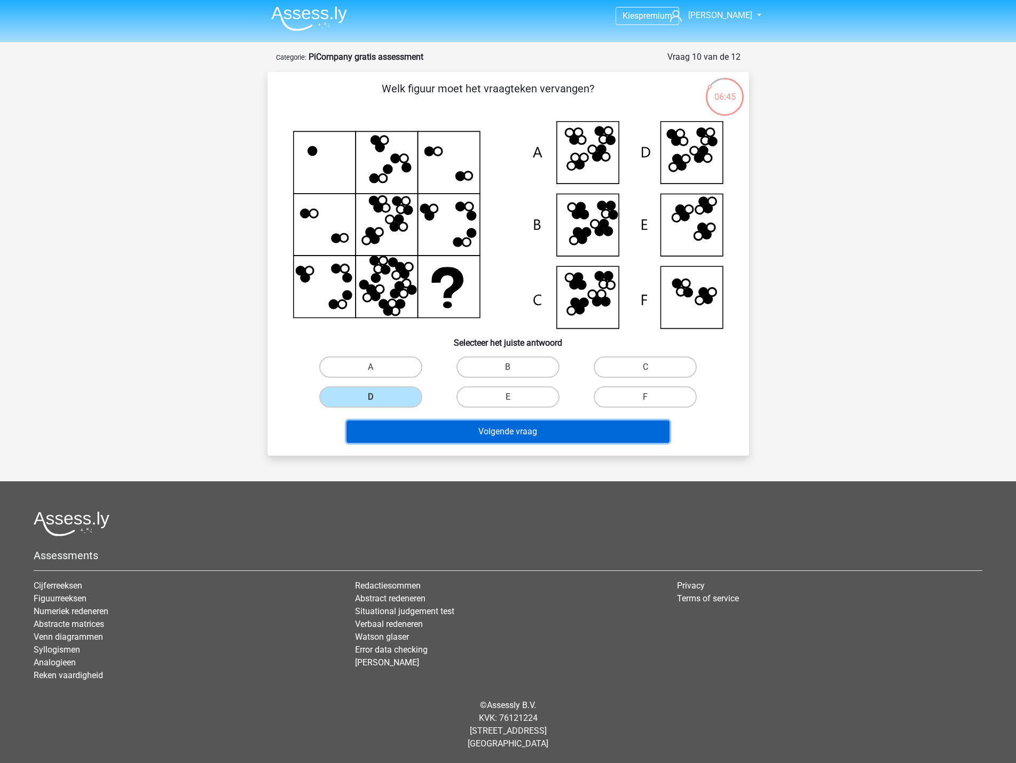
click at [516, 428] on button "Volgende vraag" at bounding box center [507, 432] width 323 height 22
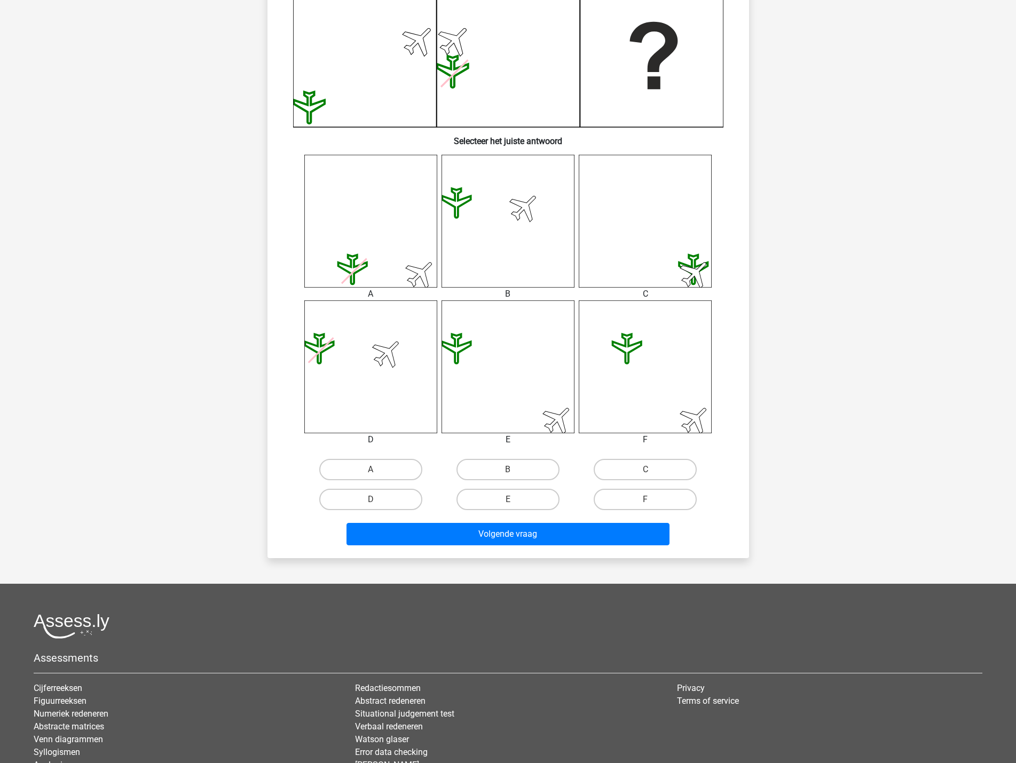
scroll to position [320, 0]
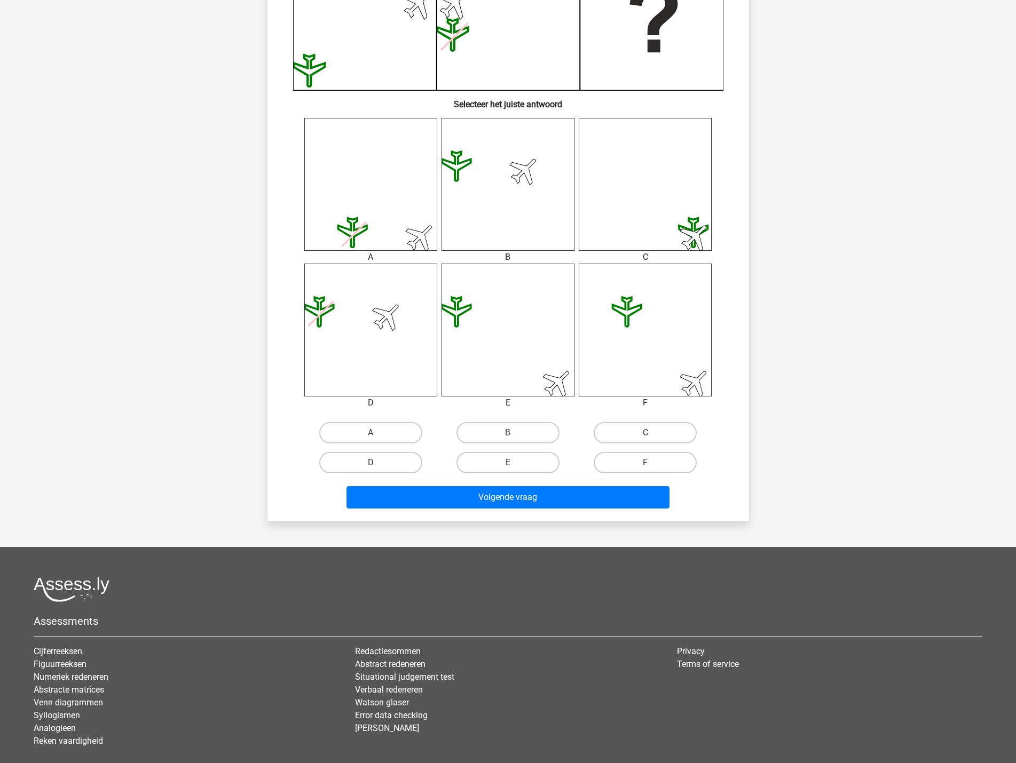
click at [528, 462] on label "E" at bounding box center [507, 462] width 103 height 21
click at [515, 463] on input "E" at bounding box center [511, 466] width 7 height 7
radio input "true"
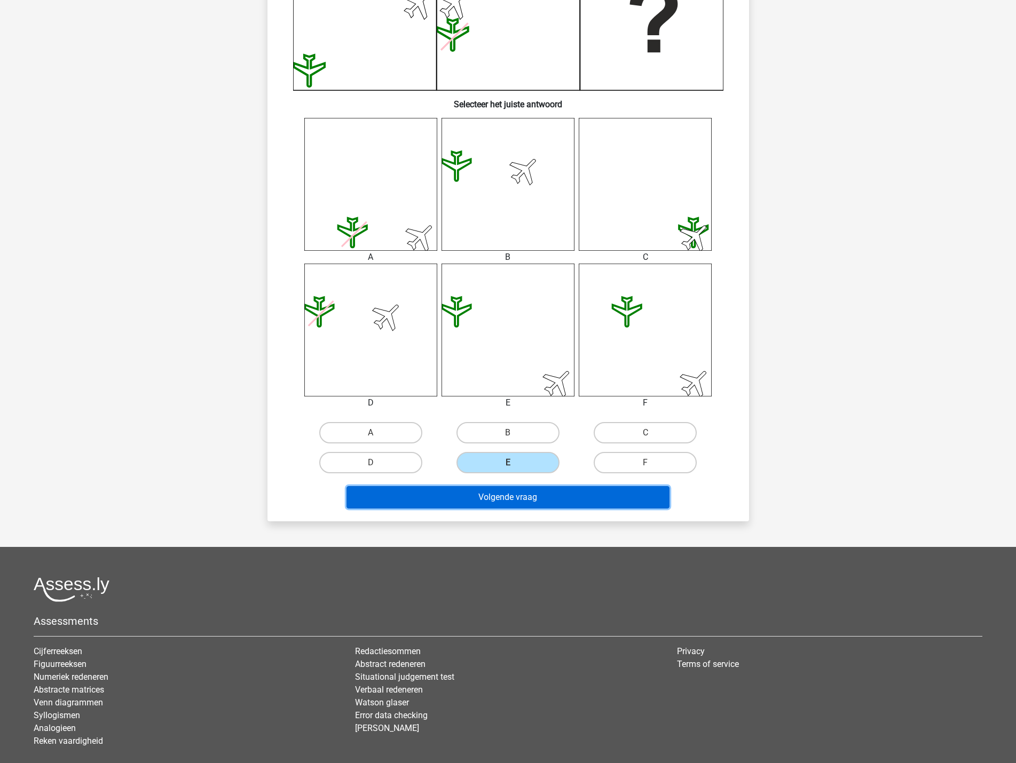
click at [523, 499] on button "Volgende vraag" at bounding box center [507, 497] width 323 height 22
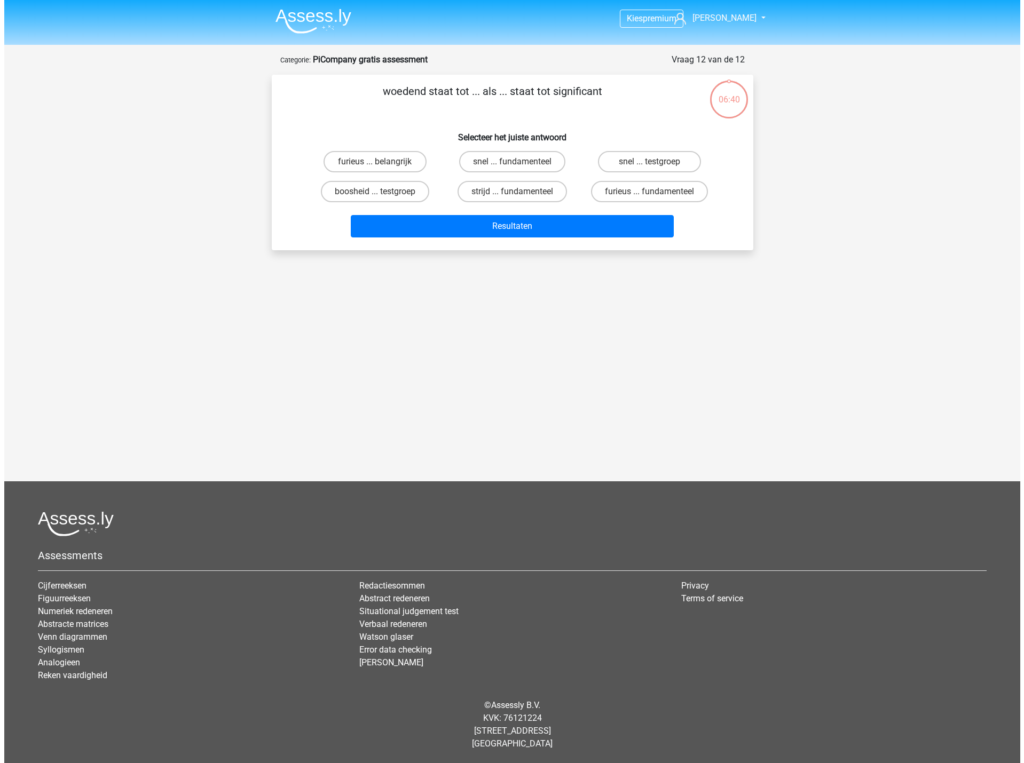
scroll to position [0, 0]
click at [665, 194] on label "furieus ... fundamenteel" at bounding box center [649, 191] width 117 height 21
click at [656, 194] on input "furieus ... fundamenteel" at bounding box center [652, 195] width 7 height 7
radio input "true"
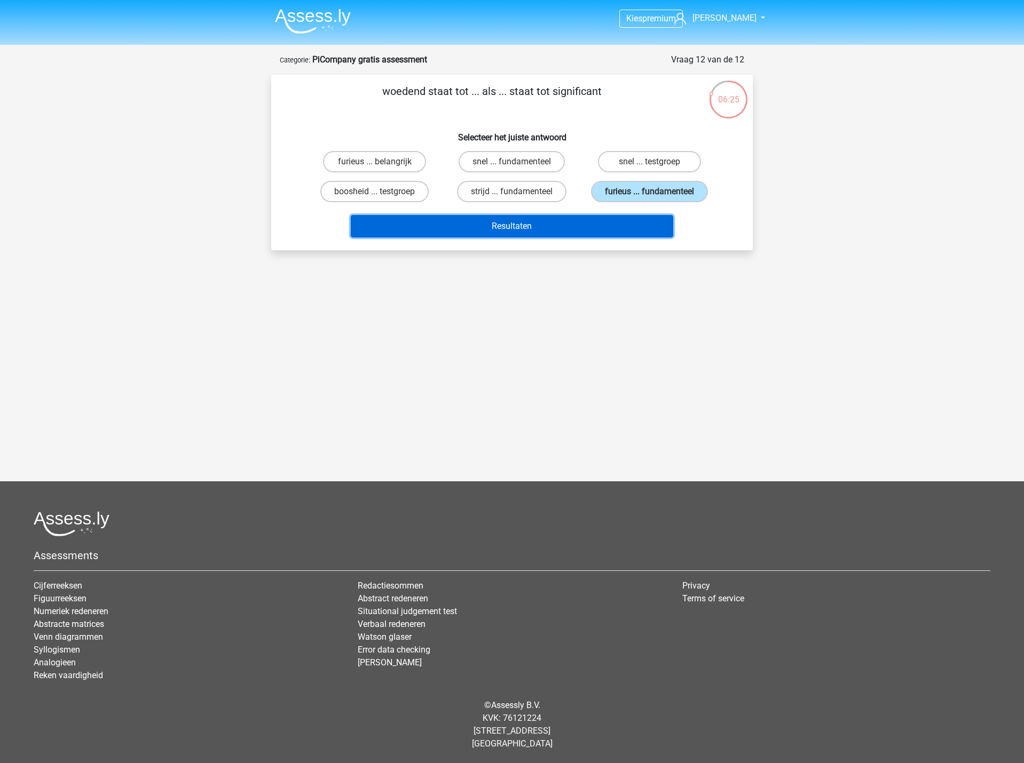
click at [605, 226] on button "Resultaten" at bounding box center [512, 226] width 323 height 22
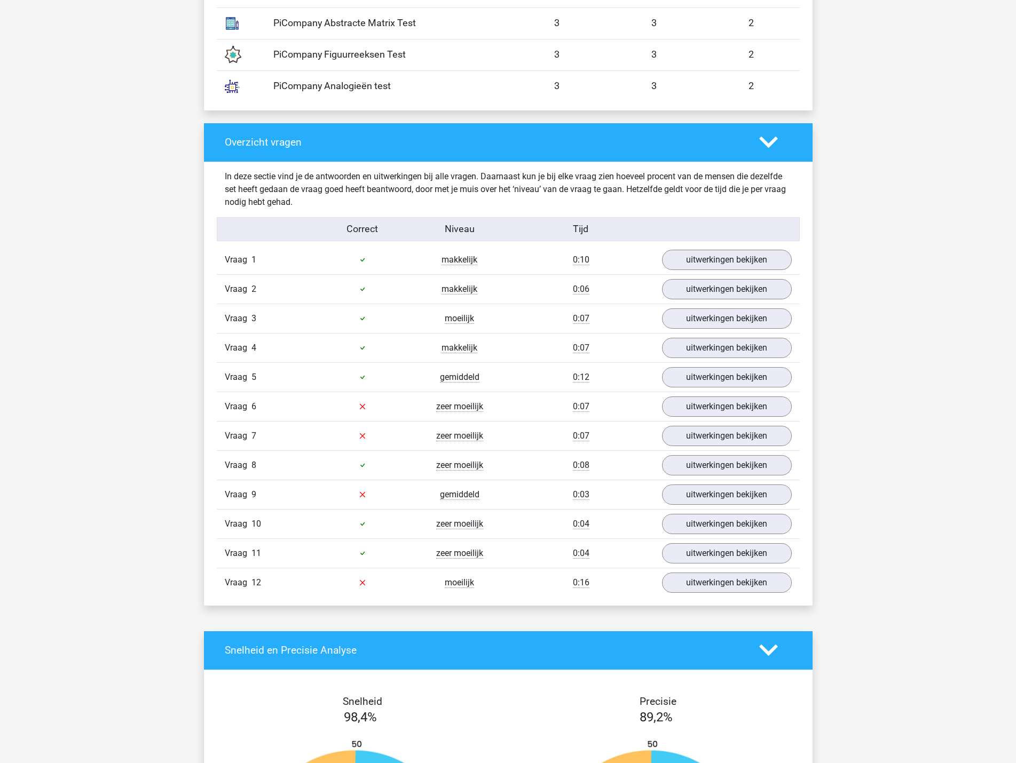
scroll to position [1067, 0]
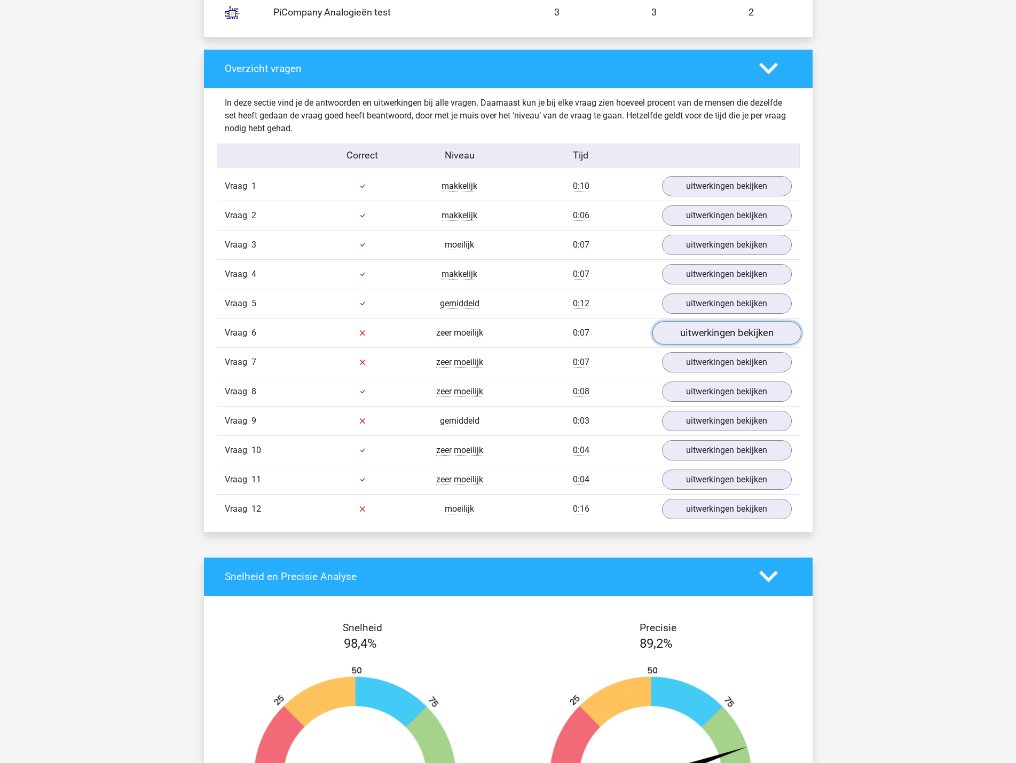
click at [742, 341] on link "uitwerkingen bekijken" at bounding box center [726, 332] width 149 height 23
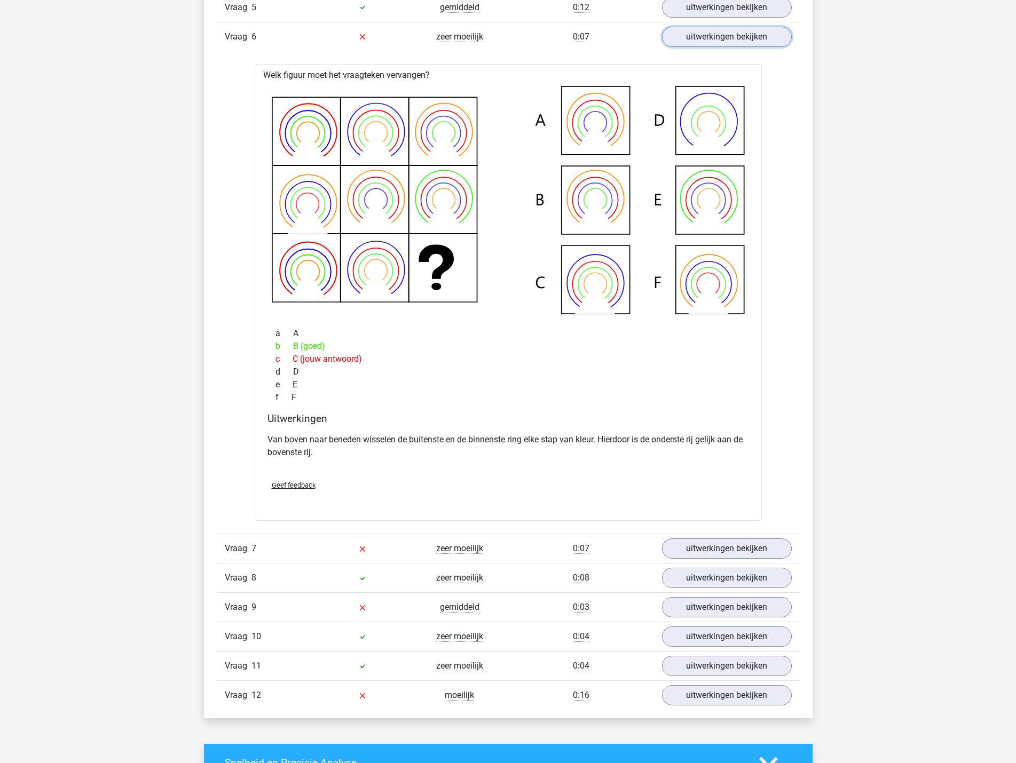
scroll to position [1334, 0]
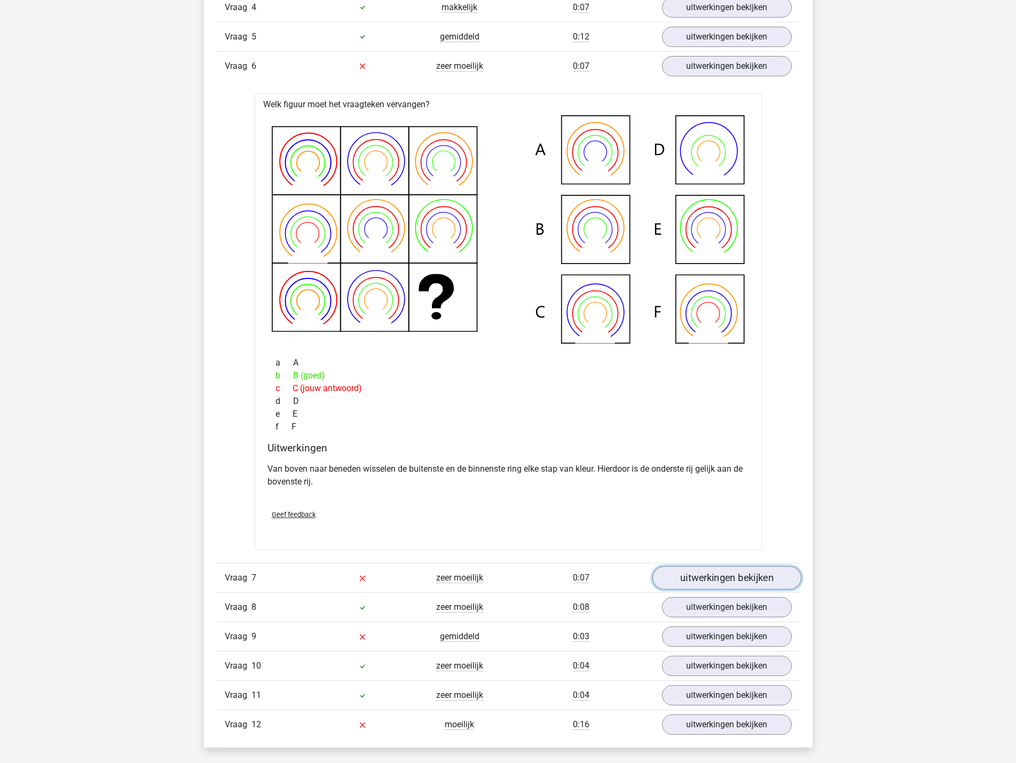
click at [747, 577] on link "uitwerkingen bekijken" at bounding box center [726, 577] width 149 height 23
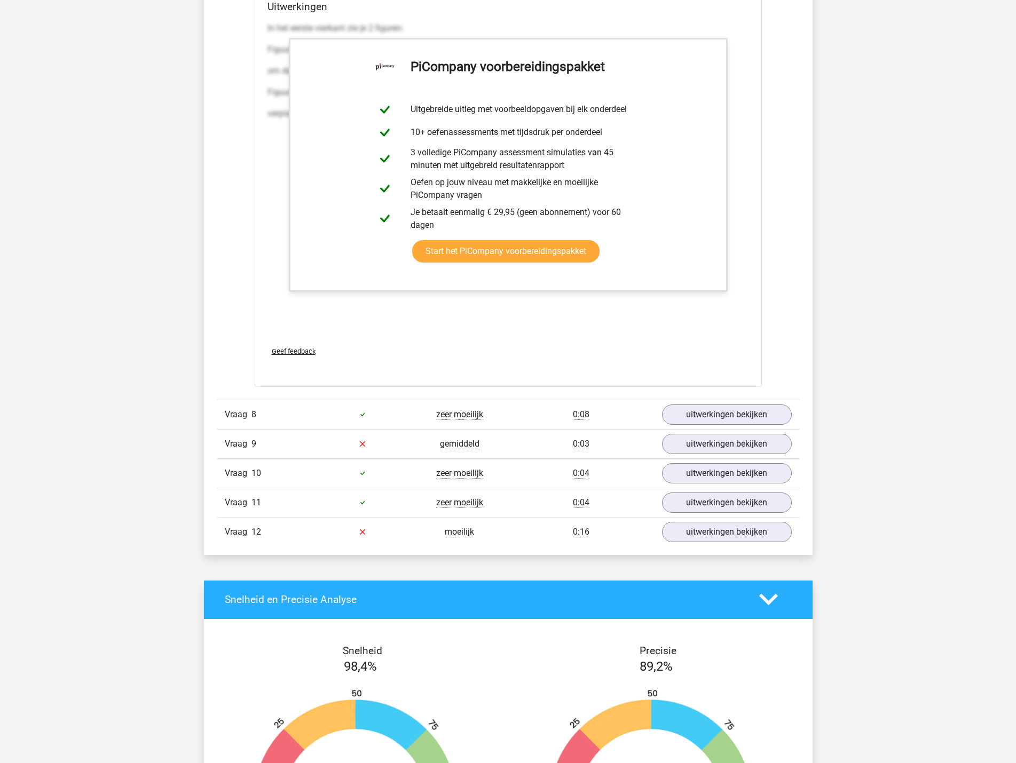
scroll to position [2722, 0]
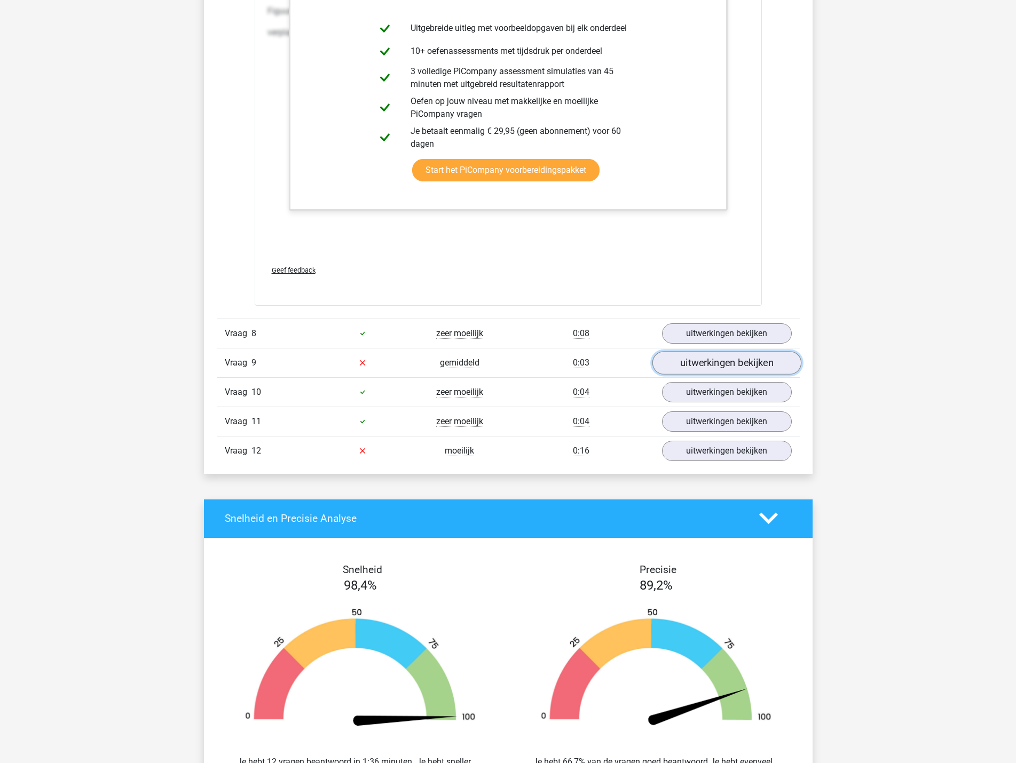
click at [760, 360] on link "uitwerkingen bekijken" at bounding box center [726, 362] width 149 height 23
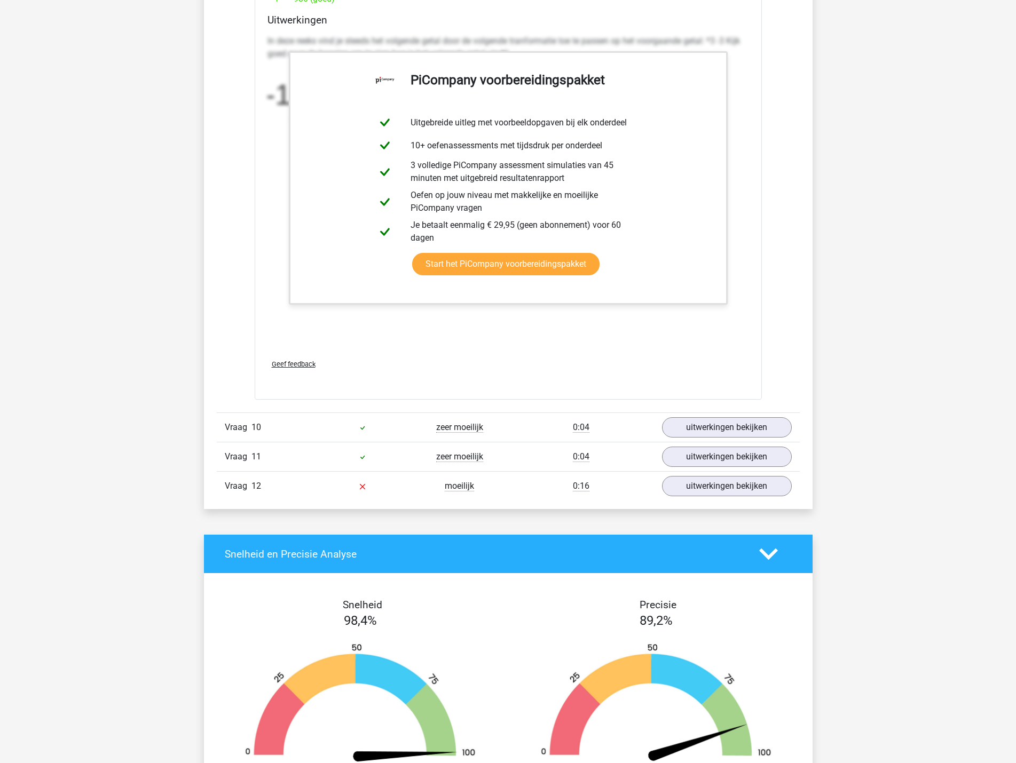
scroll to position [3363, 0]
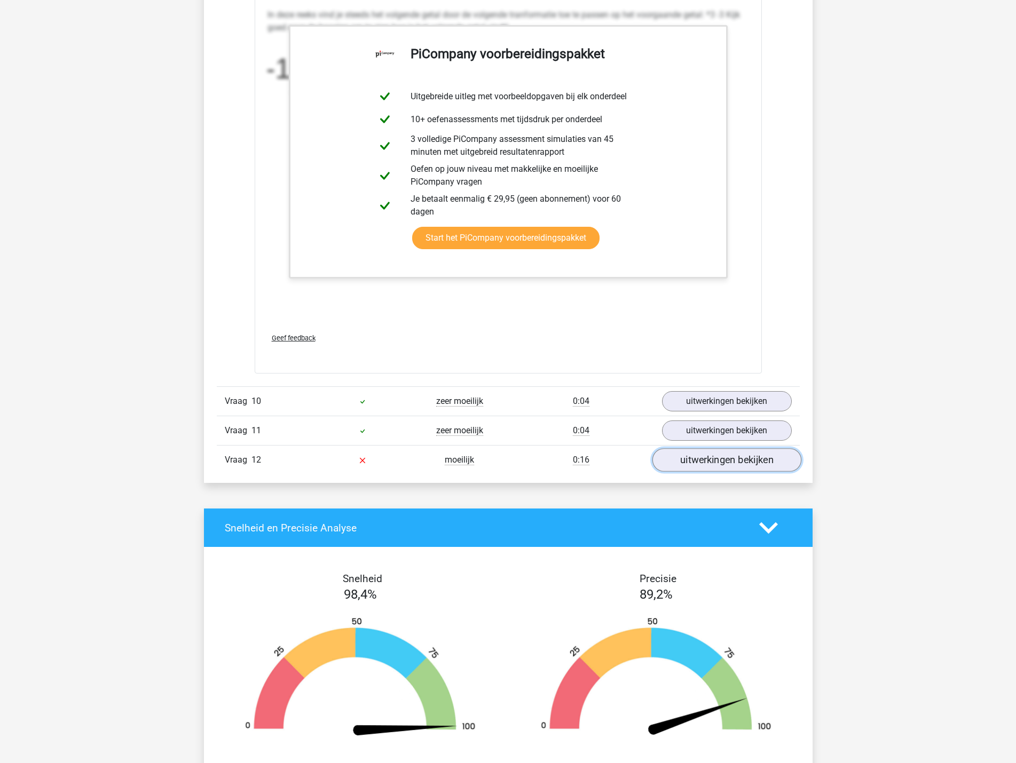
click at [741, 465] on link "uitwerkingen bekijken" at bounding box center [726, 460] width 149 height 23
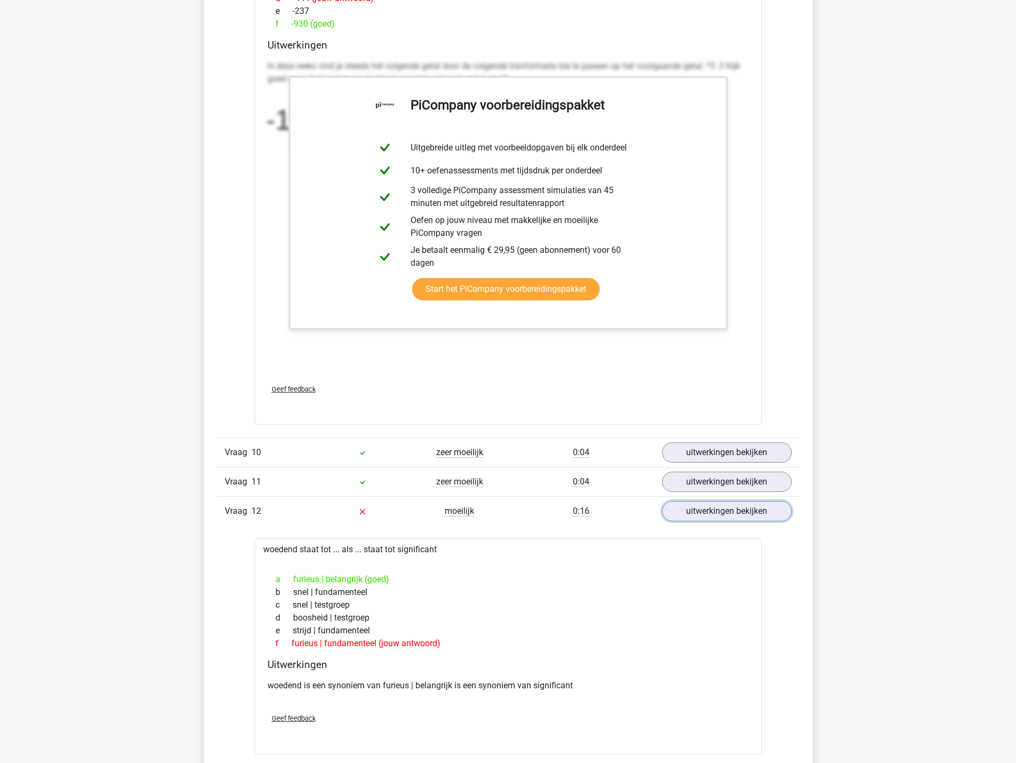
scroll to position [3042, 0]
